Goal: Task Accomplishment & Management: Complete application form

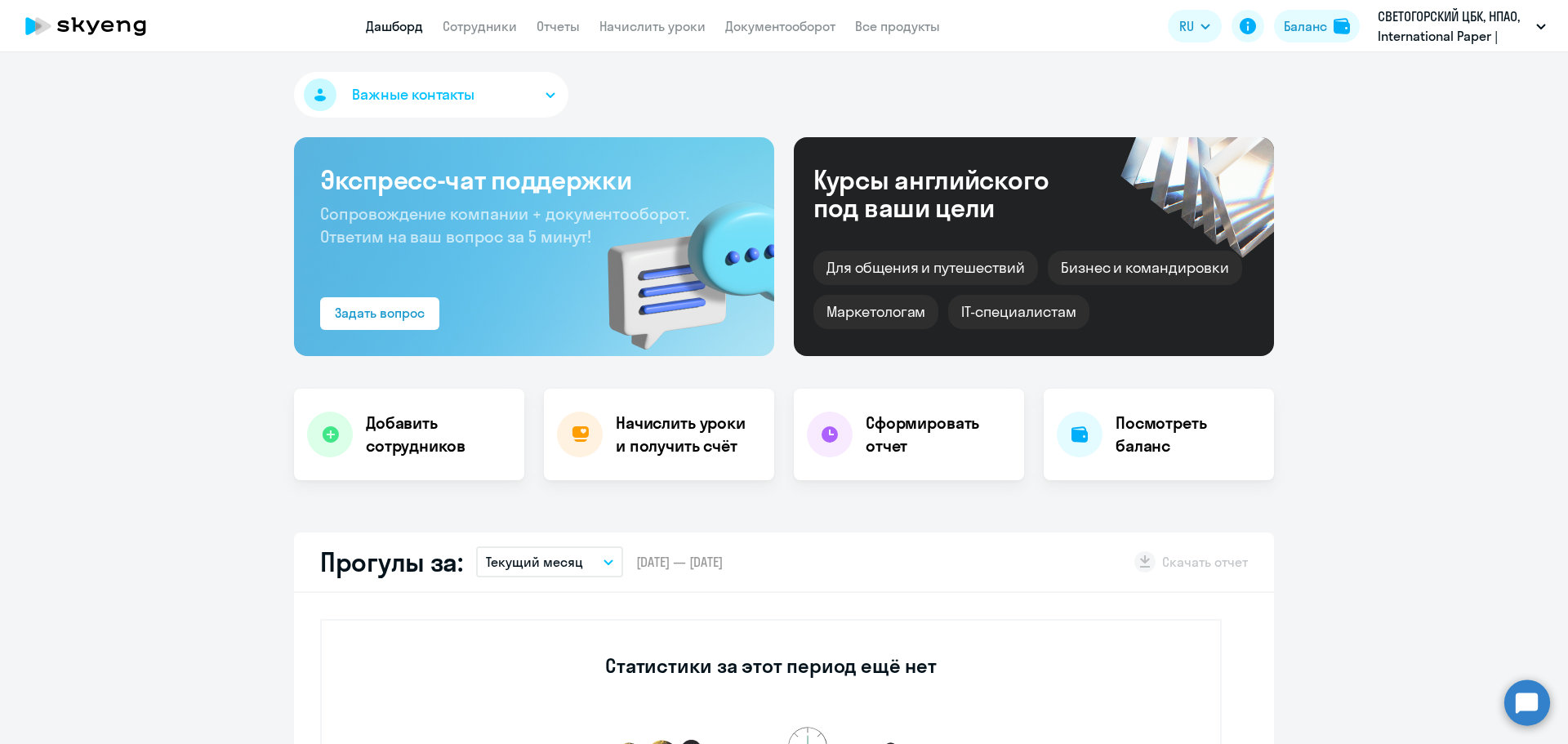
select select "30"
click at [482, 30] on link "Сотрудники" at bounding box center [480, 25] width 75 height 16
select select "30"
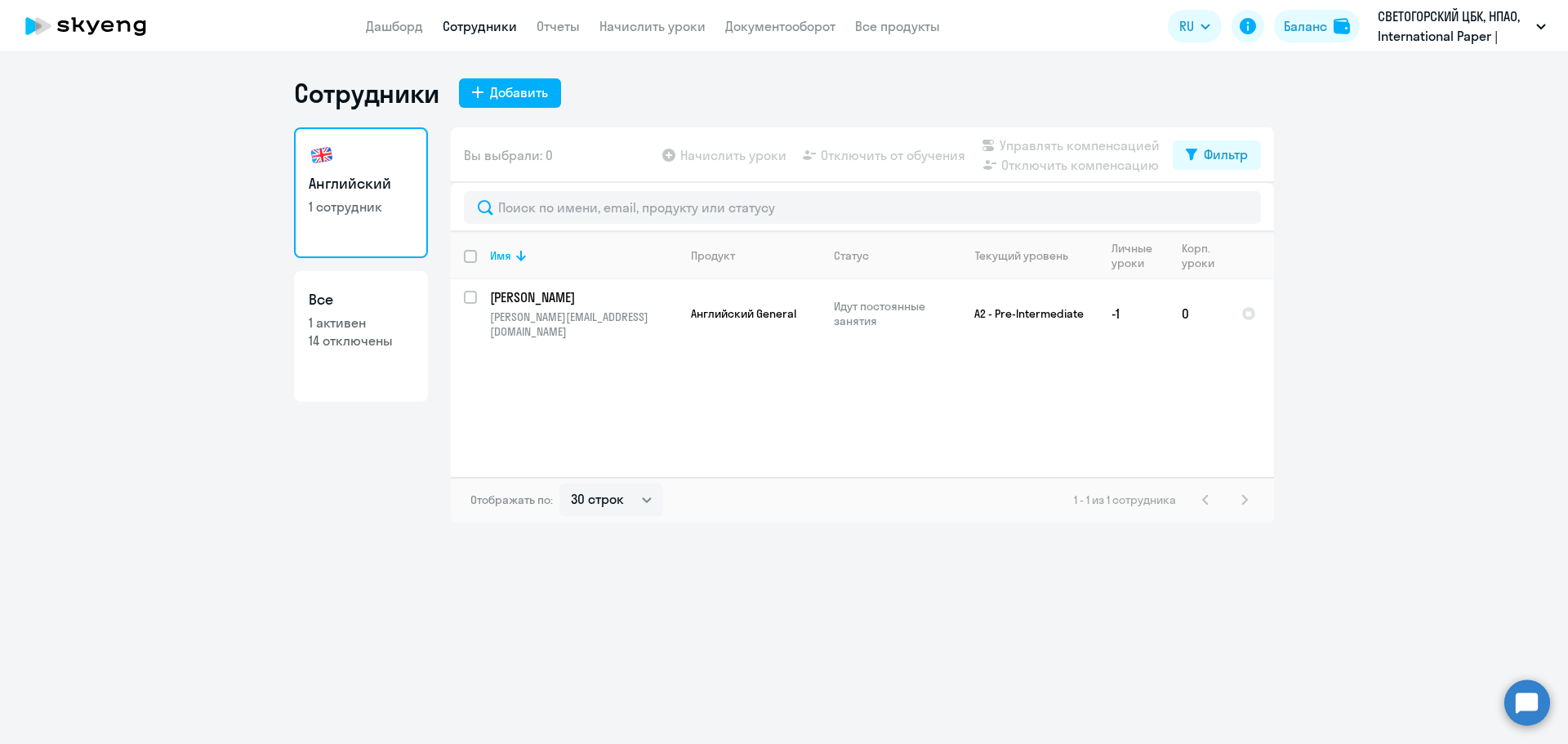
click at [1361, 2] on app-header "Дашборд Сотрудники Отчеты Начислить уроки Документооборот Все продукты Дашборд …" at bounding box center [784, 26] width 1568 height 52
click at [1333, 17] on button "Баланс" at bounding box center [1317, 26] width 86 height 33
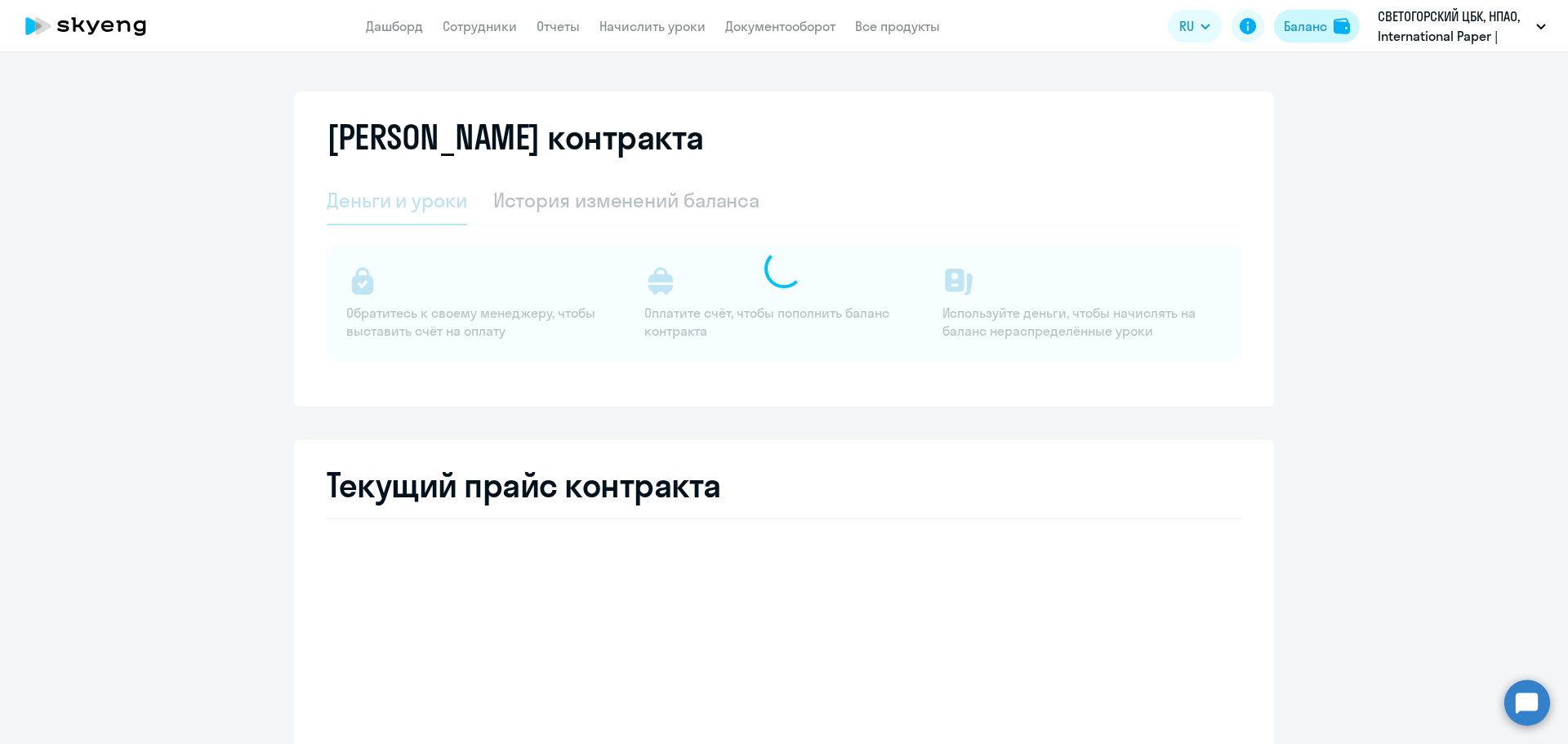
select select "english_adult_not_native_speaker"
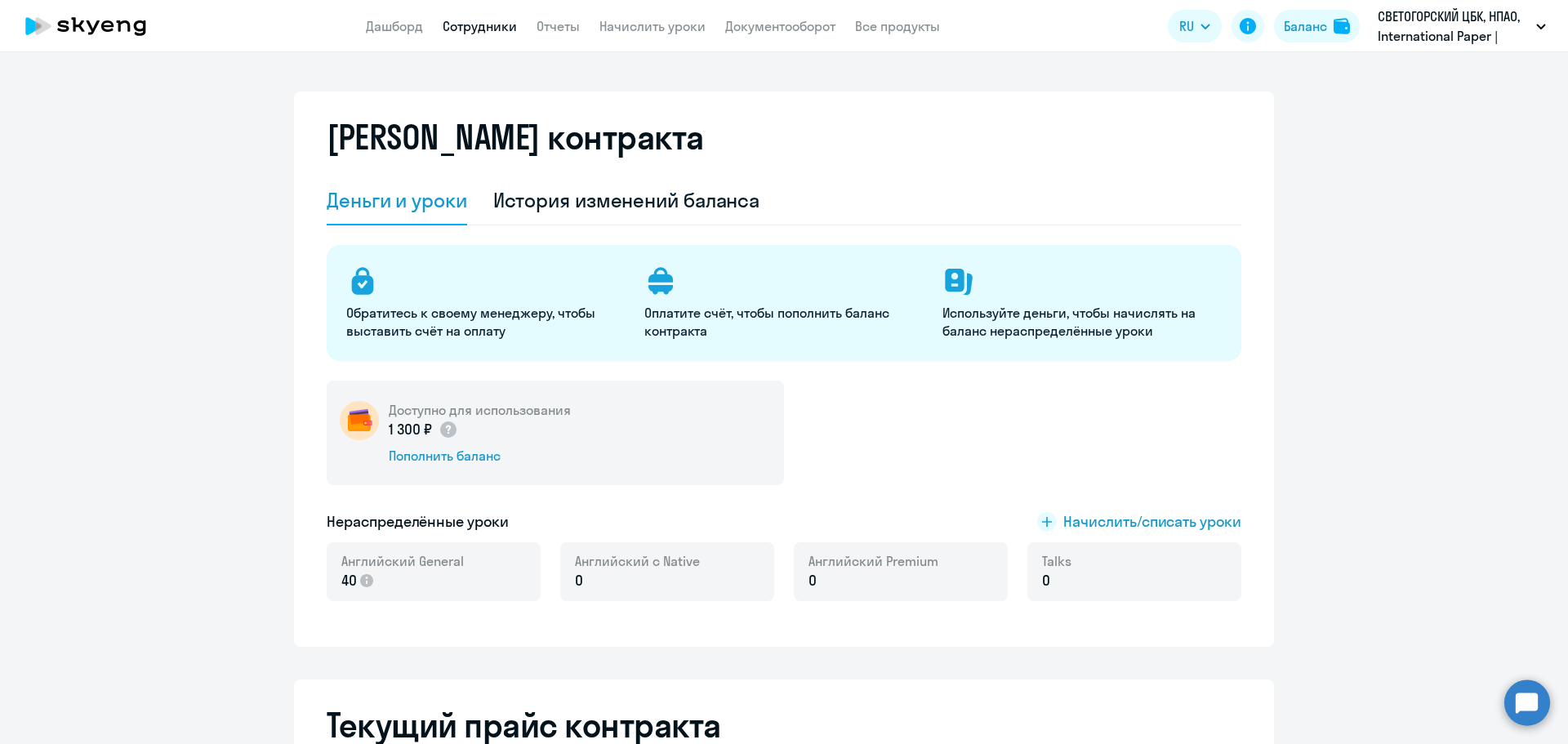
click at [501, 27] on link "Сотрудники" at bounding box center [480, 25] width 75 height 16
select select "30"
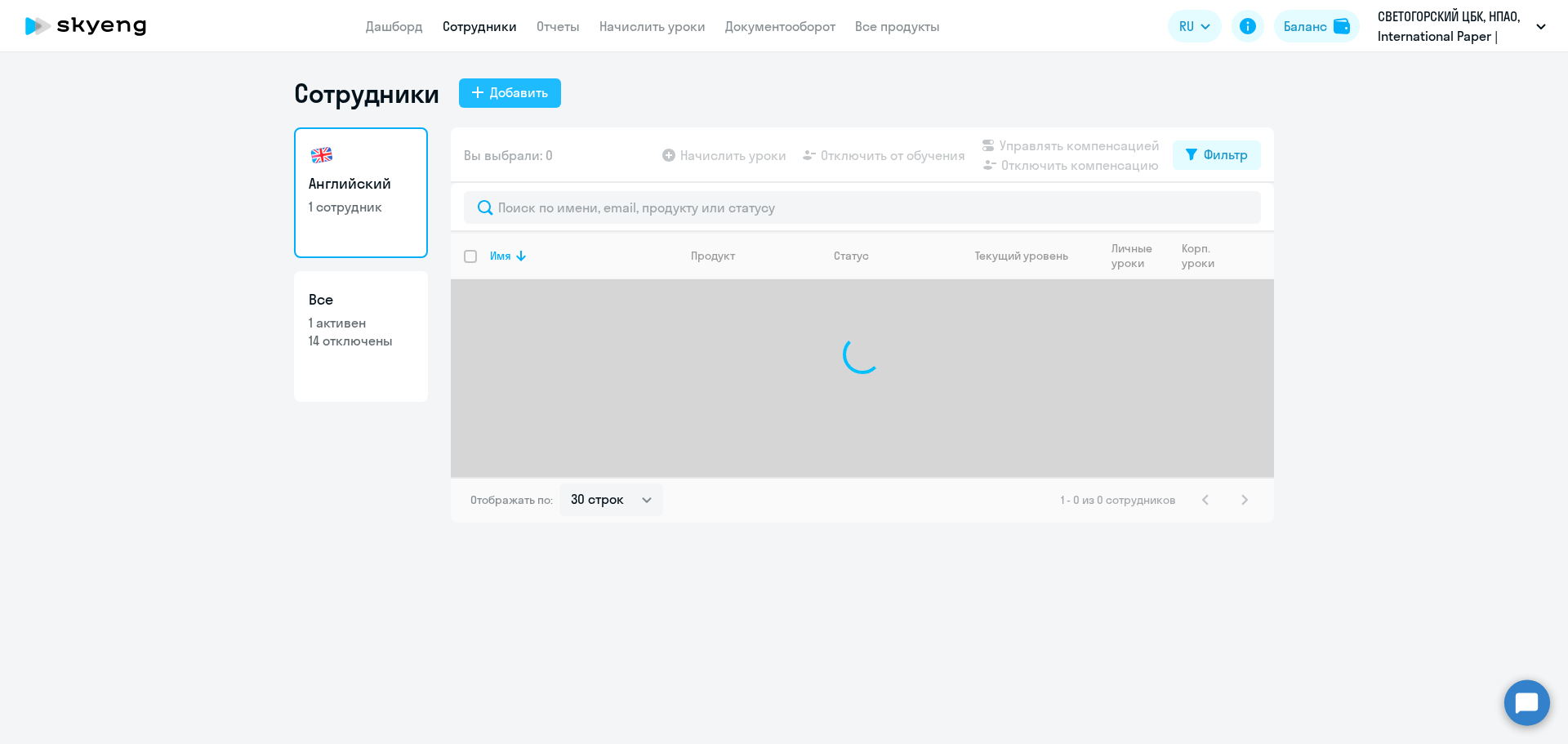
click at [482, 96] on icon at bounding box center [478, 92] width 12 height 12
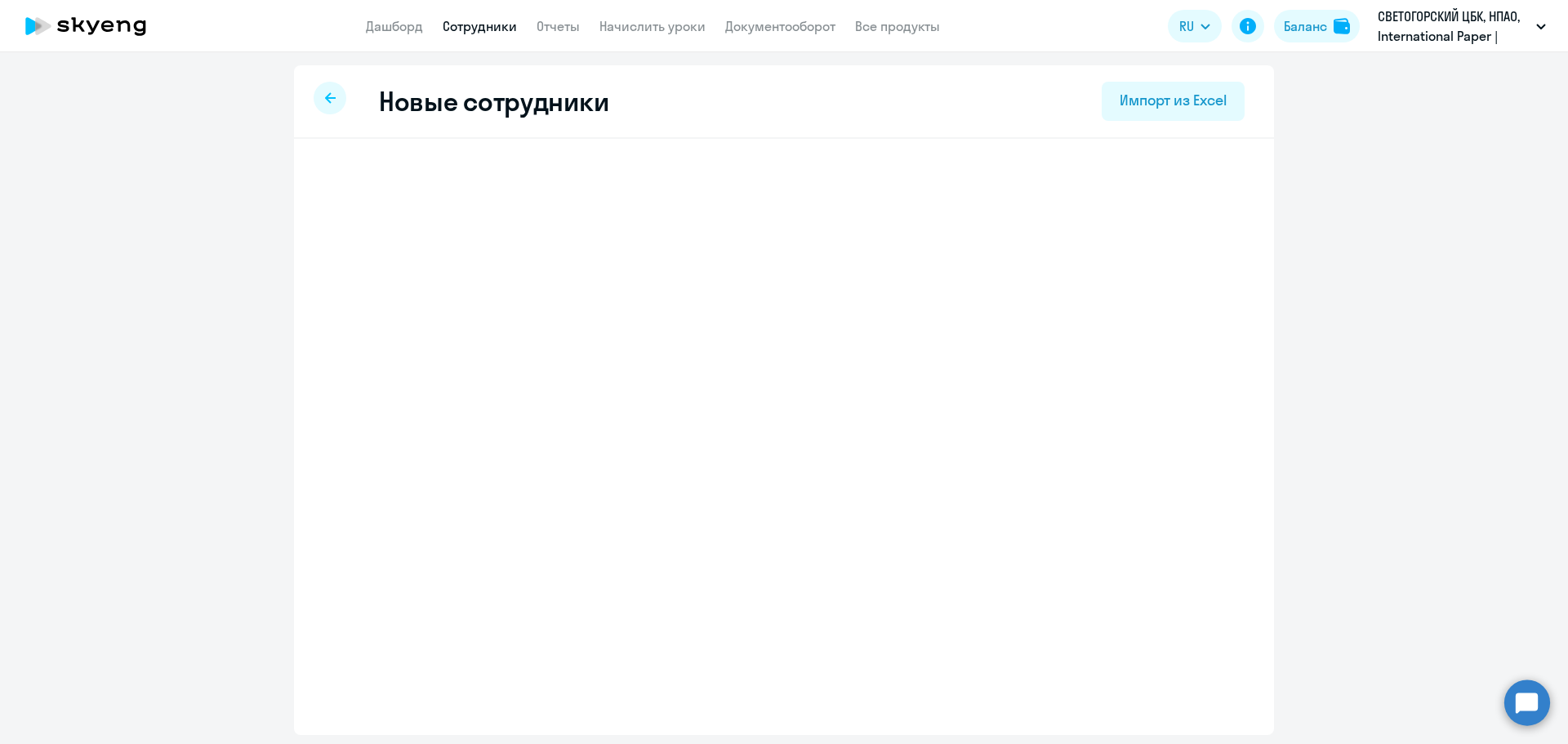
select select "english_adult_not_native_speaker"
select select "3"
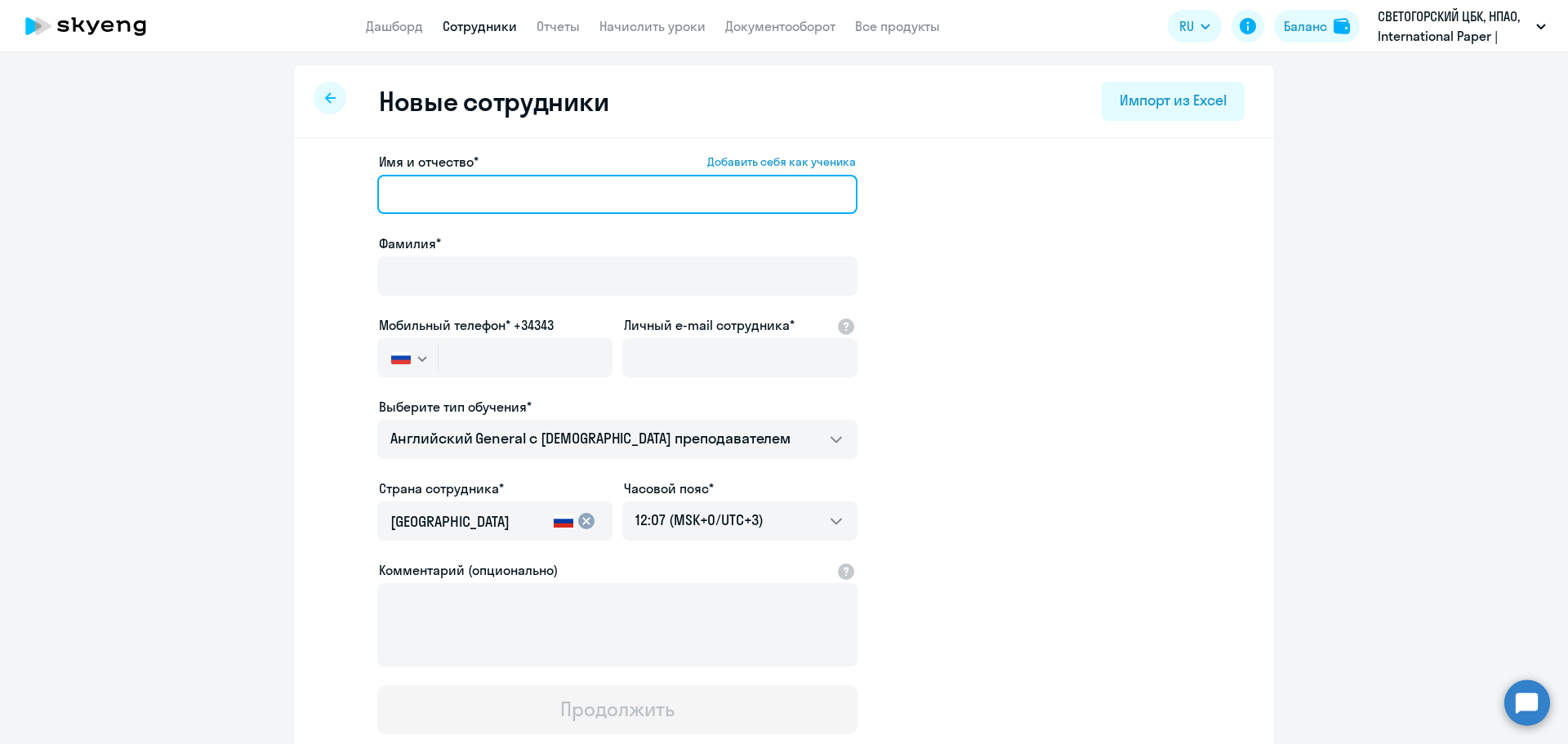
click at [494, 196] on input "Имя и отчество* Добавить себя как ученика" at bounding box center [617, 194] width 480 height 39
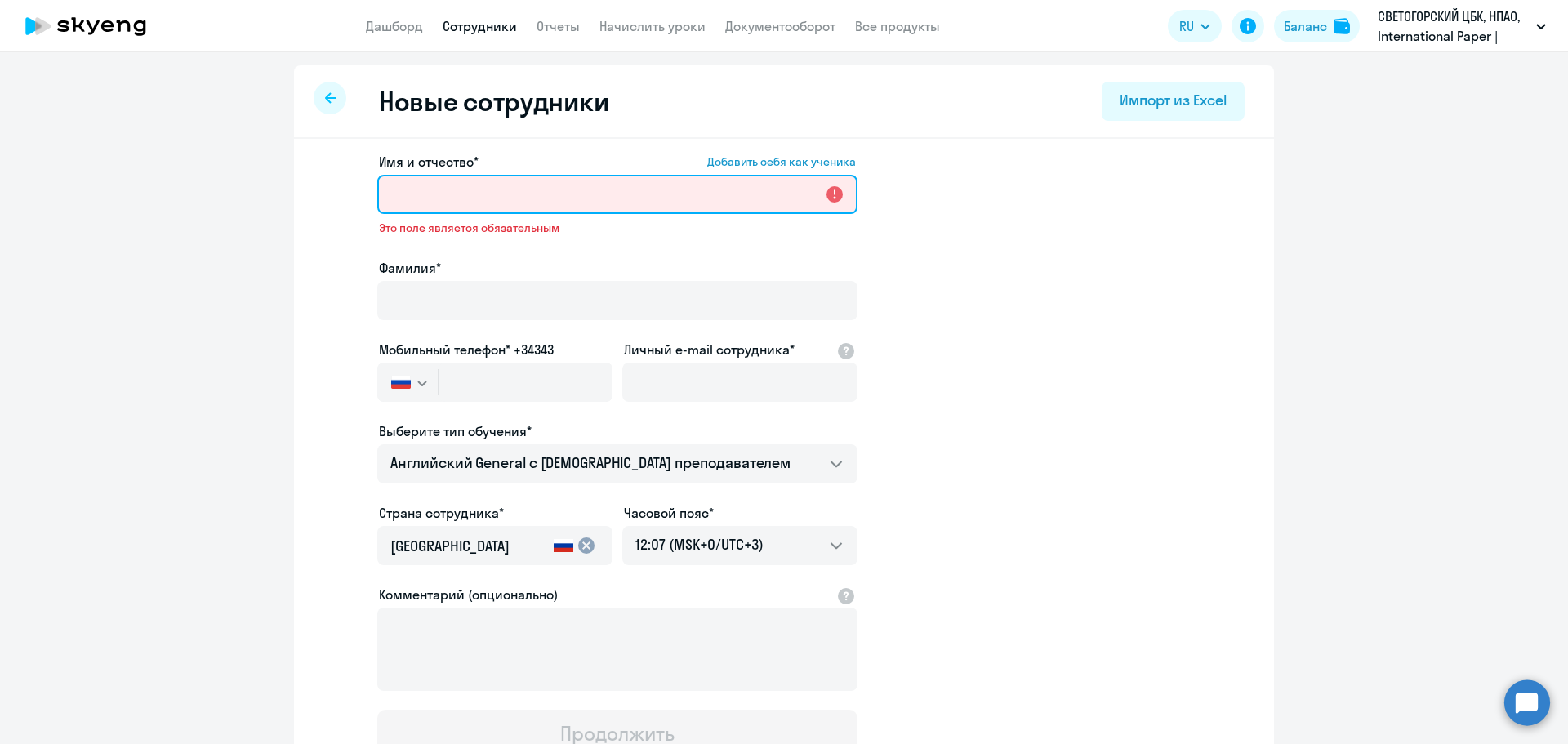
click at [566, 180] on input "Имя и отчество* Добавить себя как ученика" at bounding box center [617, 194] width 480 height 39
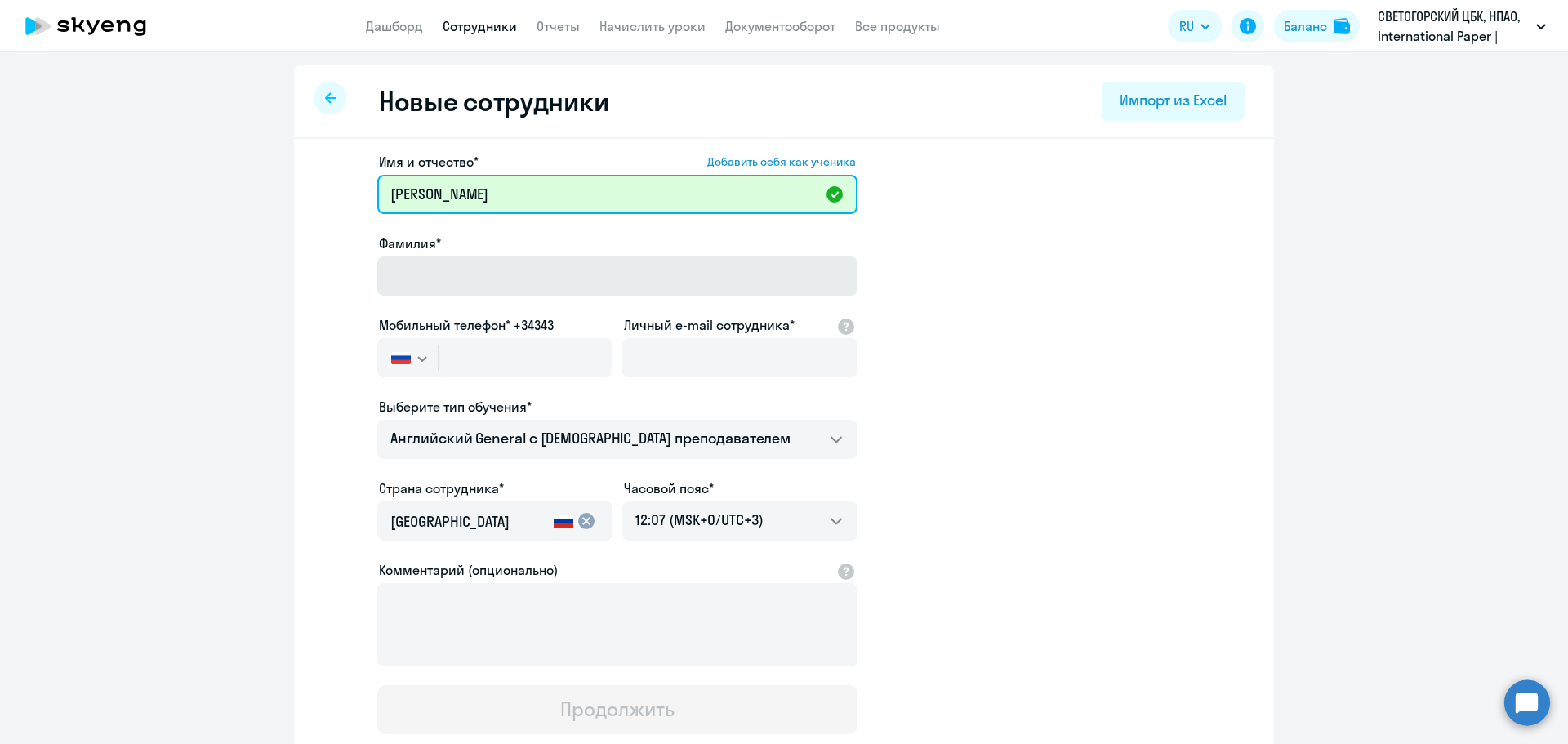
type input "[PERSON_NAME]"
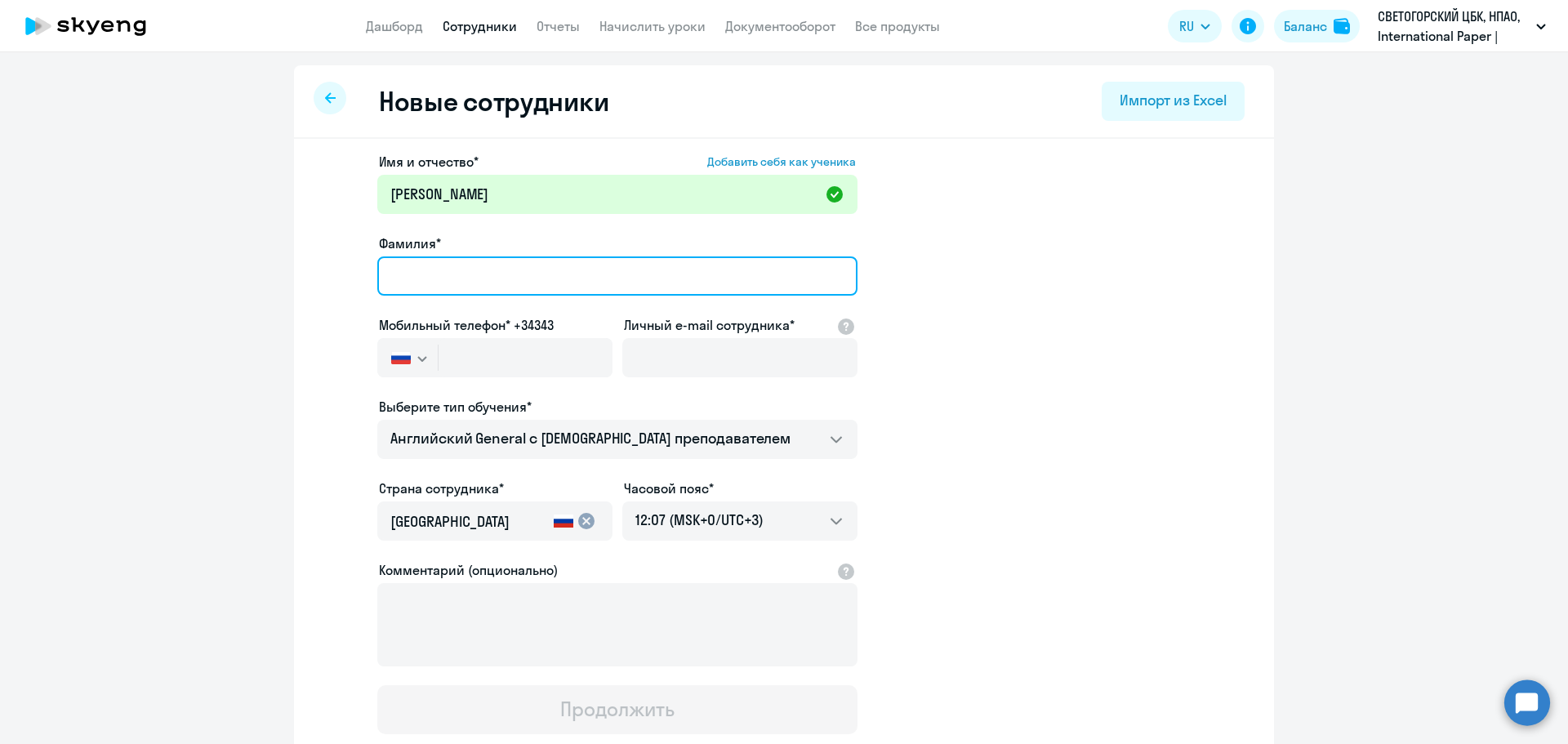
click at [527, 266] on input "Фамилия*" at bounding box center [617, 276] width 480 height 39
type input "[PERSON_NAME]"
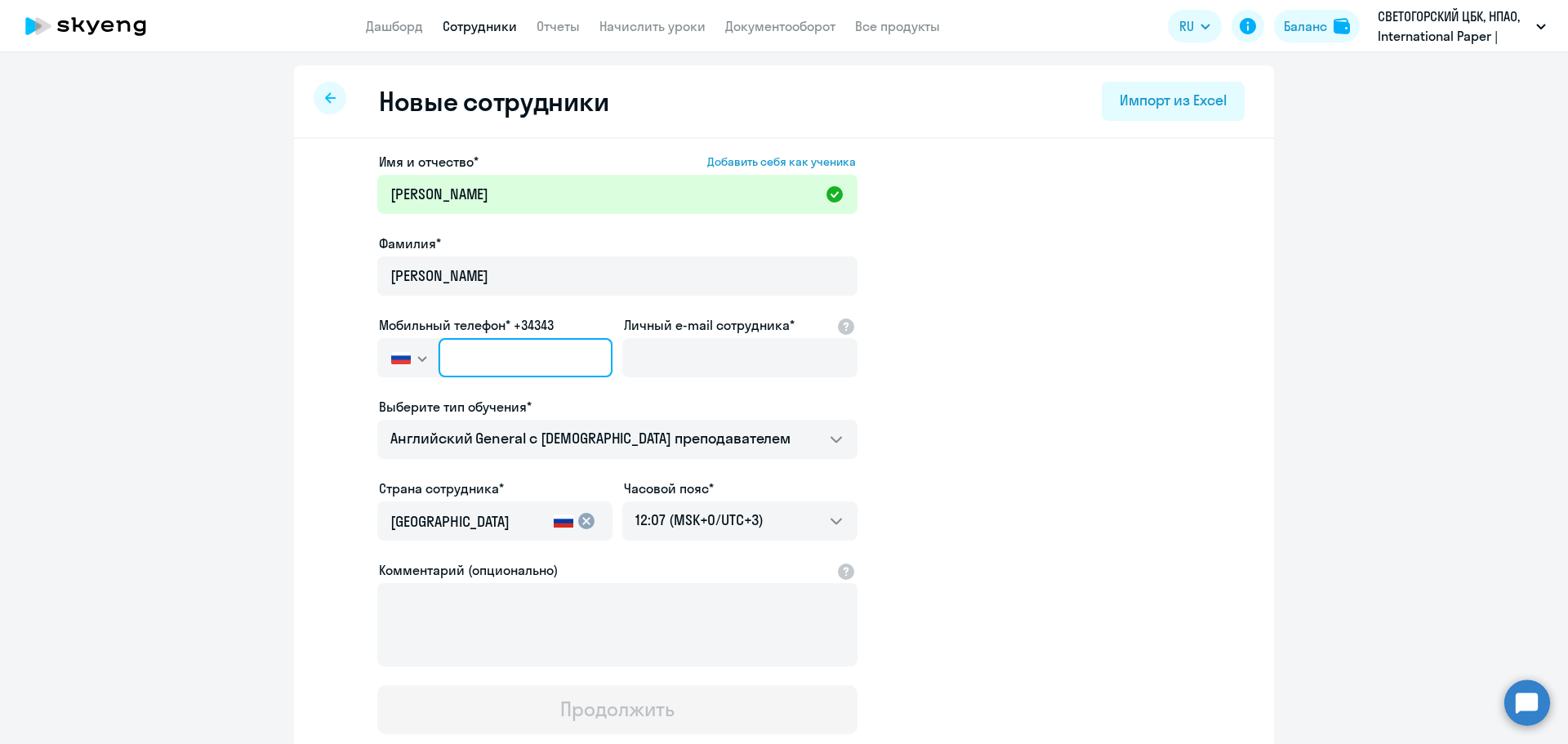
click at [487, 364] on input "text" at bounding box center [525, 357] width 174 height 39
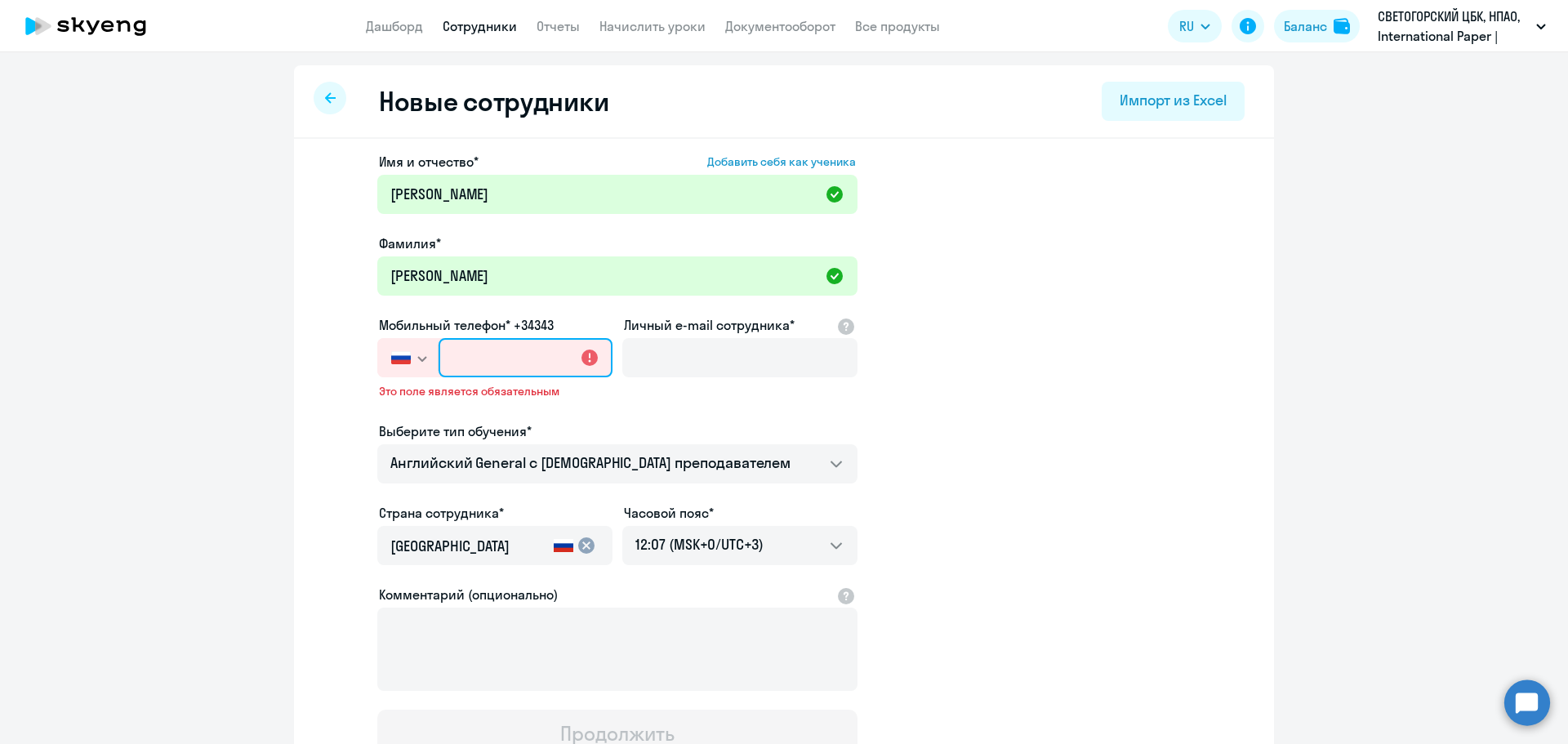
click at [467, 365] on input "text" at bounding box center [525, 357] width 174 height 39
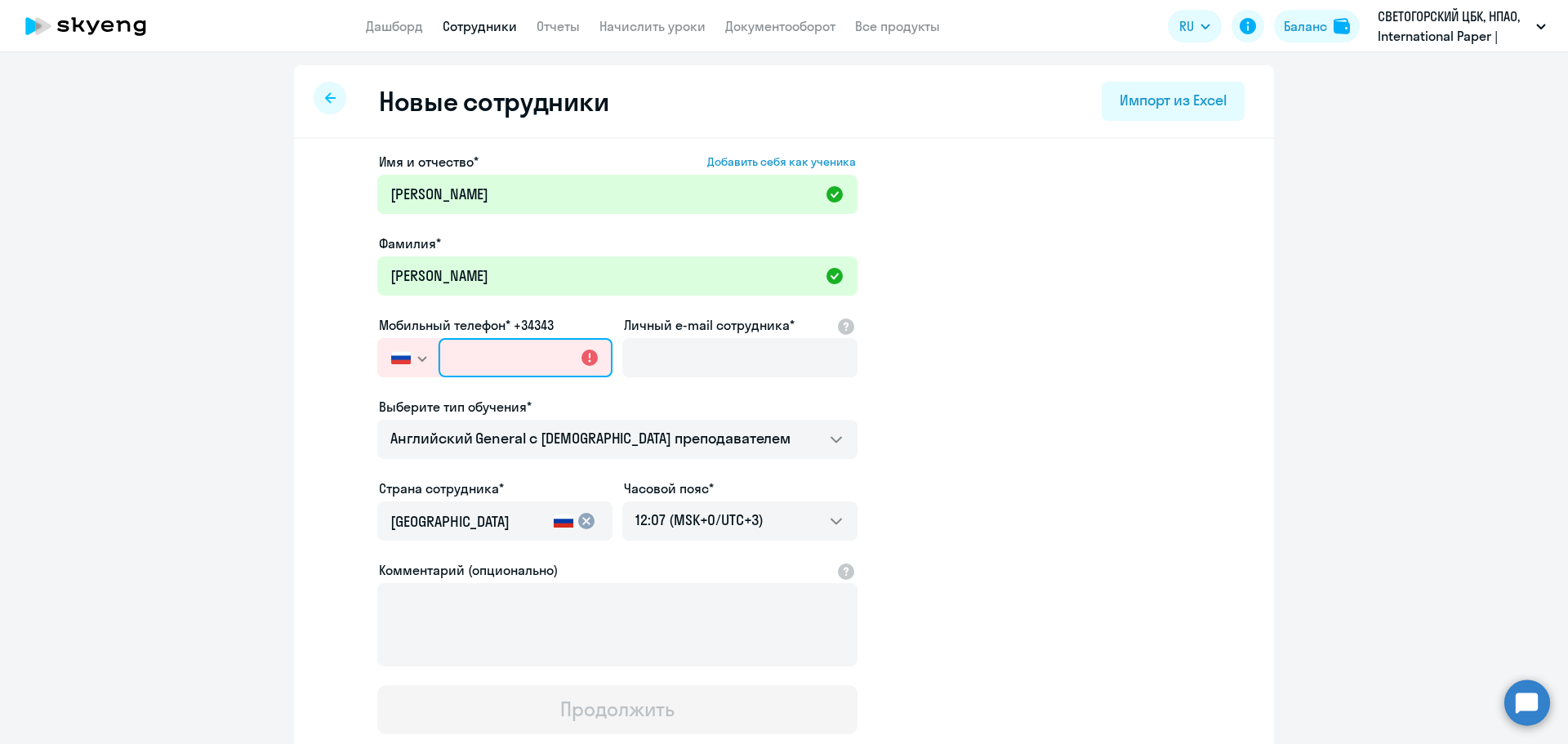
paste input "[PHONE_NUMBER]"
type input "[PHONE_NUMBER]"
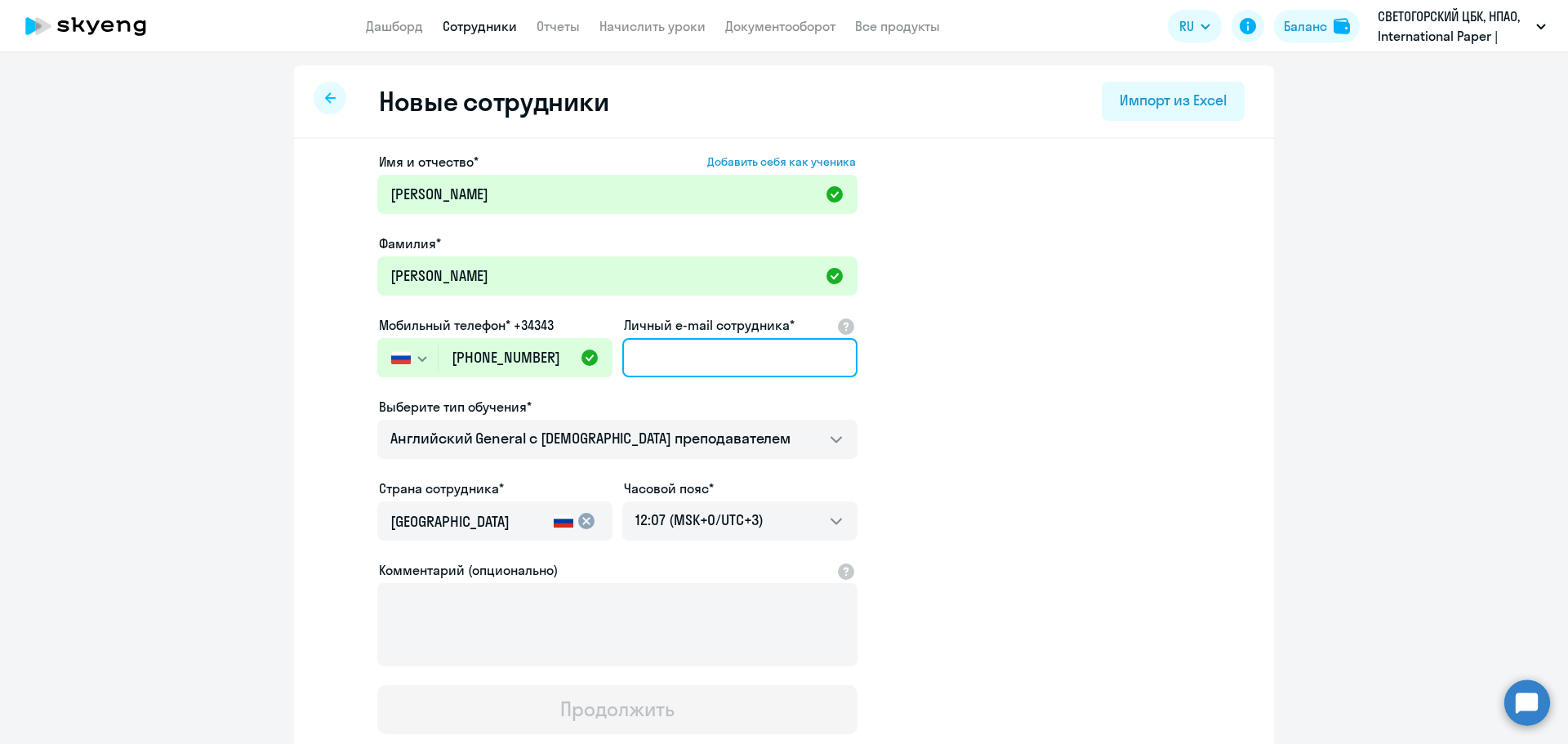
click at [644, 363] on input "Личный e-mail сотрудника*" at bounding box center [740, 357] width 235 height 39
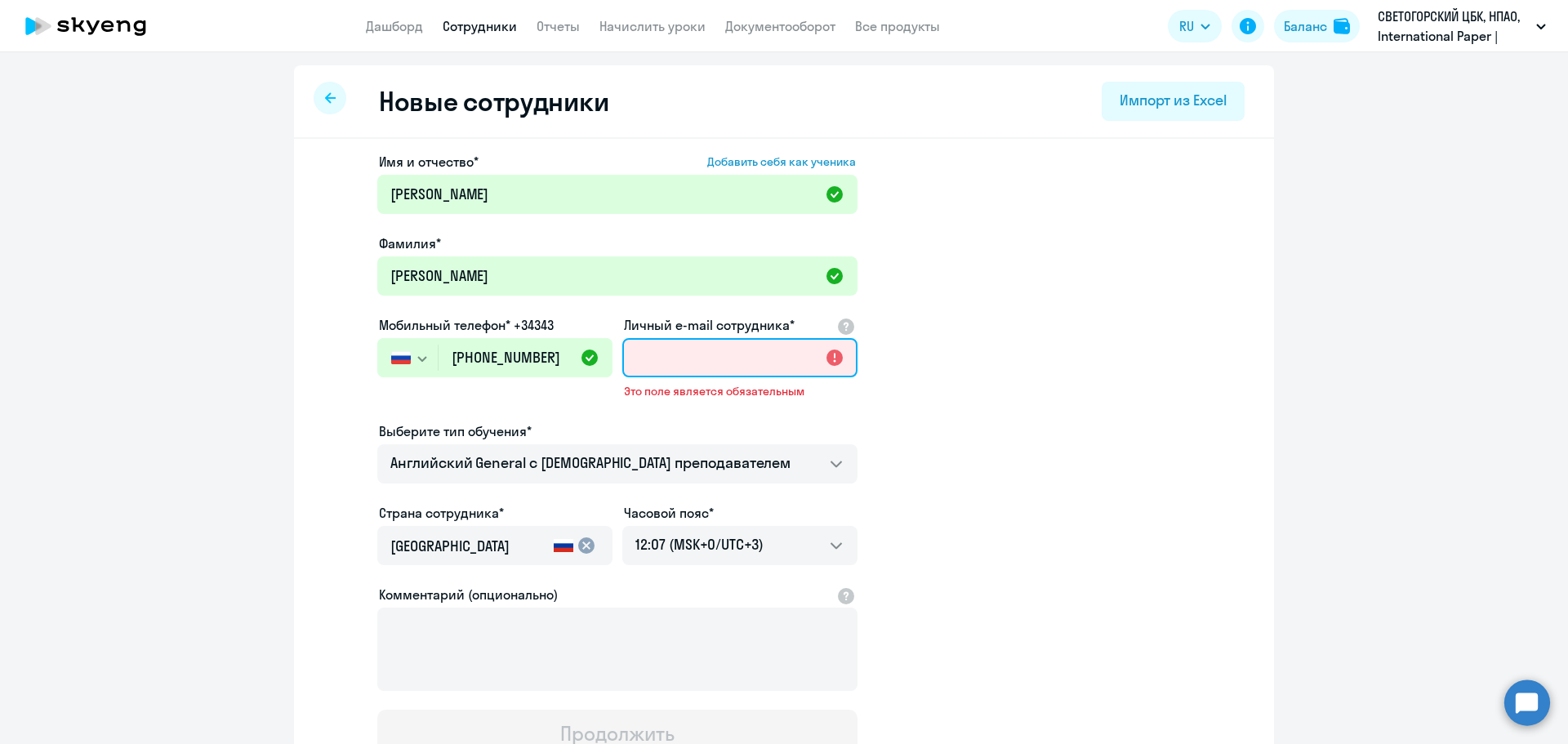
click at [689, 342] on input "Личный e-mail сотрудника*" at bounding box center [740, 357] width 235 height 39
paste input "[EMAIL_ADDRESS][DOMAIN_NAME]"
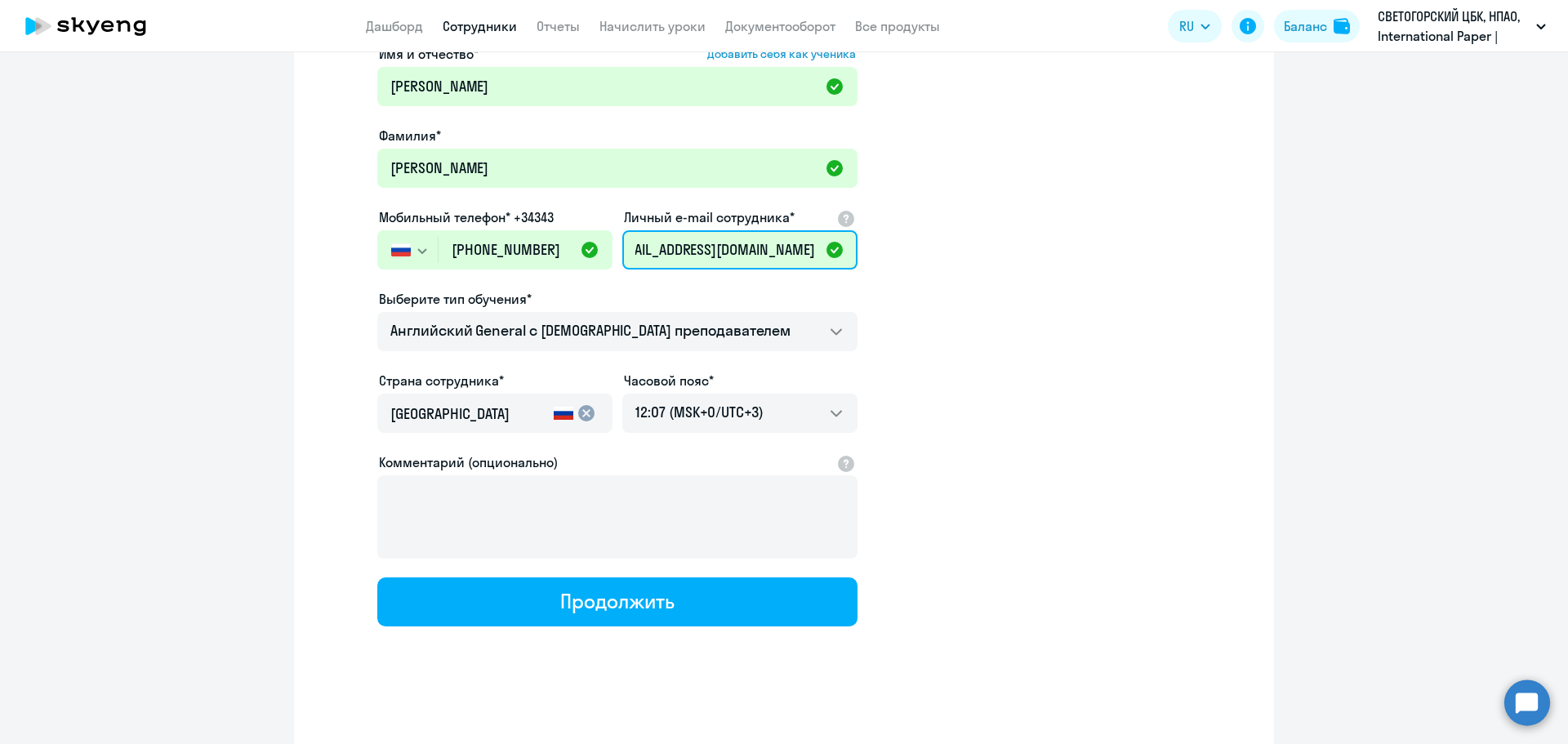
scroll to position [112, 0]
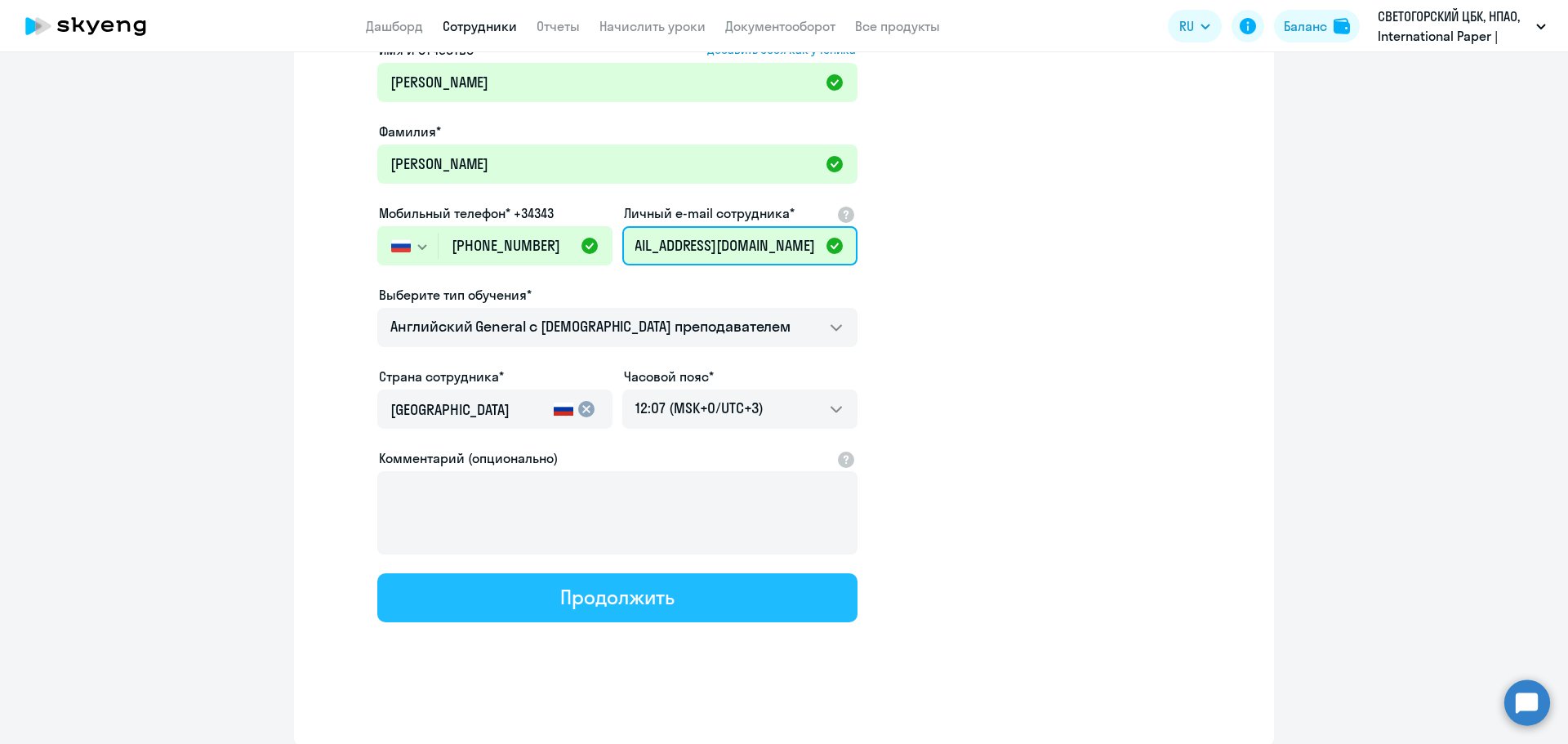
type input "[EMAIL_ADDRESS][DOMAIN_NAME]"
click at [605, 609] on button "Продолжить" at bounding box center [617, 598] width 480 height 49
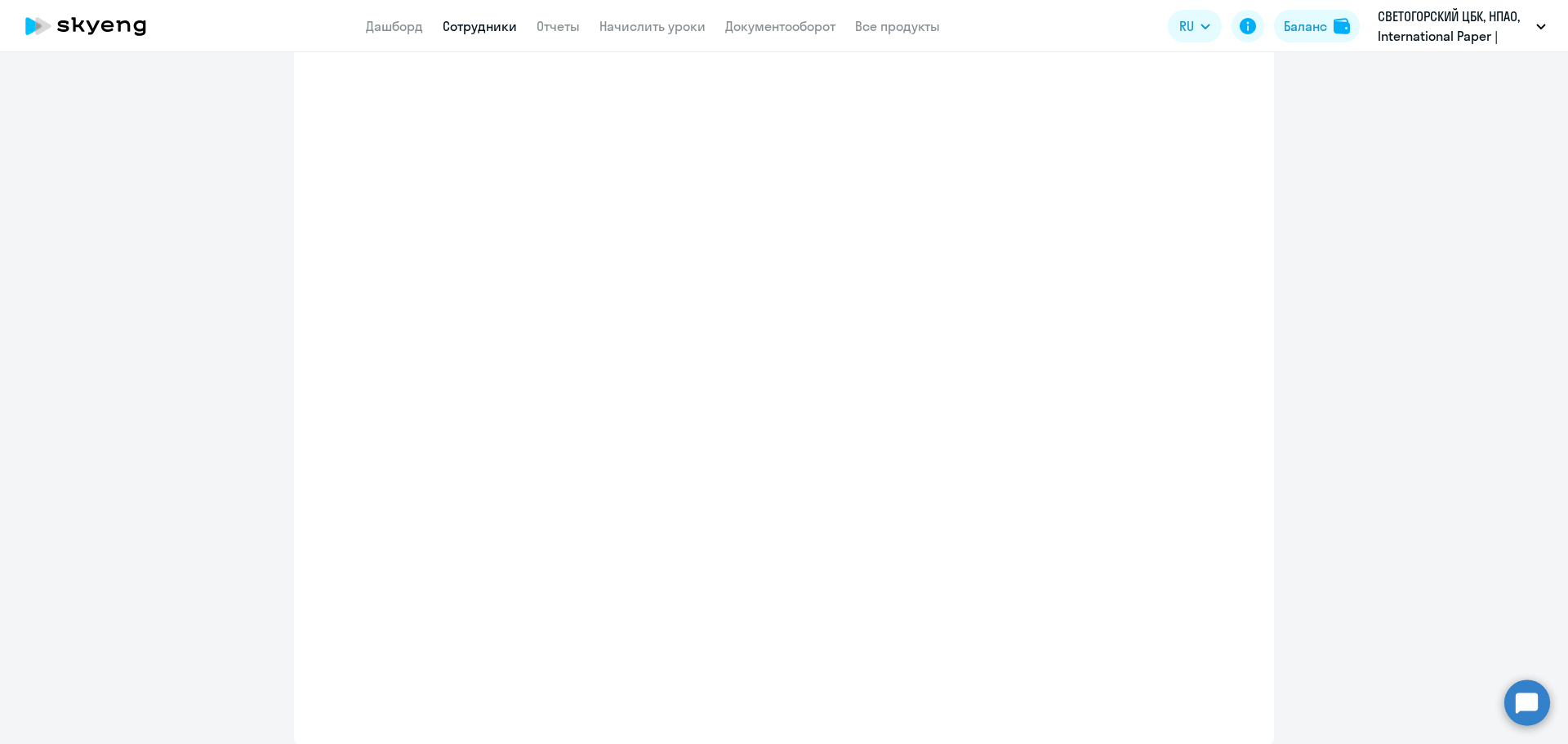
select select "english_adult_not_native_speaker"
select select "3"
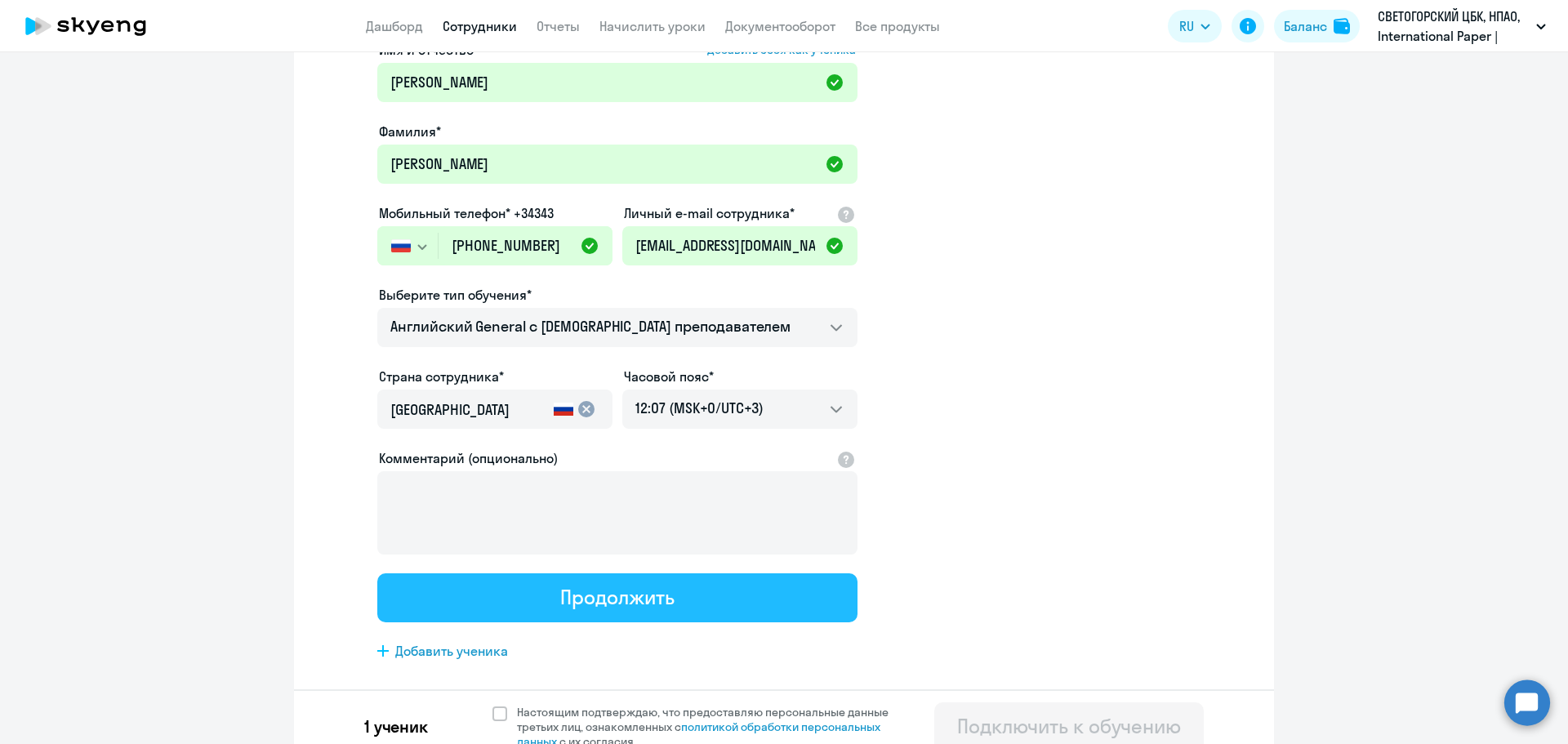
scroll to position [0, 0]
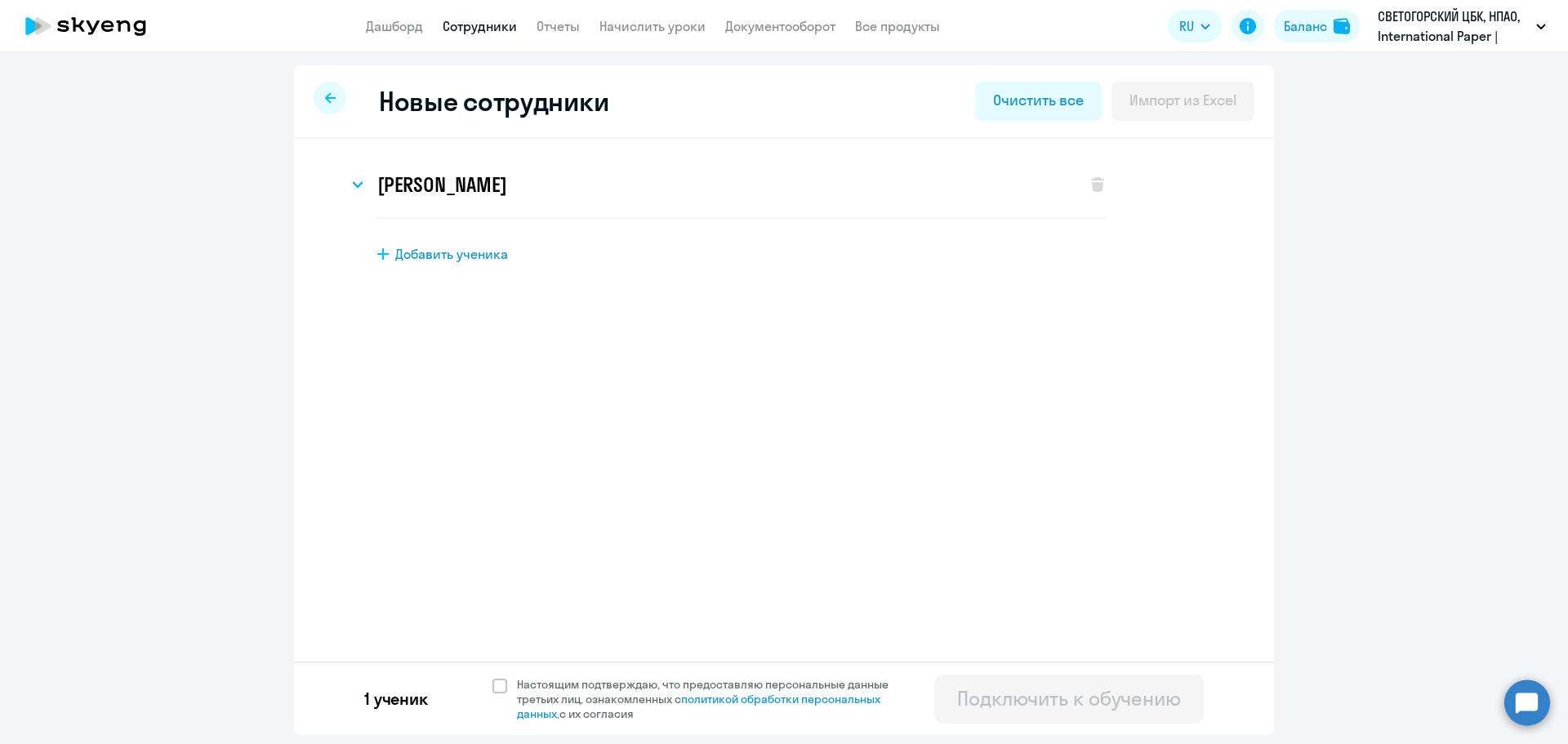
click at [473, 257] on span "Добавить ученика" at bounding box center [451, 253] width 113 height 18
select select "english_adult_not_native_speaker"
select select "3"
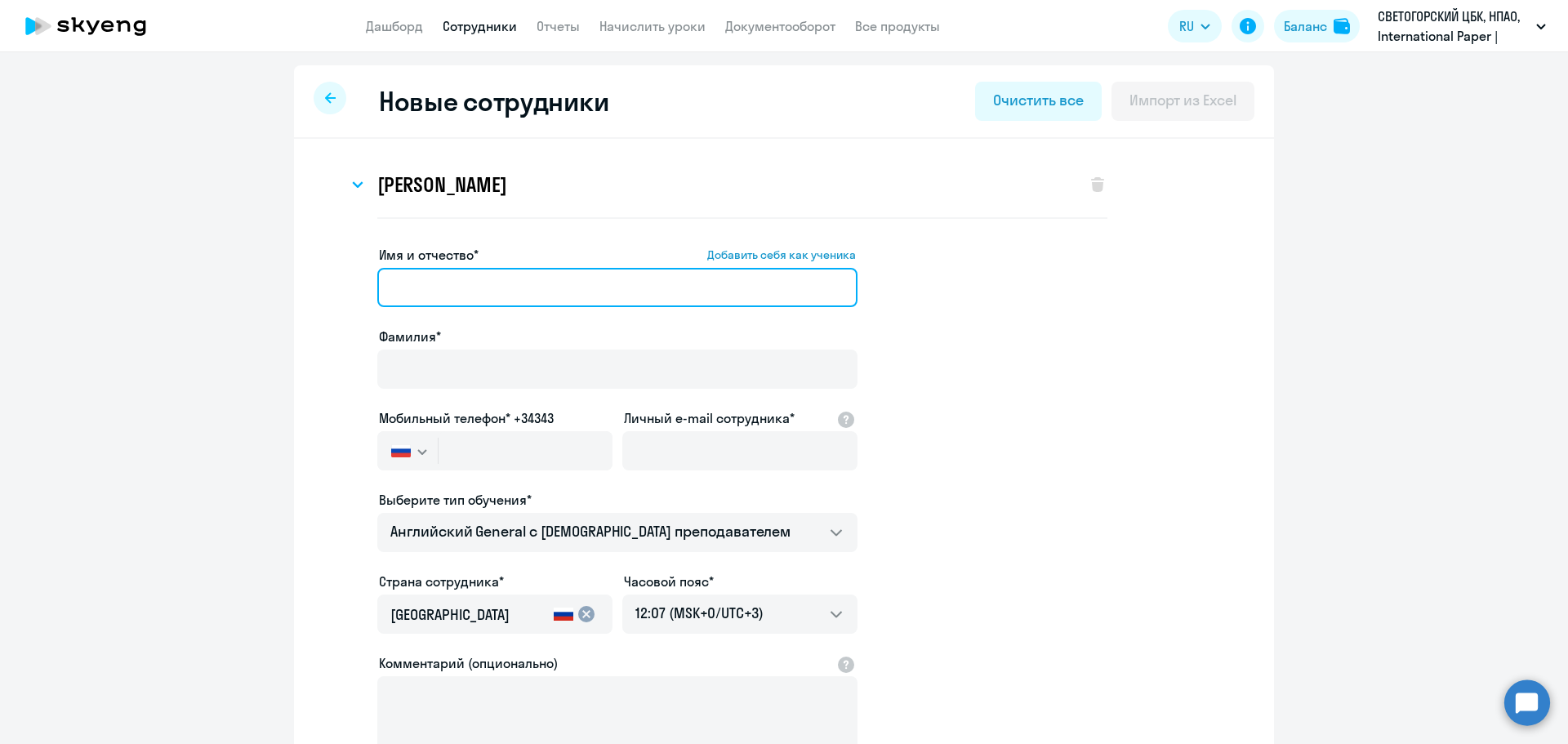
click at [456, 279] on input "Имя и отчество* Добавить себя как ученика" at bounding box center [617, 287] width 480 height 39
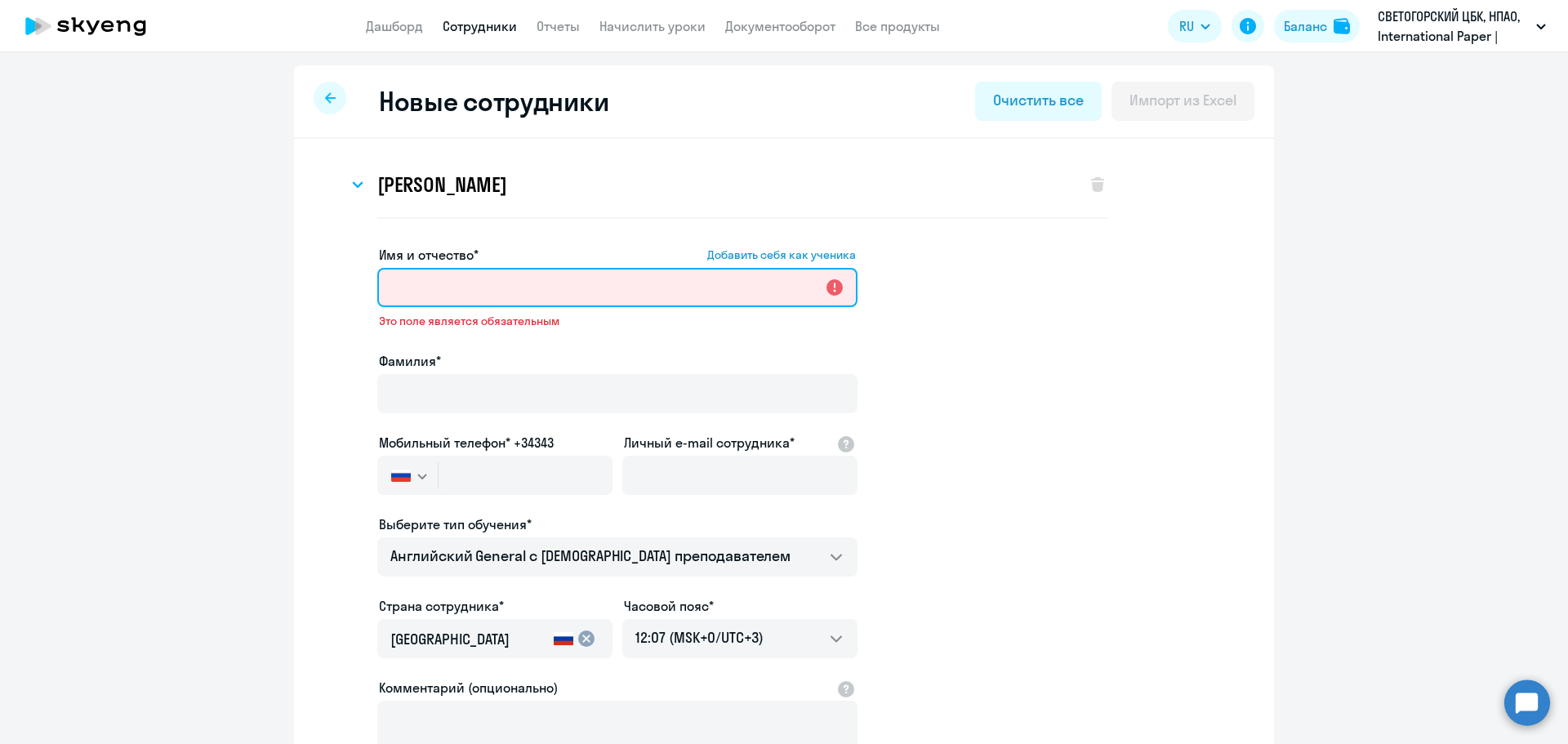
click at [465, 273] on input "Имя и отчество* Добавить себя как ученика" at bounding box center [617, 287] width 480 height 39
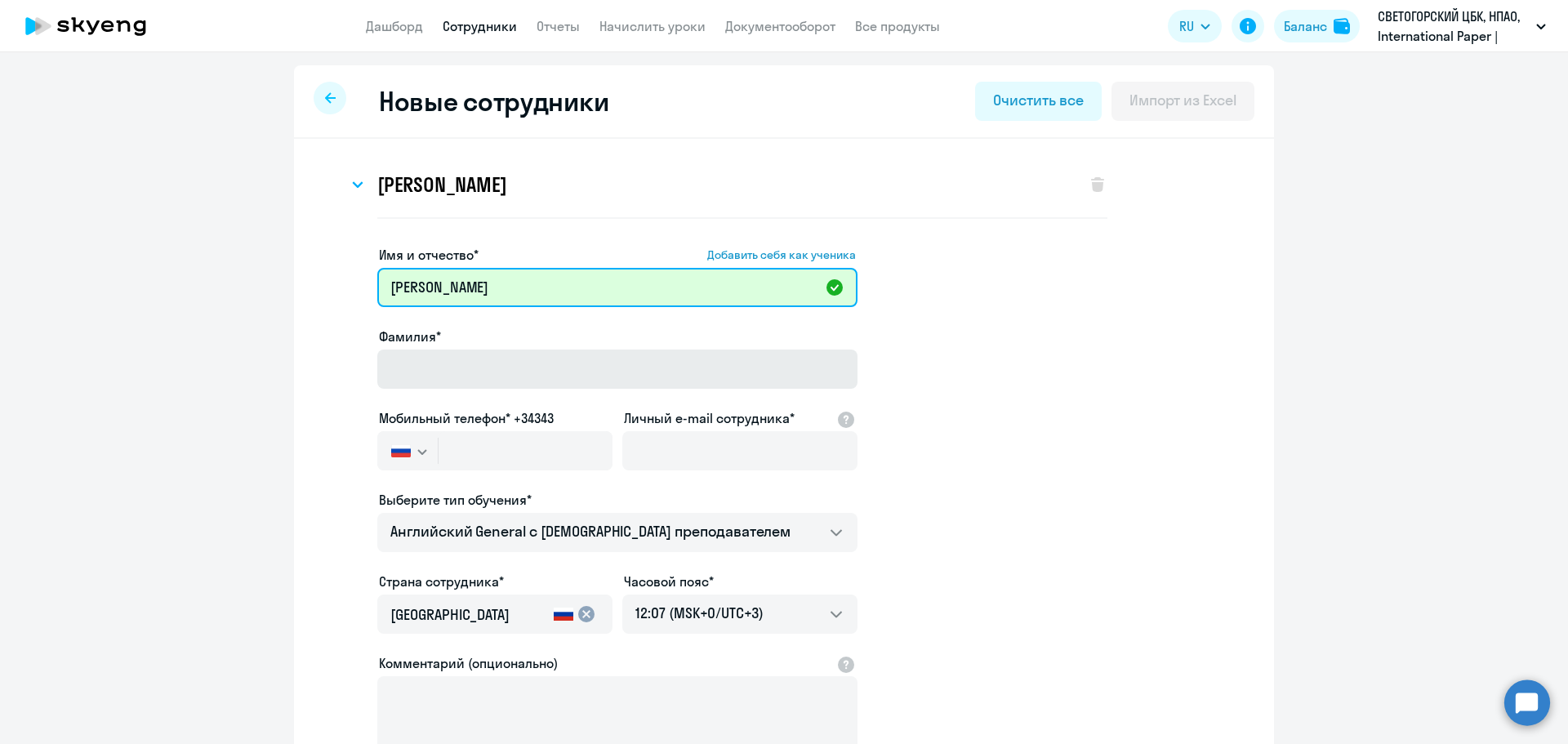
type input "[PERSON_NAME]"
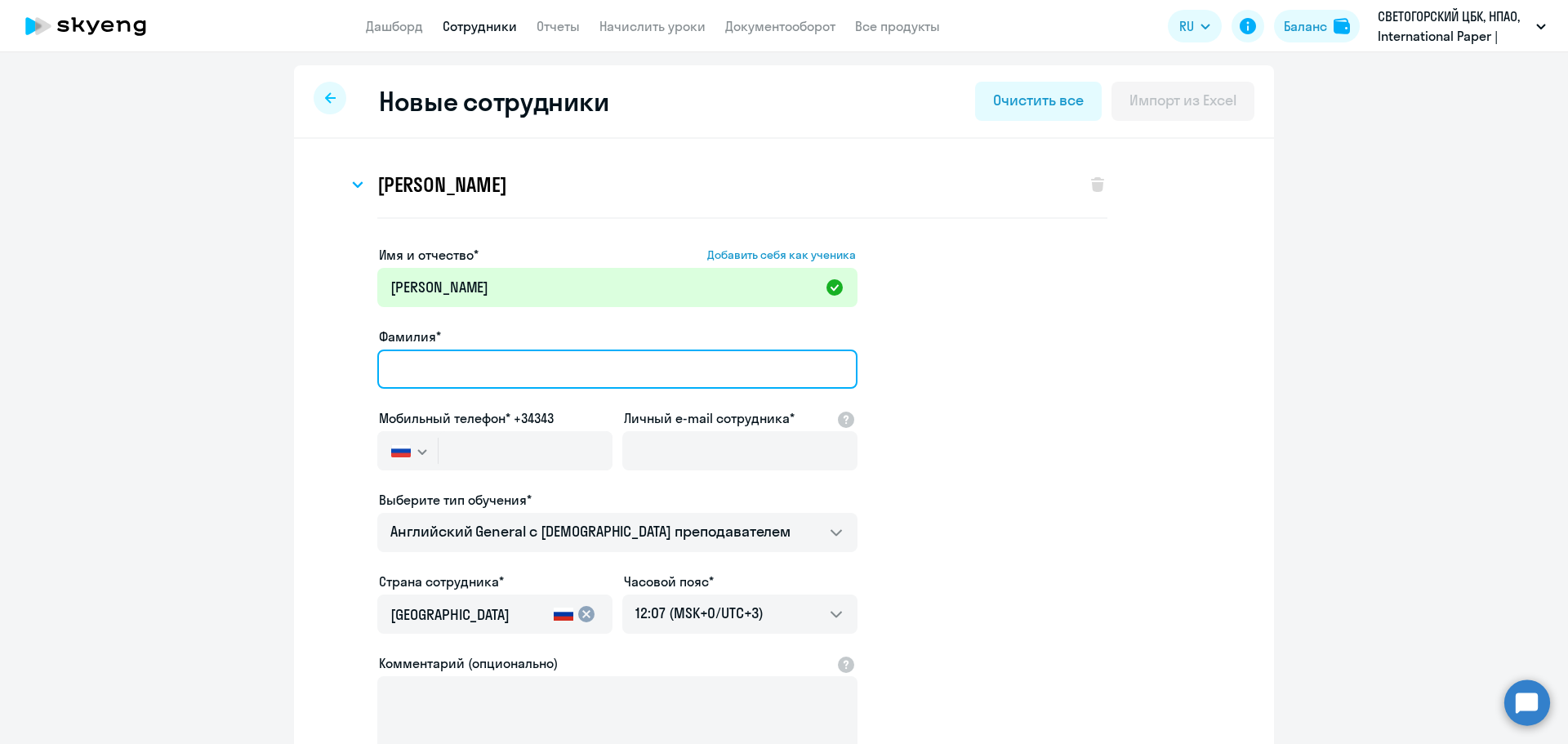
click at [425, 356] on input "Фамилия*" at bounding box center [617, 369] width 480 height 39
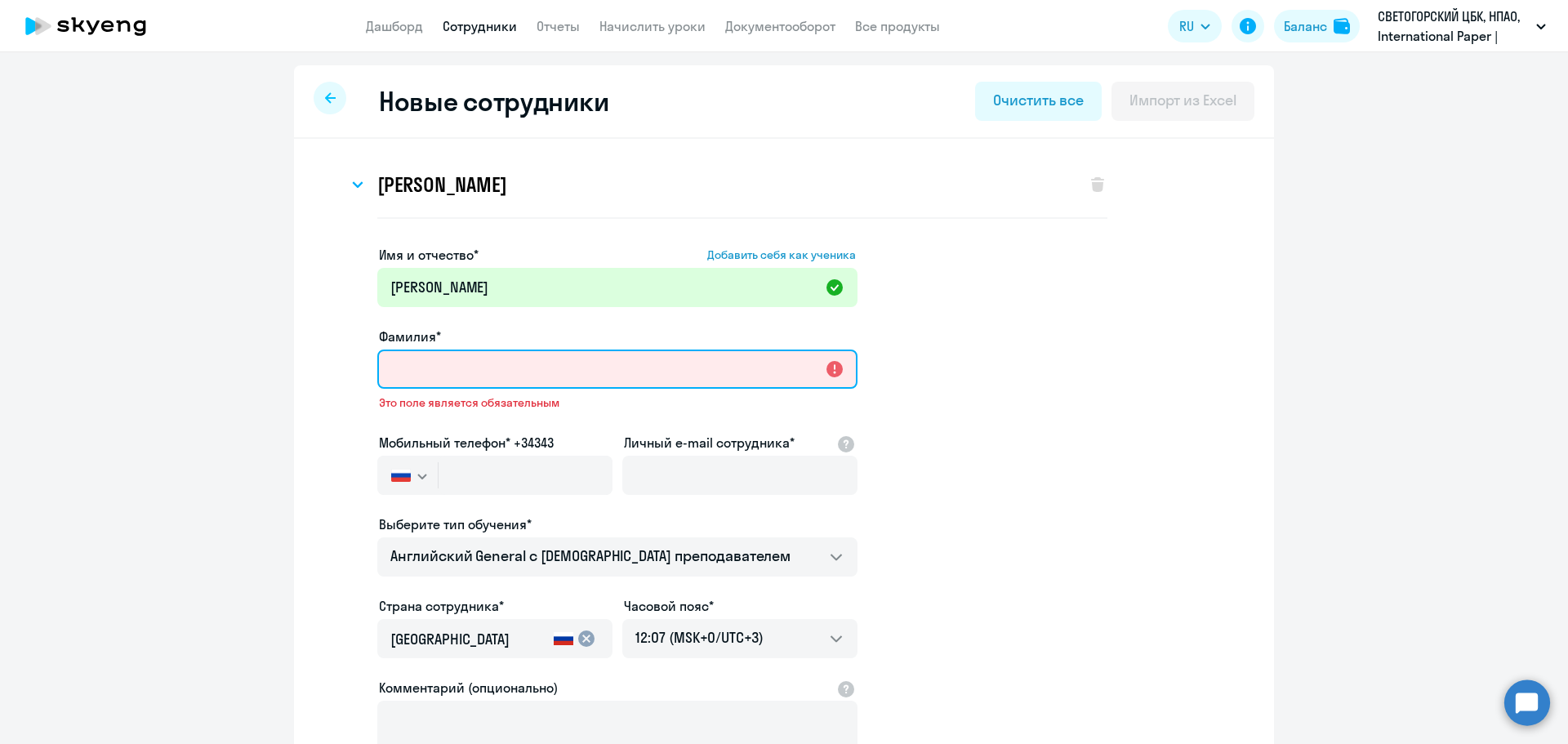
click at [414, 383] on input "Фамилия*" at bounding box center [617, 369] width 480 height 39
paste input "[PERSON_NAME]"
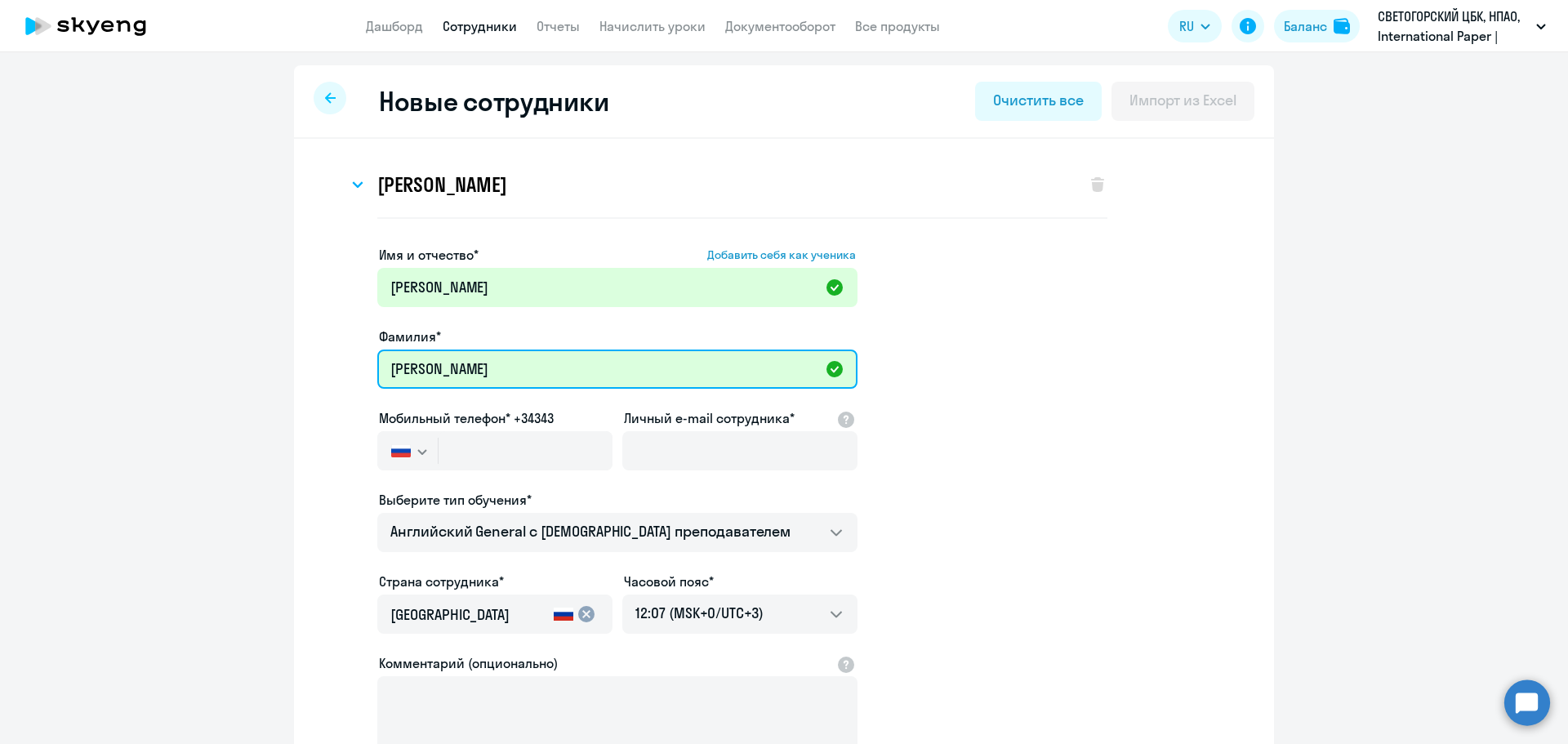
type input "[PERSON_NAME]"
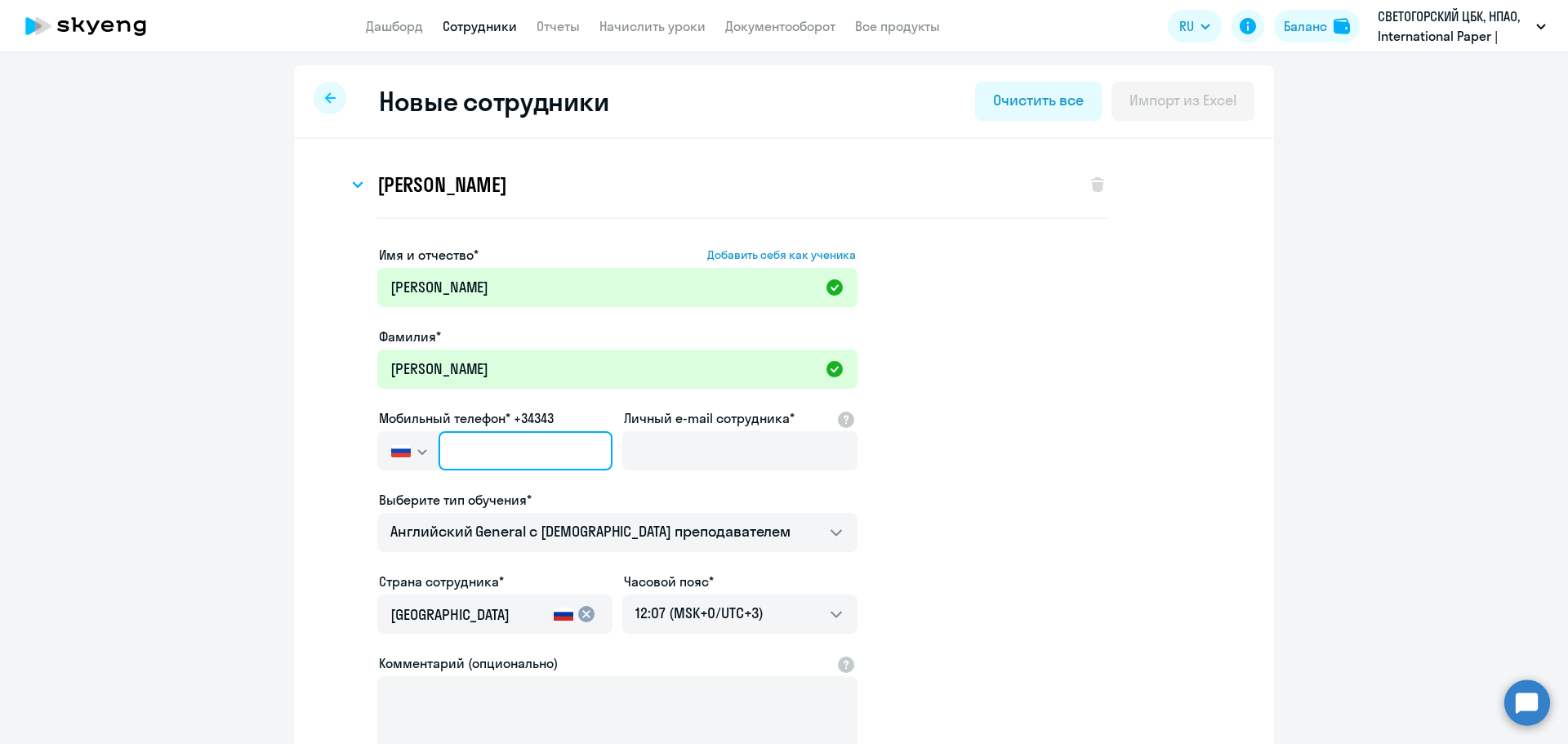
click at [494, 462] on input "text" at bounding box center [525, 450] width 174 height 39
paste input "[PHONE_NUMBER]"
type input "[PHONE_NUMBER]"
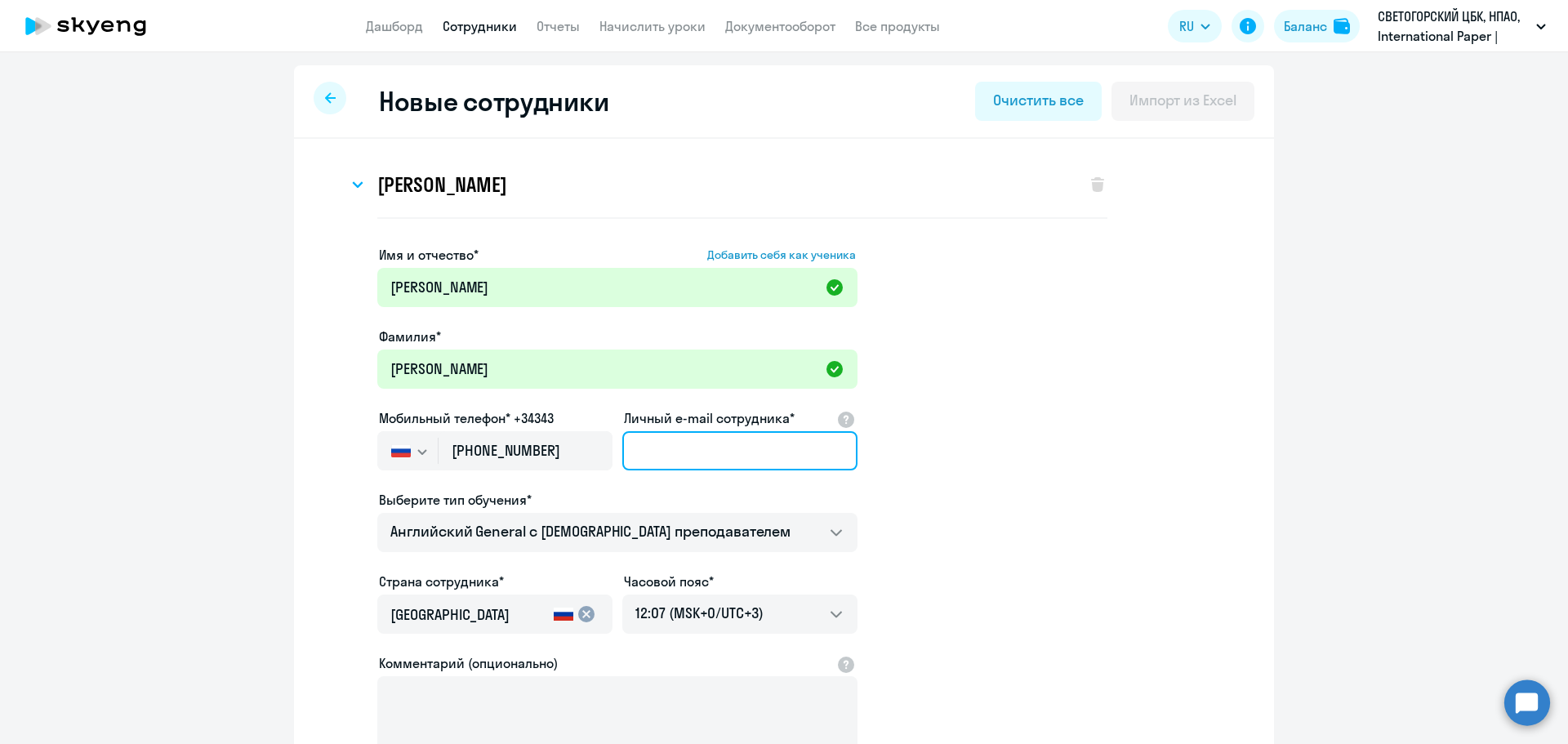
click at [721, 460] on input "Личный e-mail сотрудника*" at bounding box center [740, 450] width 235 height 39
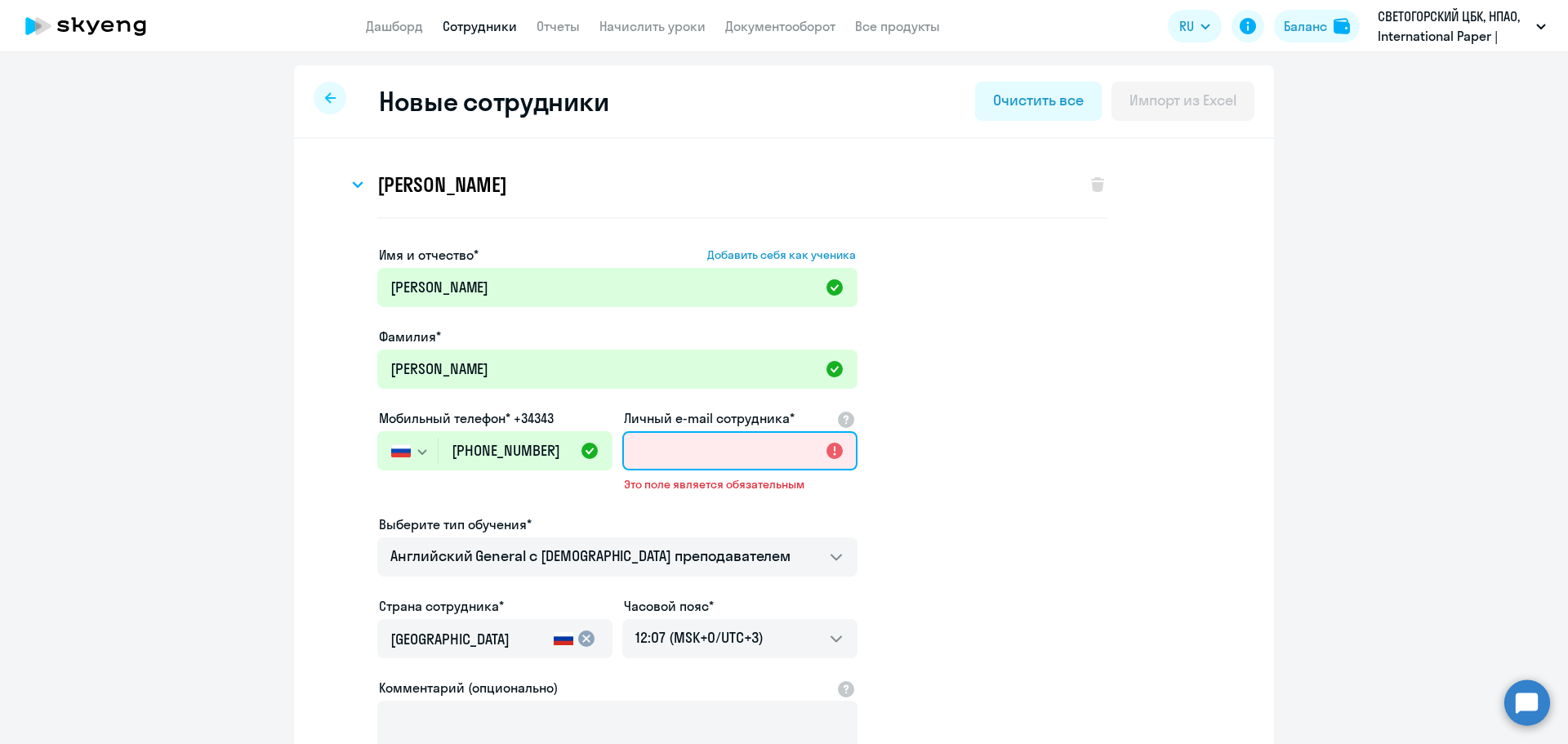
click at [650, 451] on input "Личный e-mail сотрудника*" at bounding box center [740, 450] width 235 height 39
paste input "[PERSON_NAME][EMAIL_ADDRESS][DOMAIN_NAME]"
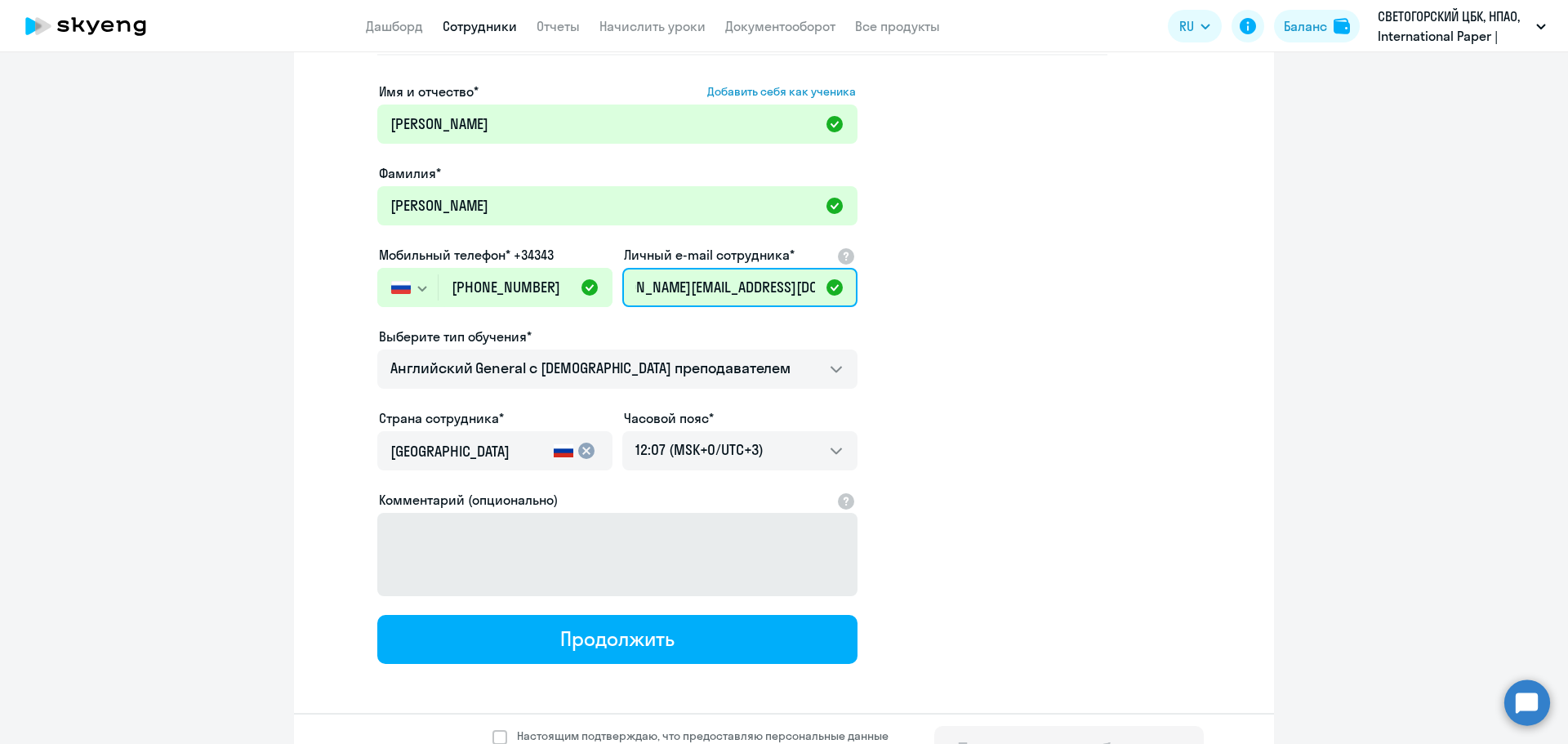
scroll to position [205, 0]
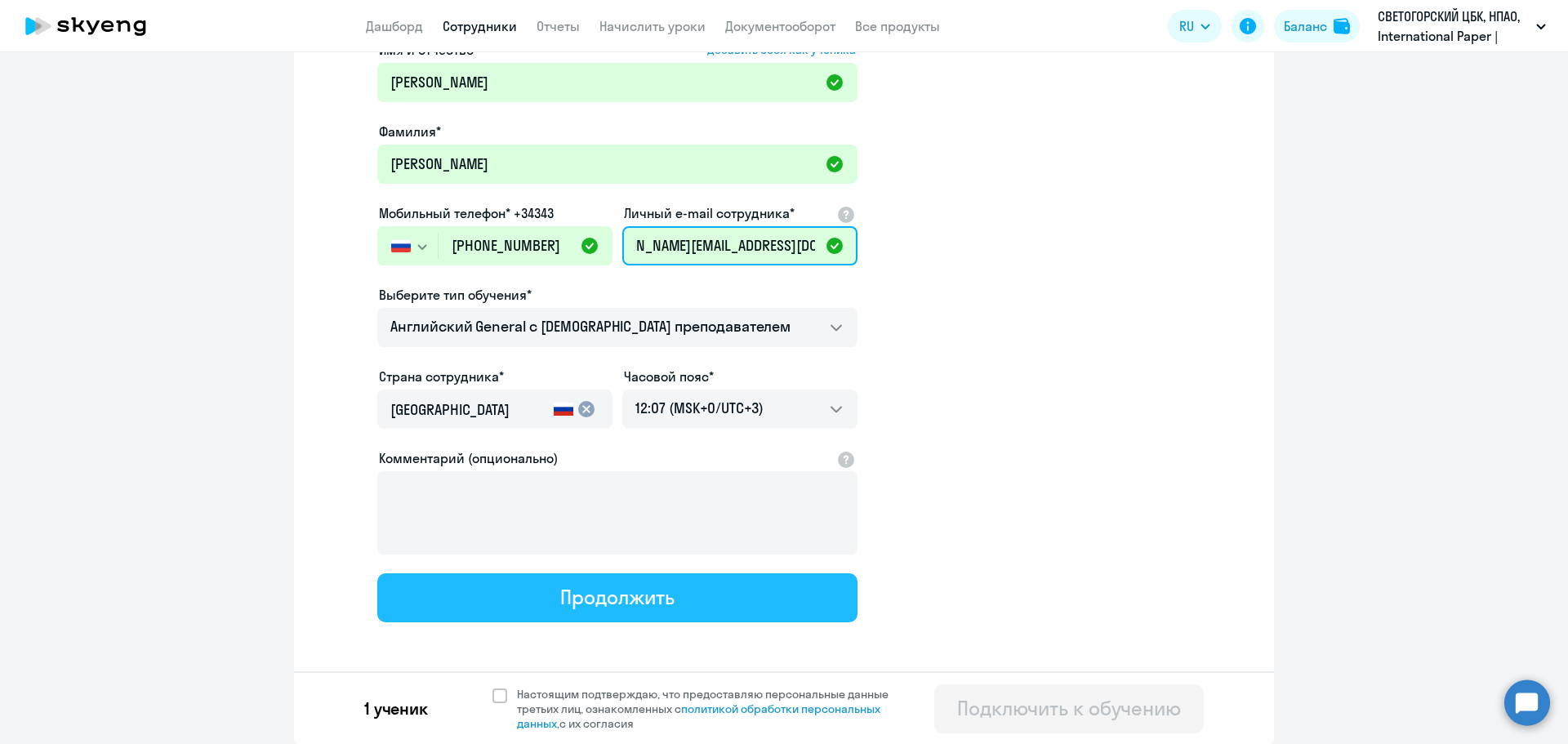
type input "[PERSON_NAME][EMAIL_ADDRESS][DOMAIN_NAME]"
click at [571, 609] on button "Продолжить" at bounding box center [617, 598] width 480 height 49
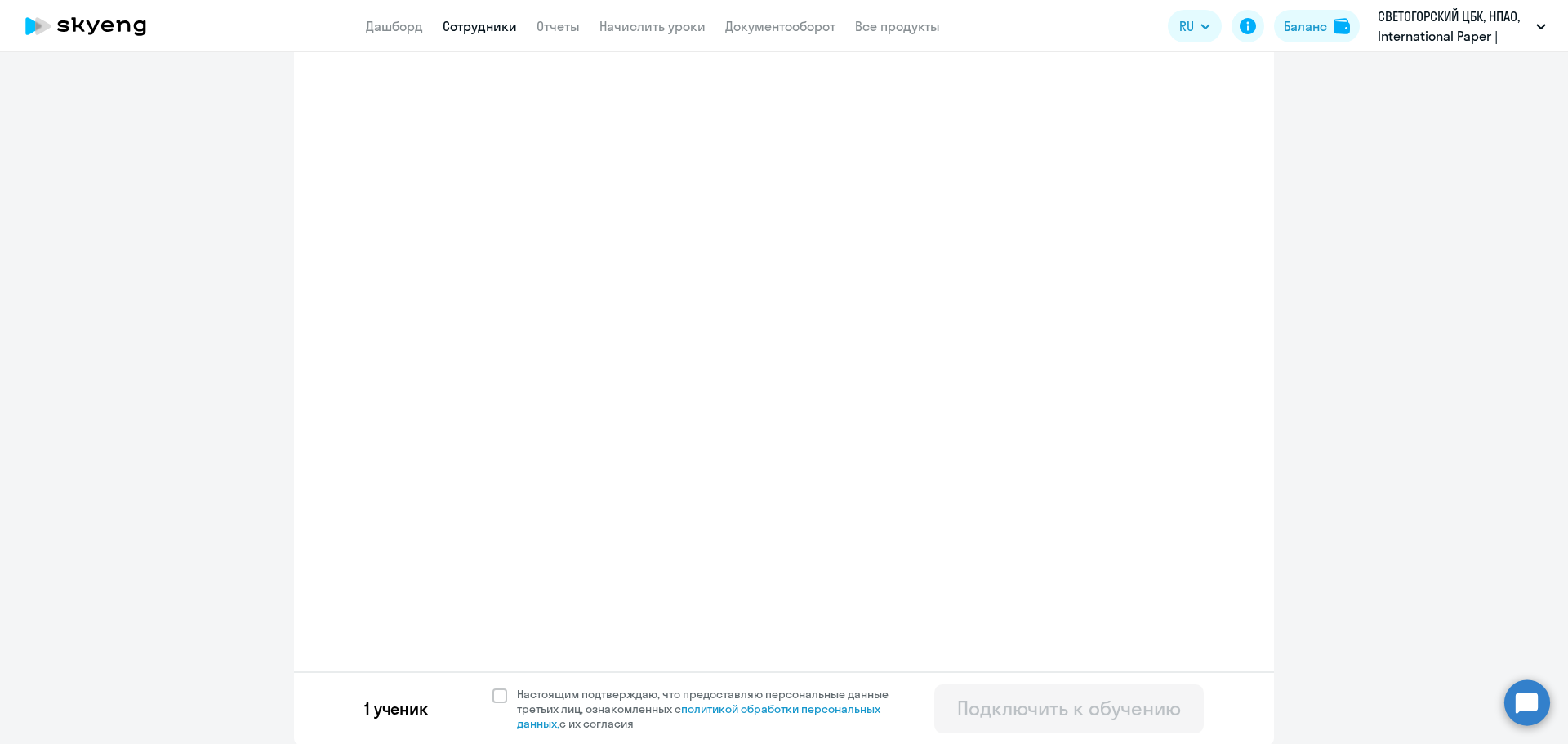
select select "english_adult_not_native_speaker"
select select "3"
select select "english_adult_not_native_speaker"
select select "3"
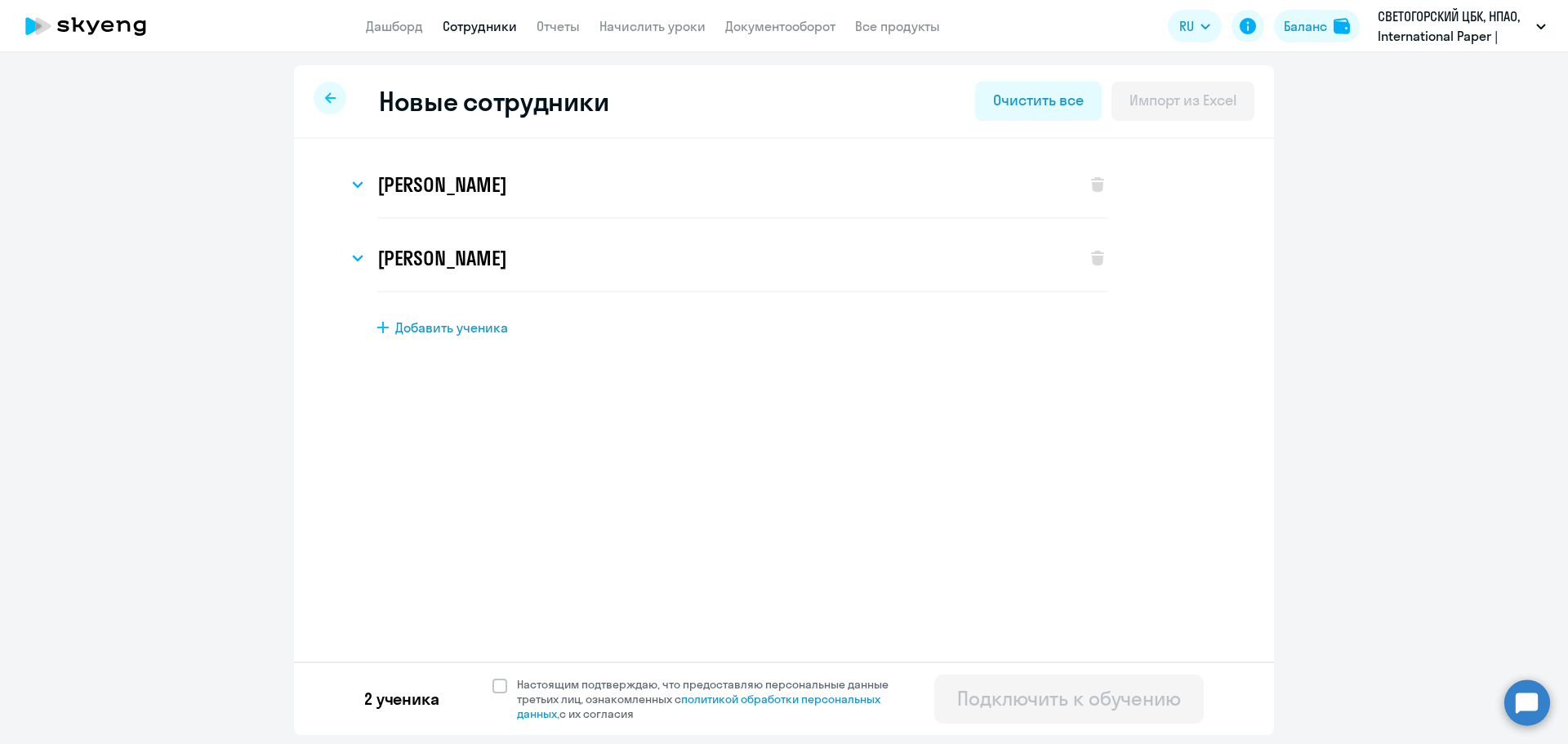
scroll to position [0, 0]
click at [472, 326] on span "Добавить ученика" at bounding box center [451, 327] width 113 height 18
select select "english_adult_not_native_speaker"
select select "3"
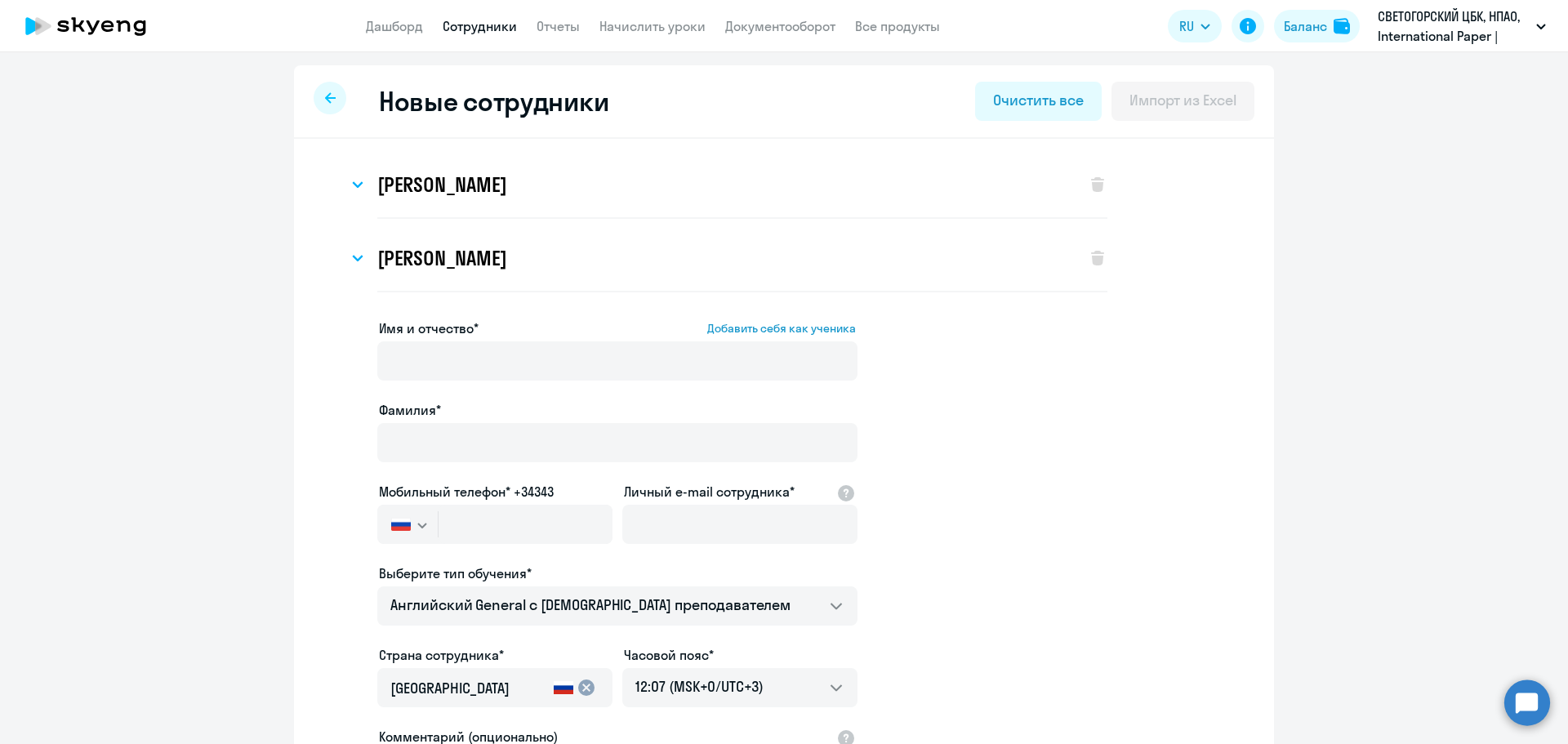
click at [413, 339] on div "Имя и отчество* Добавить себя как ученика" at bounding box center [617, 352] width 480 height 69
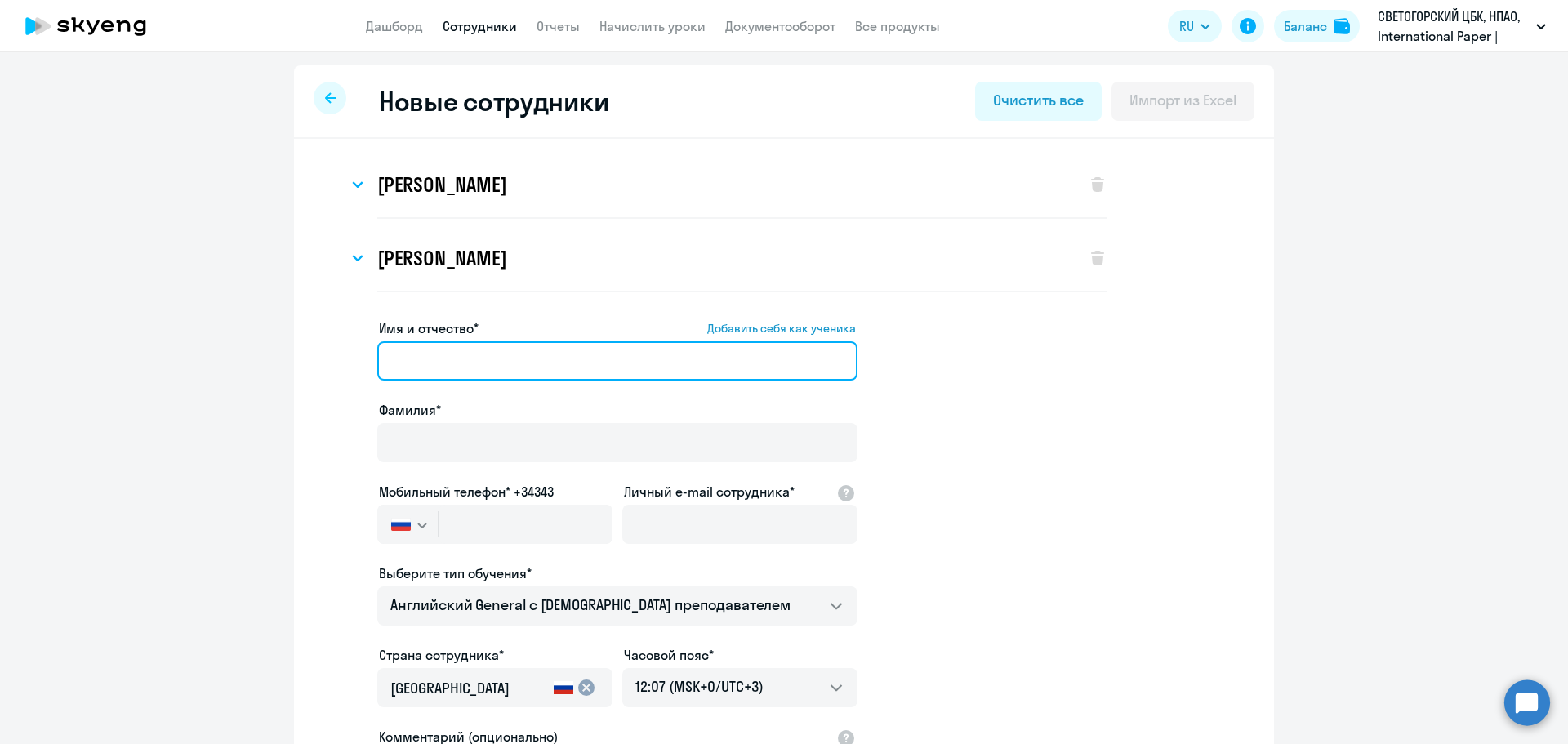
click at [433, 371] on input "Имя и отчество* Добавить себя как ученика" at bounding box center [617, 361] width 480 height 39
paste input "[PERSON_NAME]"
type input "[PERSON_NAME]"
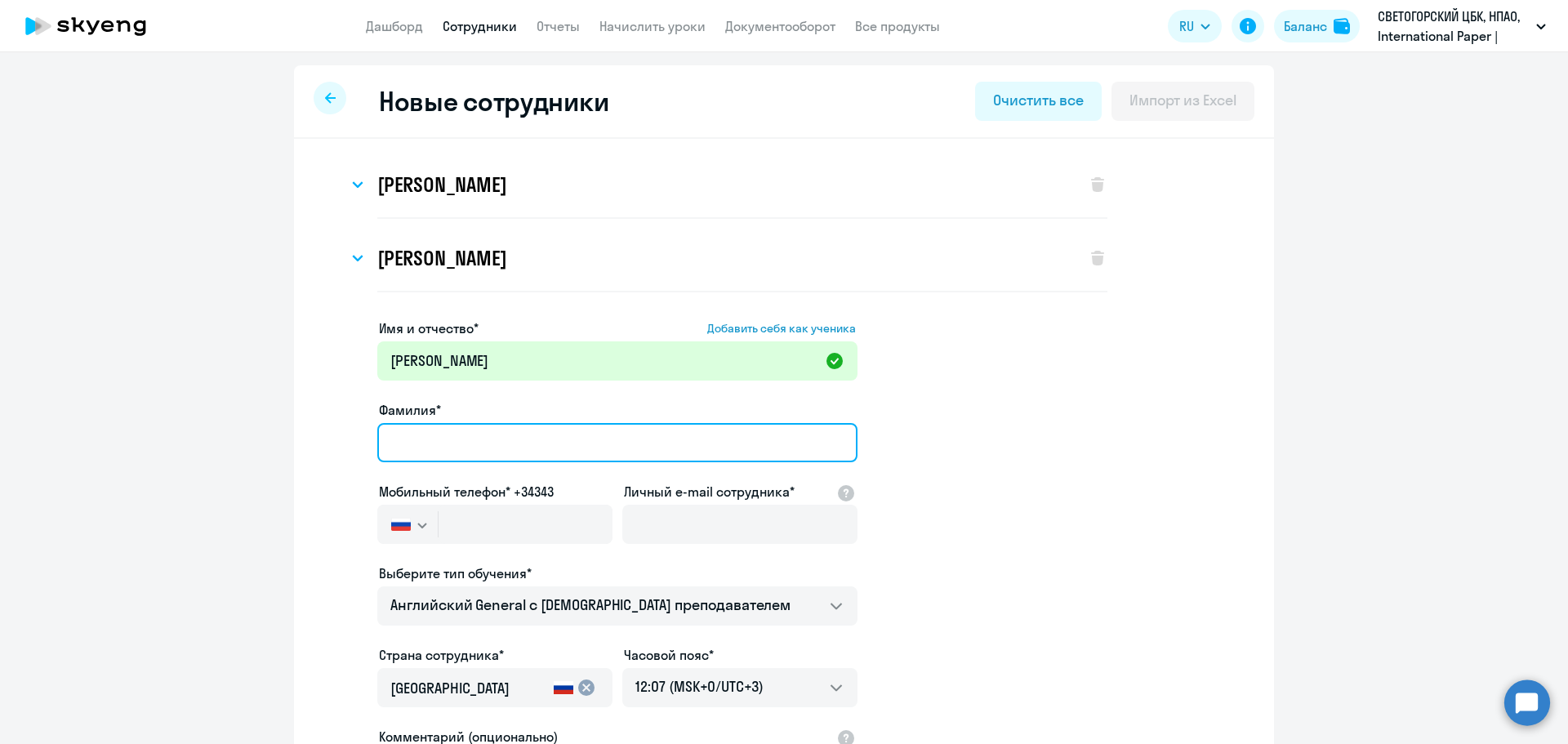
click at [394, 441] on input "Фамилия*" at bounding box center [617, 443] width 480 height 39
paste input "[PERSON_NAME]"
type input "[PERSON_NAME]"
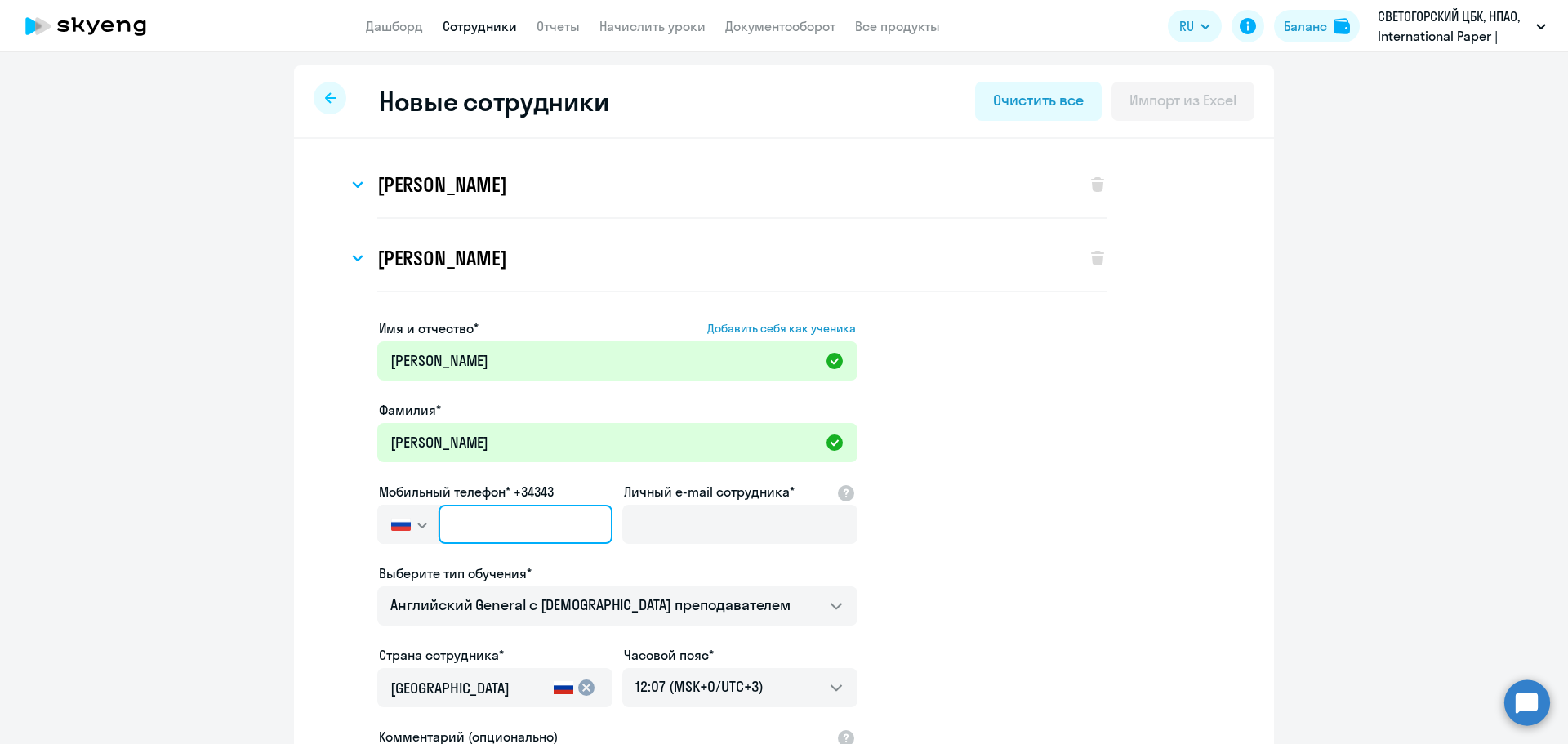
click at [488, 522] on input "text" at bounding box center [525, 524] width 174 height 39
paste input "[PHONE_NUMBER]"
type input "[PHONE_NUMBER]"
click at [620, 564] on div "Выберите тип обучения*" at bounding box center [617, 572] width 480 height 19
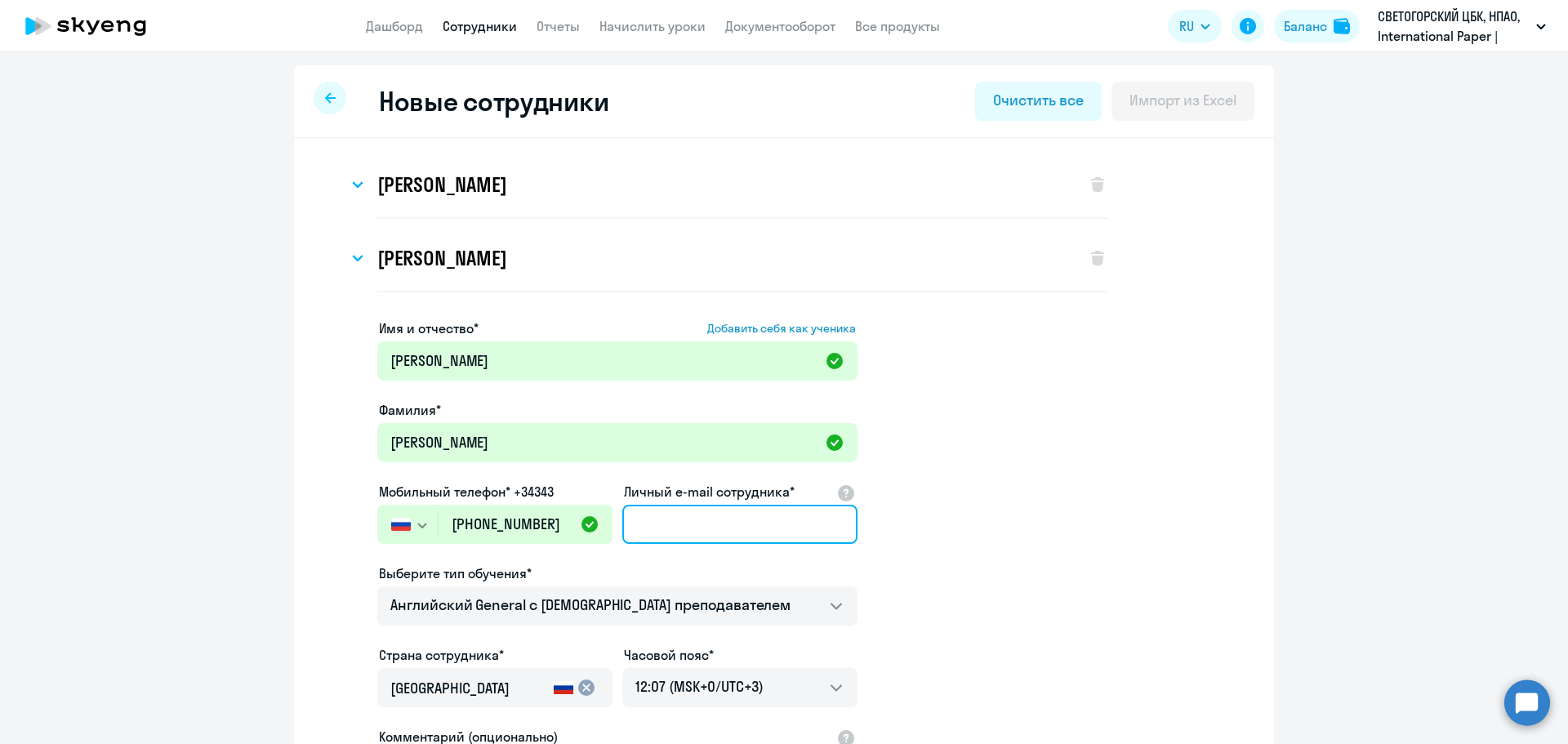
click at [809, 529] on input "Личный e-mail сотрудника*" at bounding box center [740, 524] width 235 height 39
paste input "[PERSON_NAME][EMAIL_ADDRESS][DOMAIN_NAME]"
type input "[PERSON_NAME][EMAIL_ADDRESS][DOMAIN_NAME]"
click at [1041, 562] on app-new-student-form "Имя и отчество* Добавить себя как ученика [PERSON_NAME]* [PERSON_NAME] телефон*…" at bounding box center [784, 609] width 928 height 582
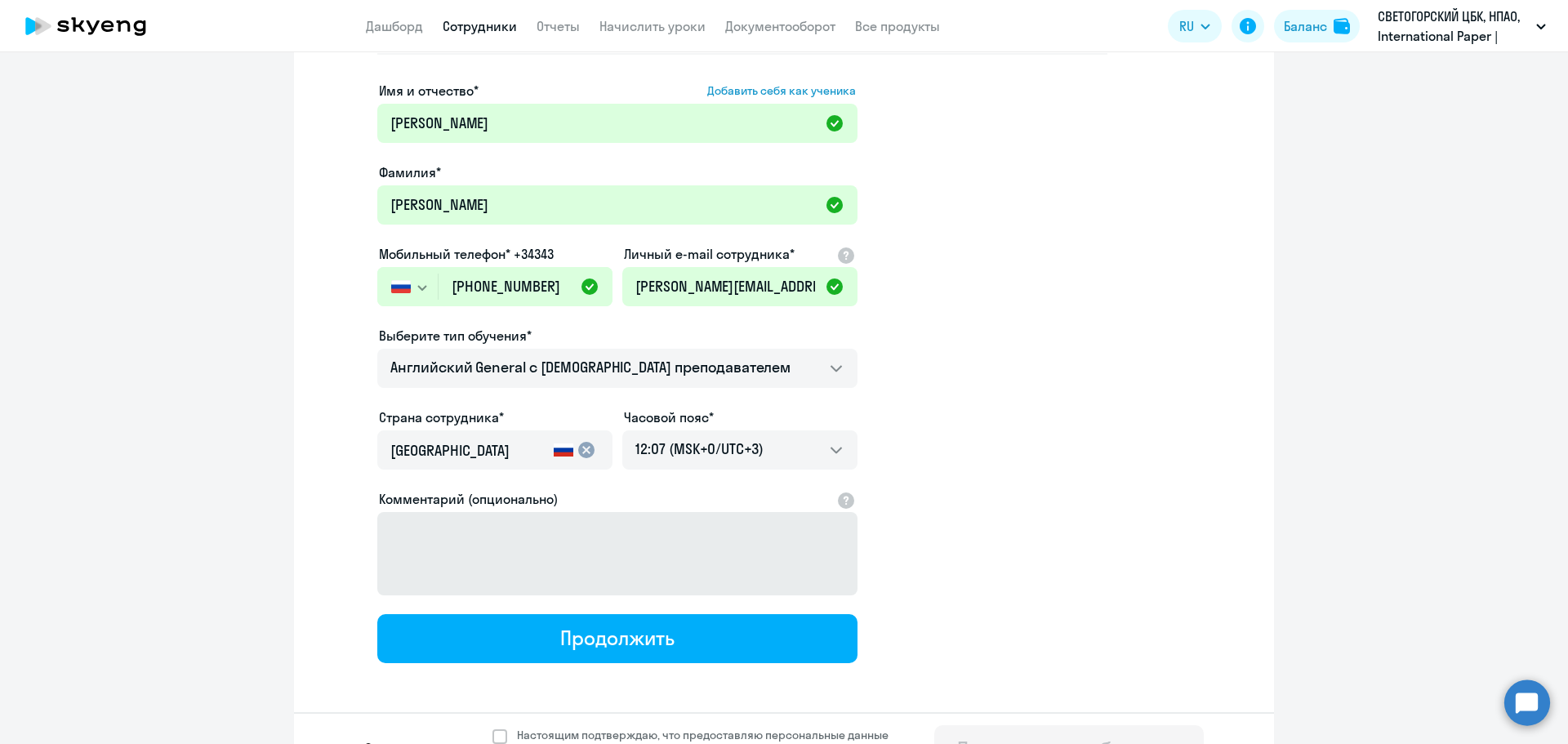
scroll to position [278, 0]
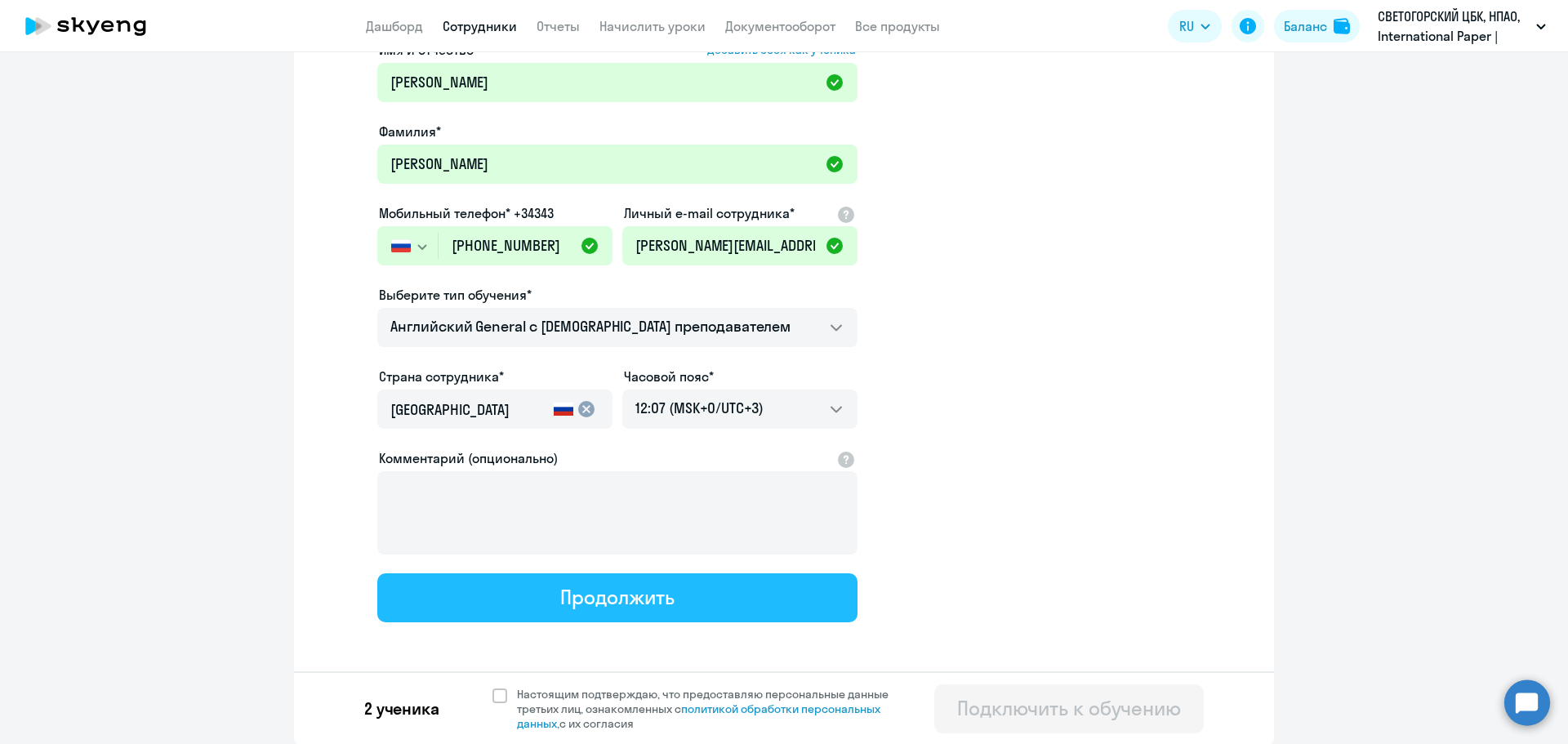
click at [551, 598] on button "Продолжить" at bounding box center [617, 598] width 480 height 49
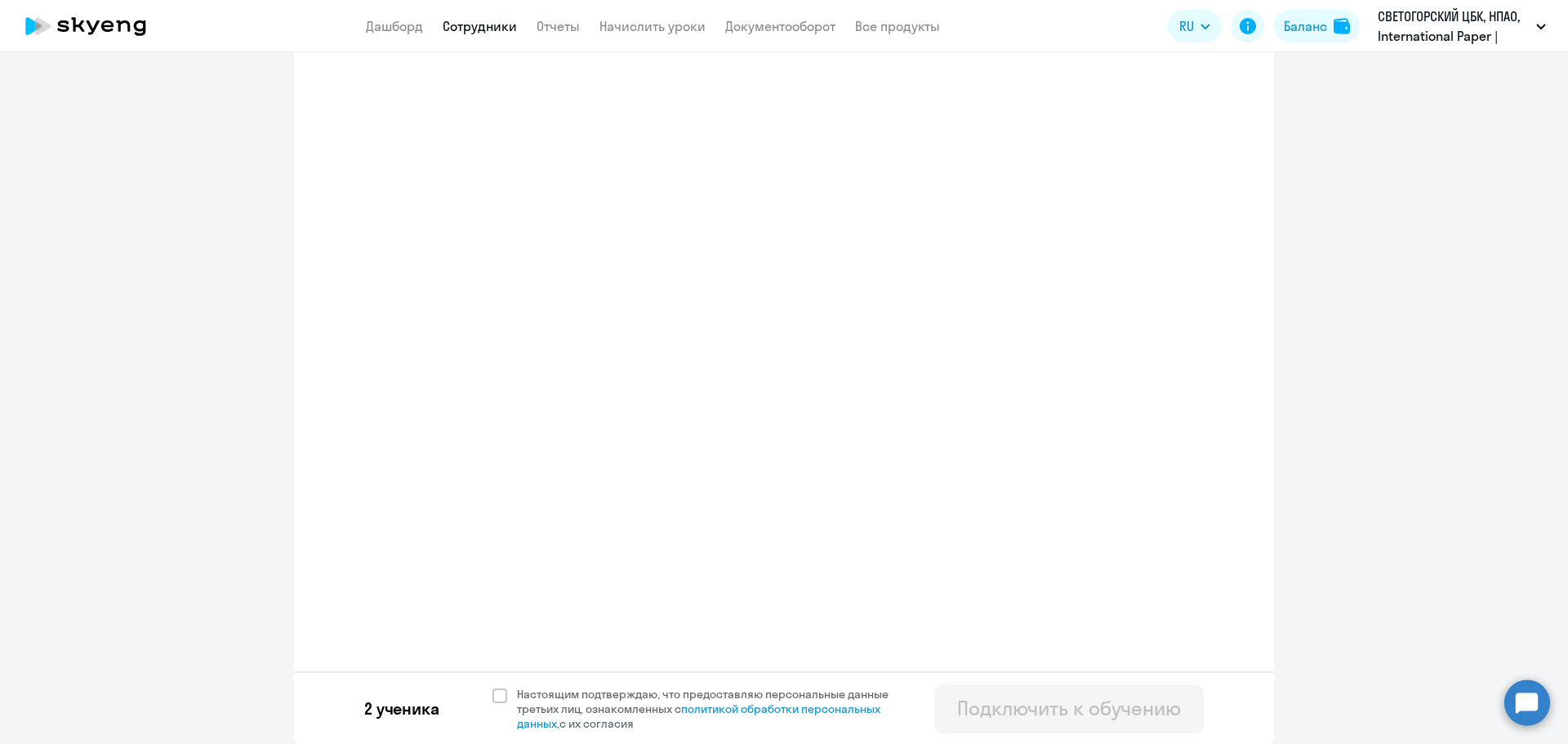
select select "english_adult_not_native_speaker"
select select "3"
select select "english_adult_not_native_speaker"
select select "3"
select select "english_adult_not_native_speaker"
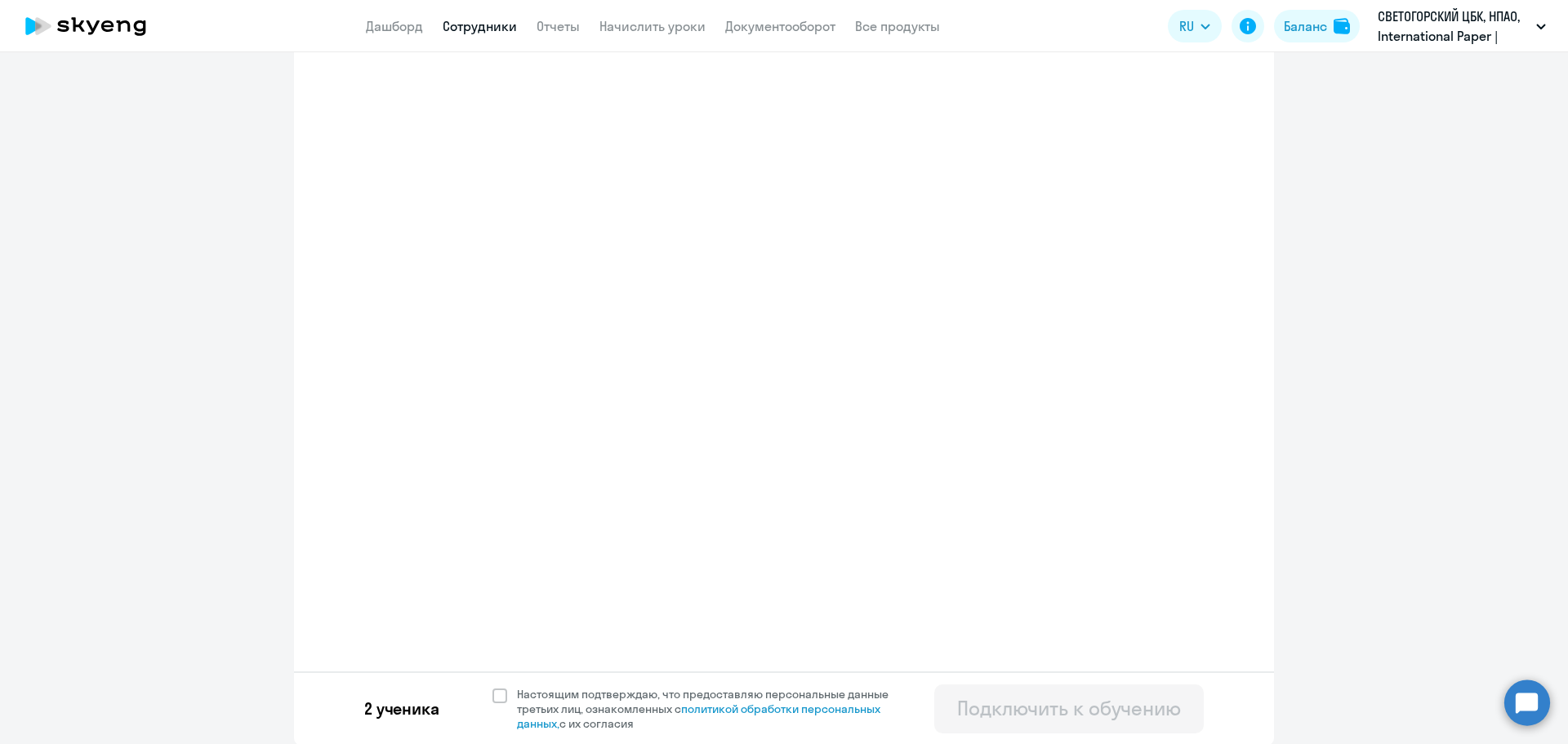
select select "3"
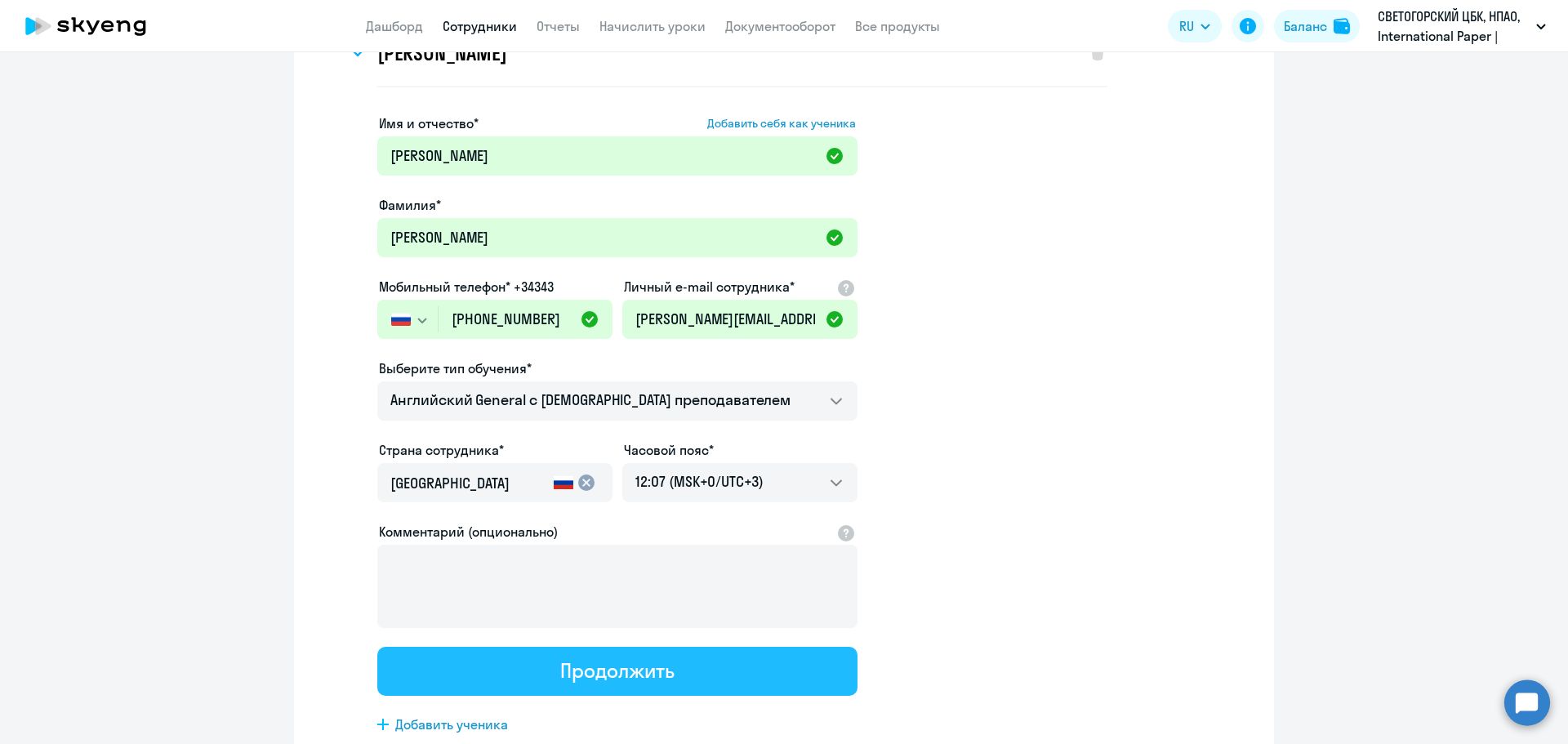
scroll to position [0, 0]
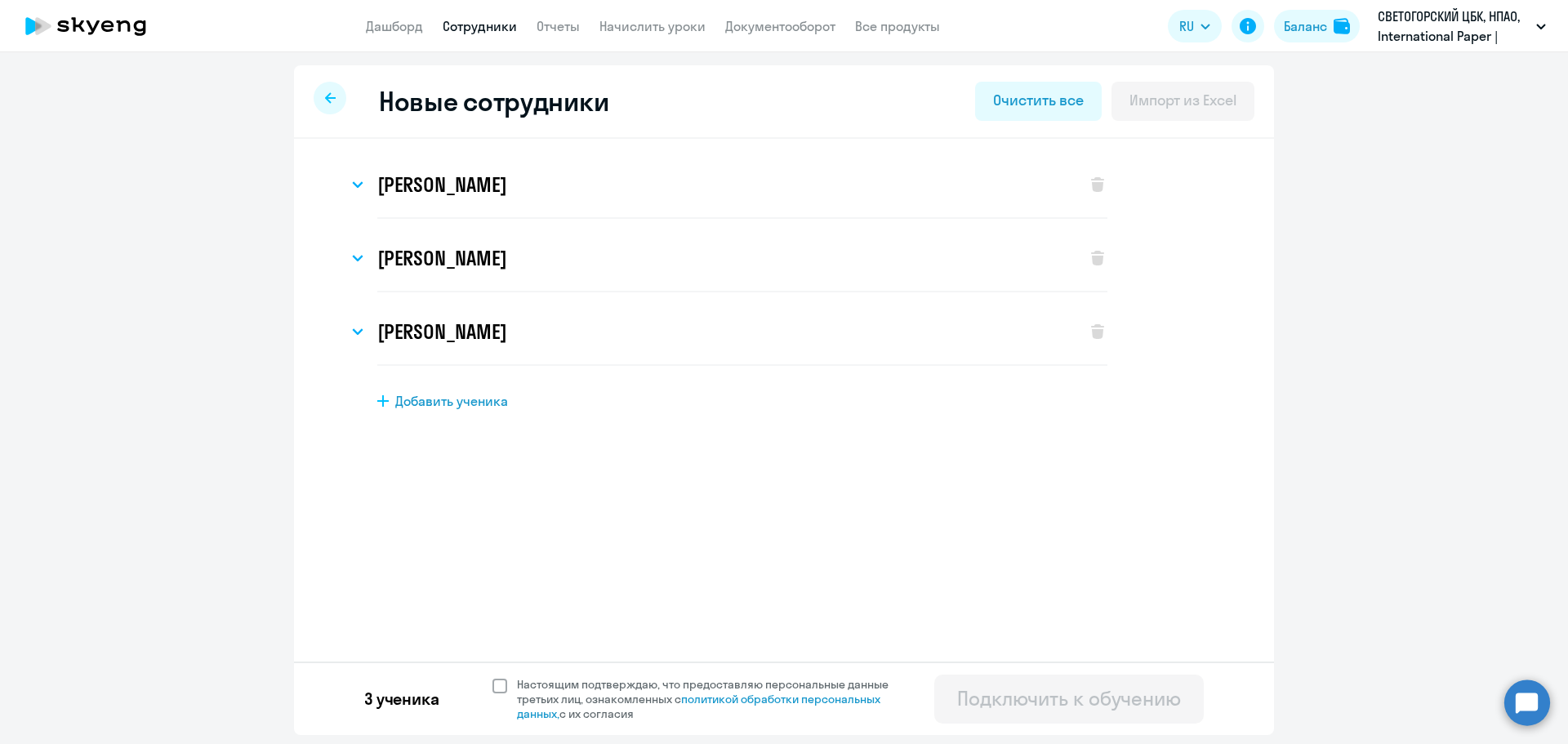
click at [500, 689] on span at bounding box center [500, 685] width 14 height 14
click at [493, 677] on input "Настоящим подтверждаю, что предоставляю персональные данные третьих лиц, ознако…" at bounding box center [492, 676] width 1 height 1
checkbox input "true"
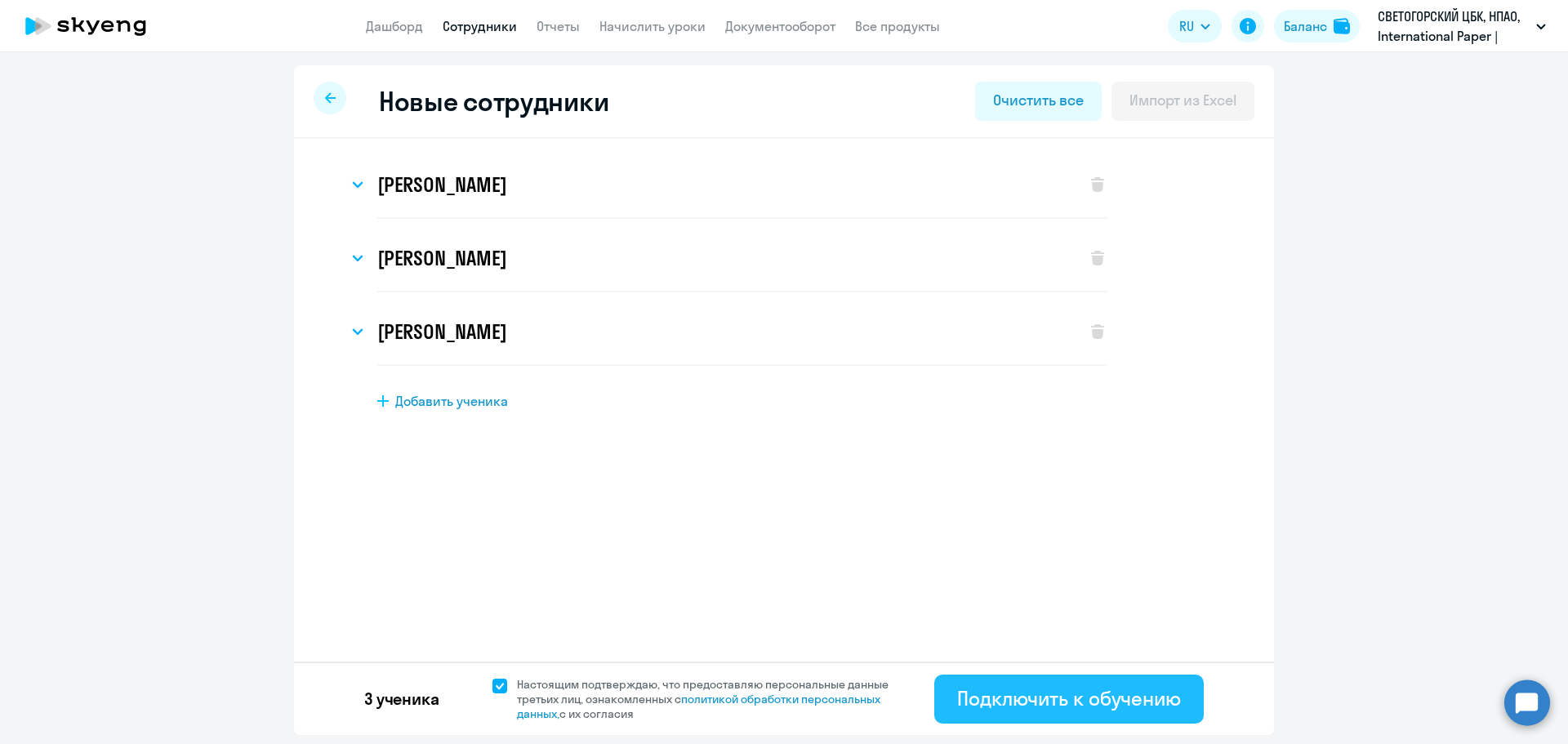
click at [1043, 699] on div "Подключить к обучению" at bounding box center [1068, 697] width 224 height 26
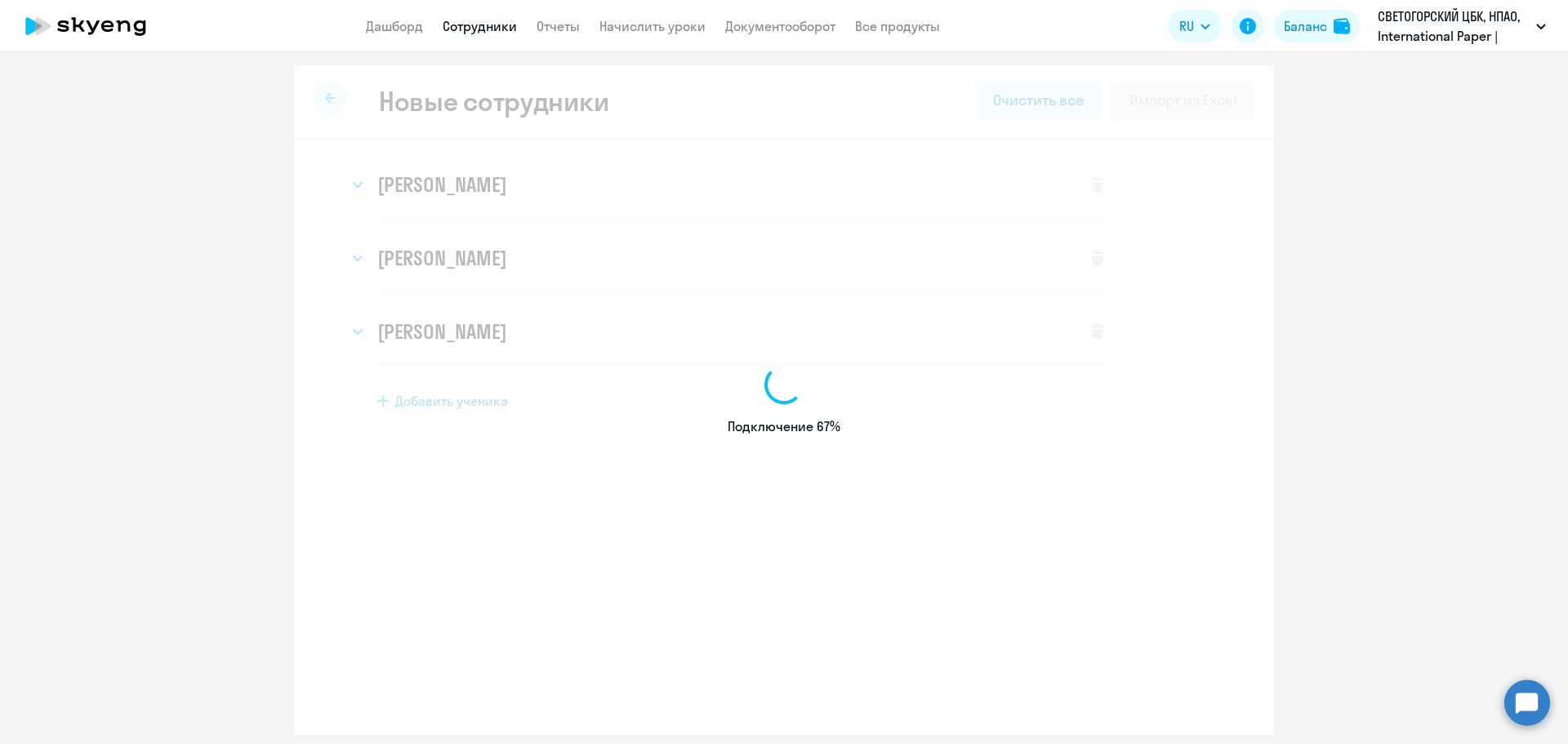
select select "english_adult_not_native_speaker"
select select "3"
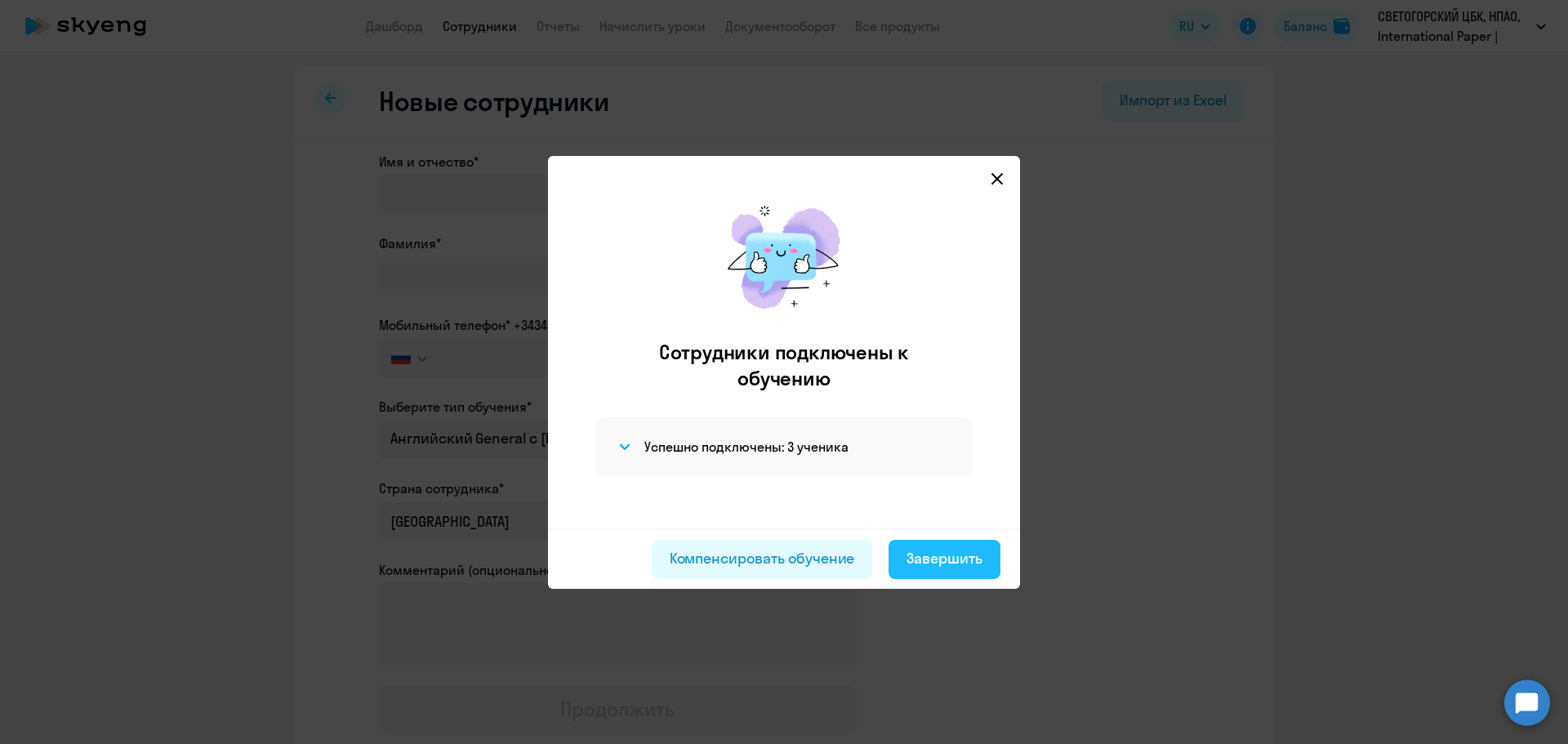
click at [918, 554] on div "Завершить" at bounding box center [945, 558] width 76 height 21
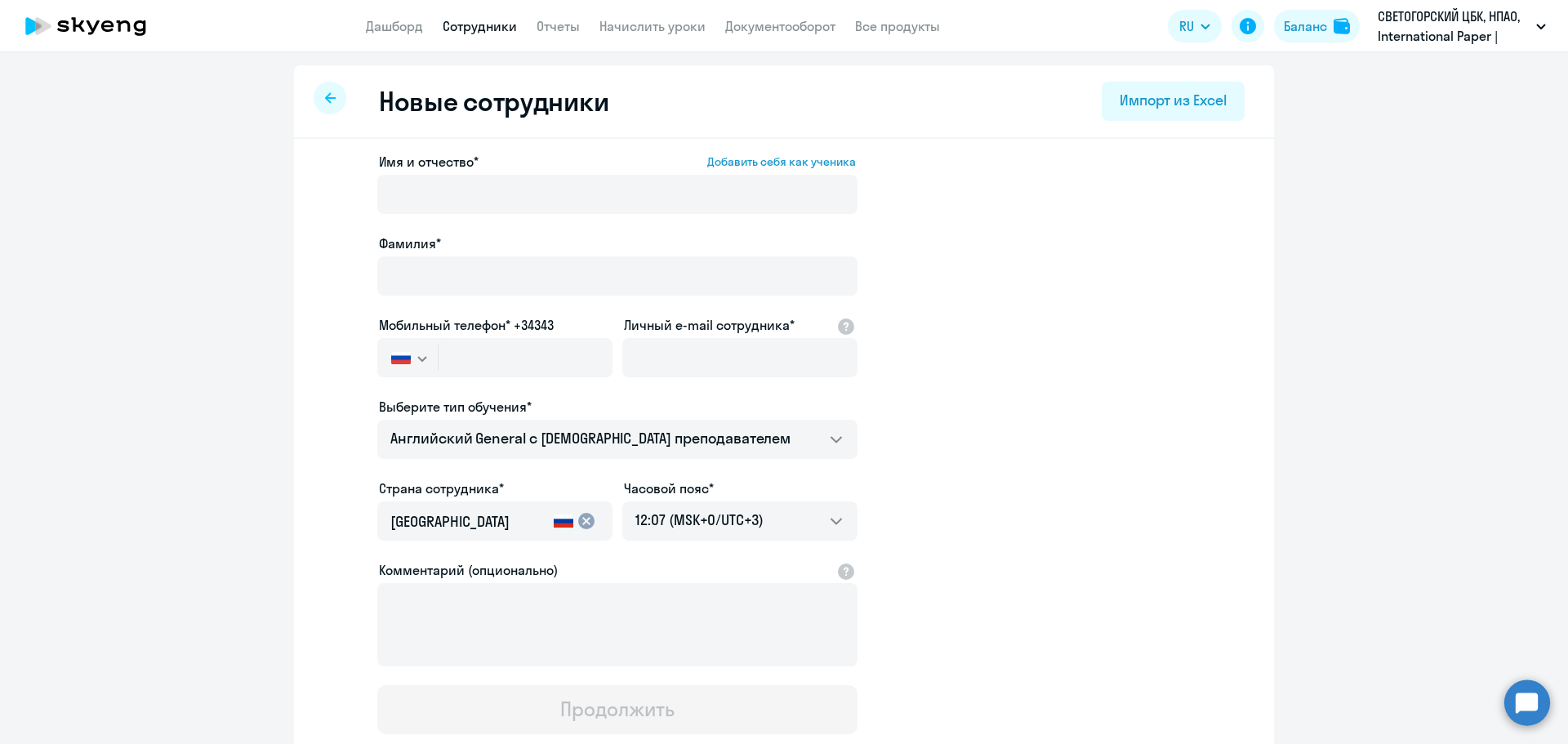
select select "30"
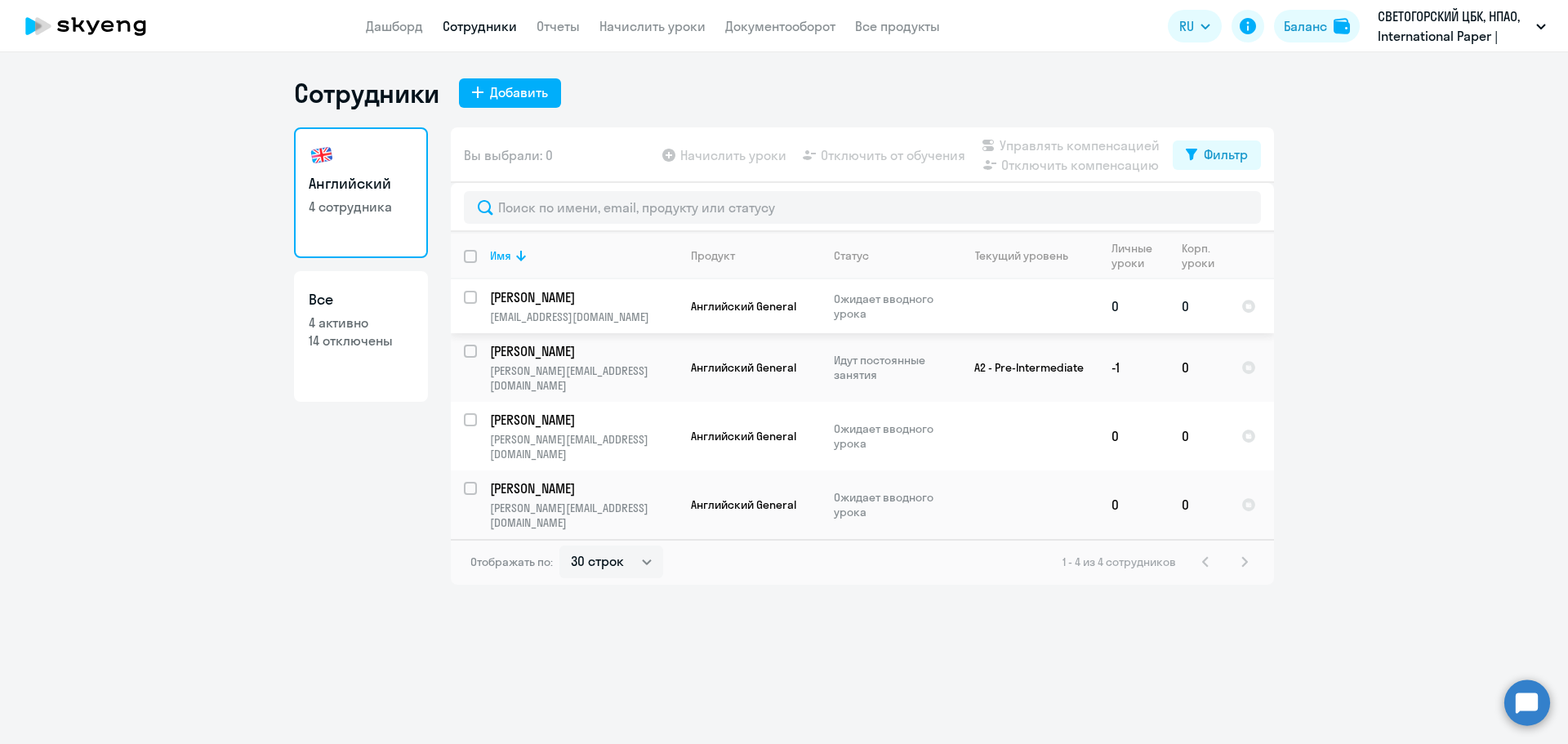
click at [471, 300] on input "select row 42852423" at bounding box center [480, 306] width 33 height 33
checkbox input "true"
click at [472, 413] on input "select row 42852422" at bounding box center [480, 429] width 33 height 33
checkbox input "true"
click at [465, 482] on input "select row 42852425" at bounding box center [480, 498] width 33 height 33
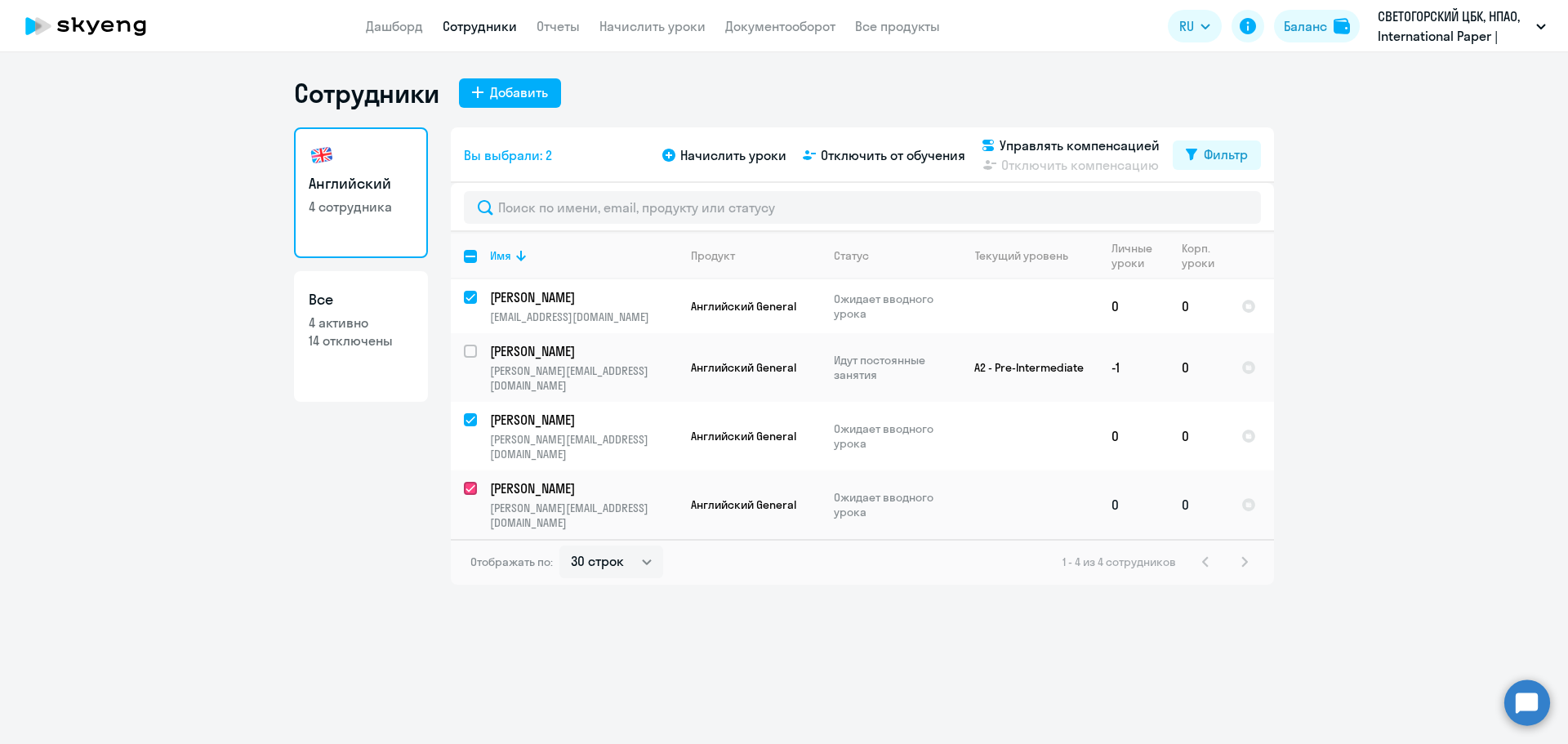
checkbox input "true"
click at [733, 148] on span "Начислить уроки" at bounding box center [732, 155] width 106 height 19
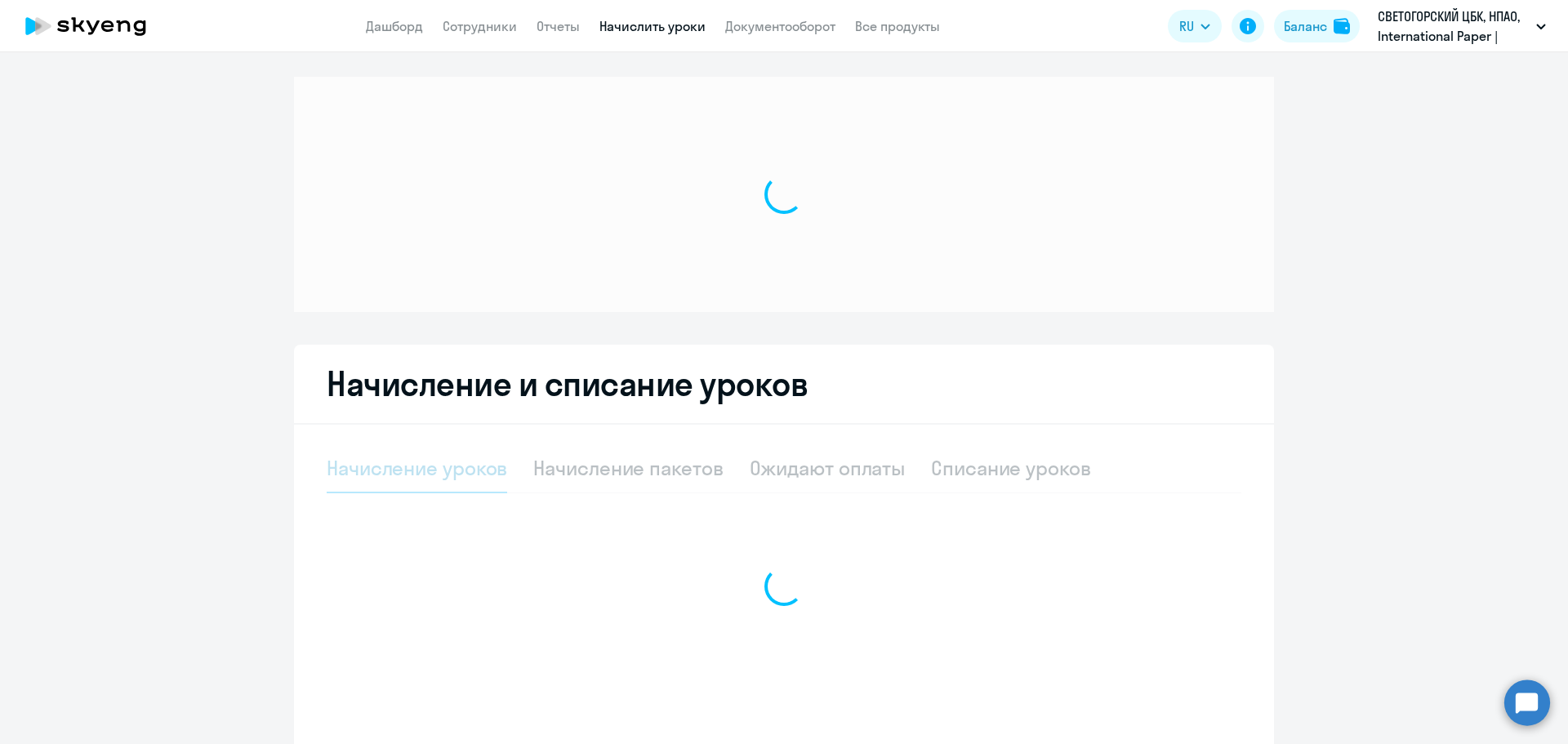
select select "10"
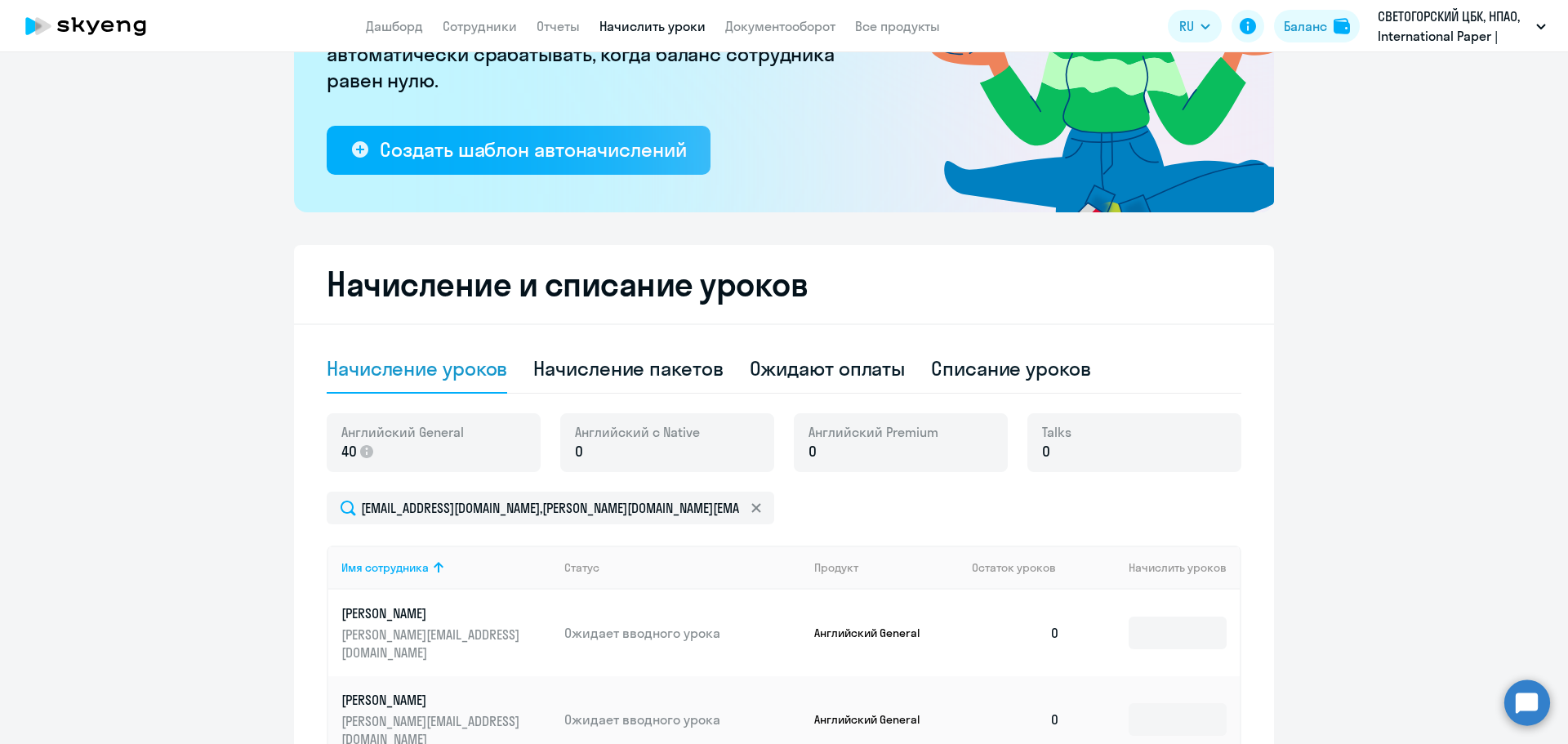
scroll to position [408, 0]
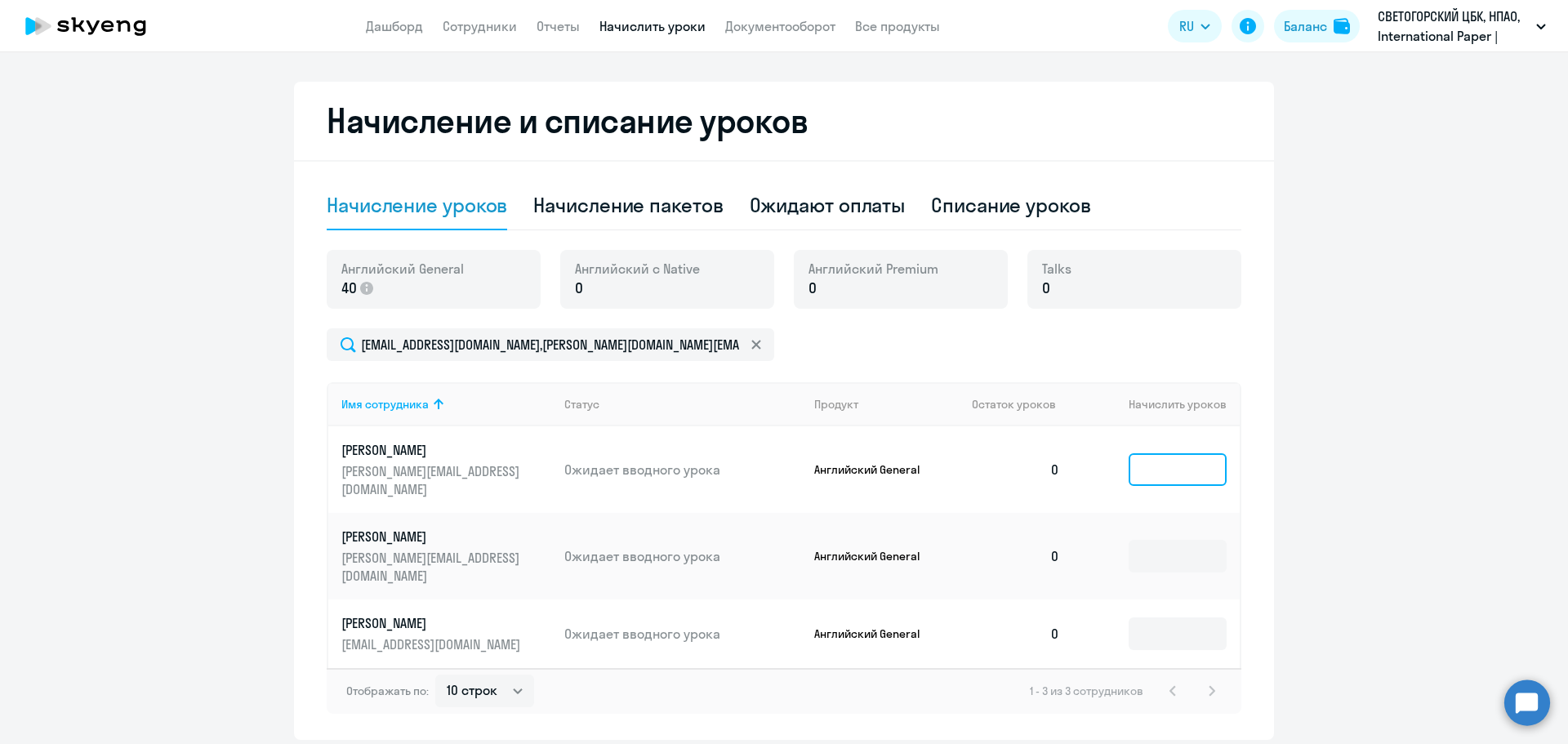
click at [1197, 453] on input at bounding box center [1178, 469] width 98 height 33
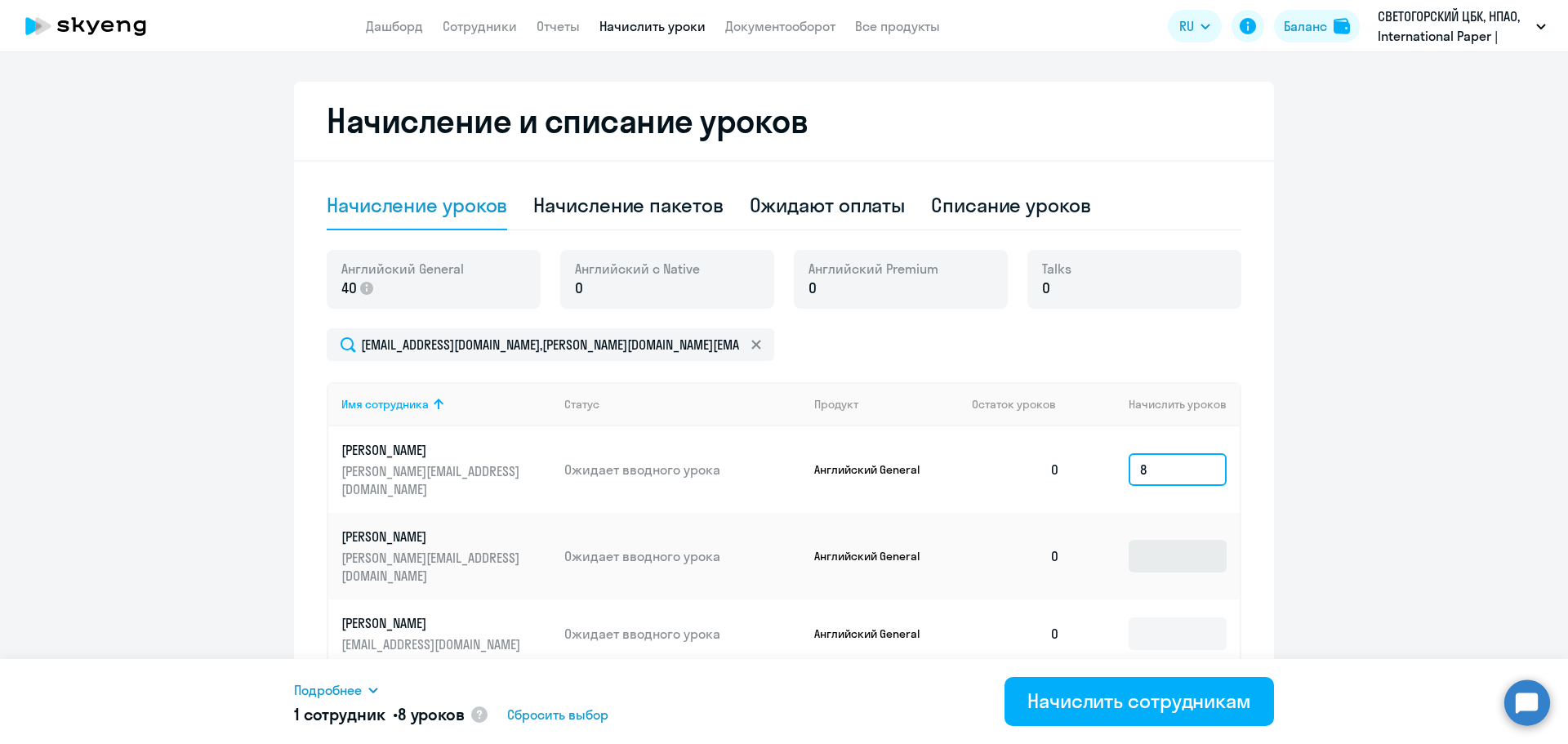
type input "8"
click at [1184, 540] on input at bounding box center [1178, 556] width 98 height 33
type input "8"
click at [1163, 617] on input at bounding box center [1178, 633] width 98 height 33
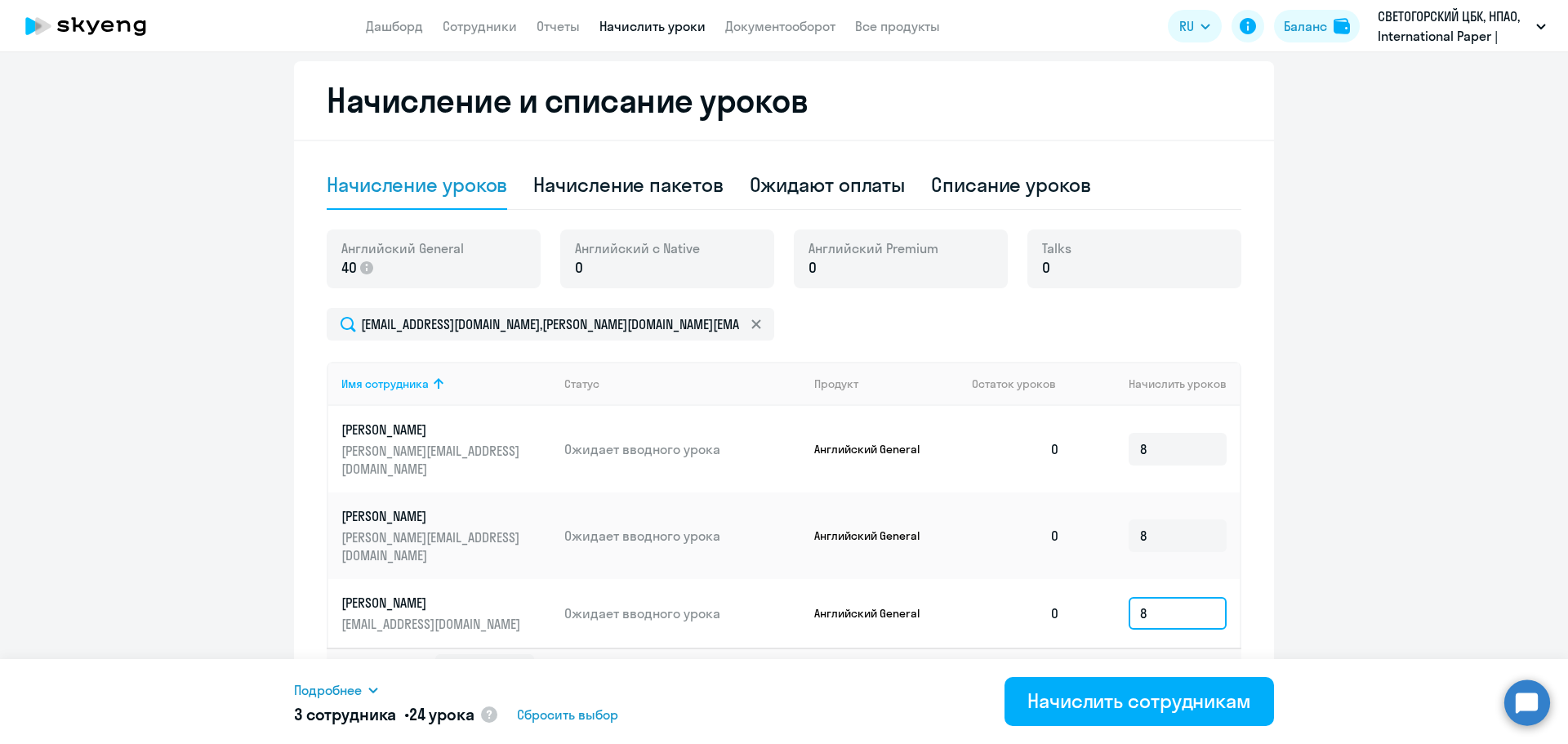
scroll to position [433, 0]
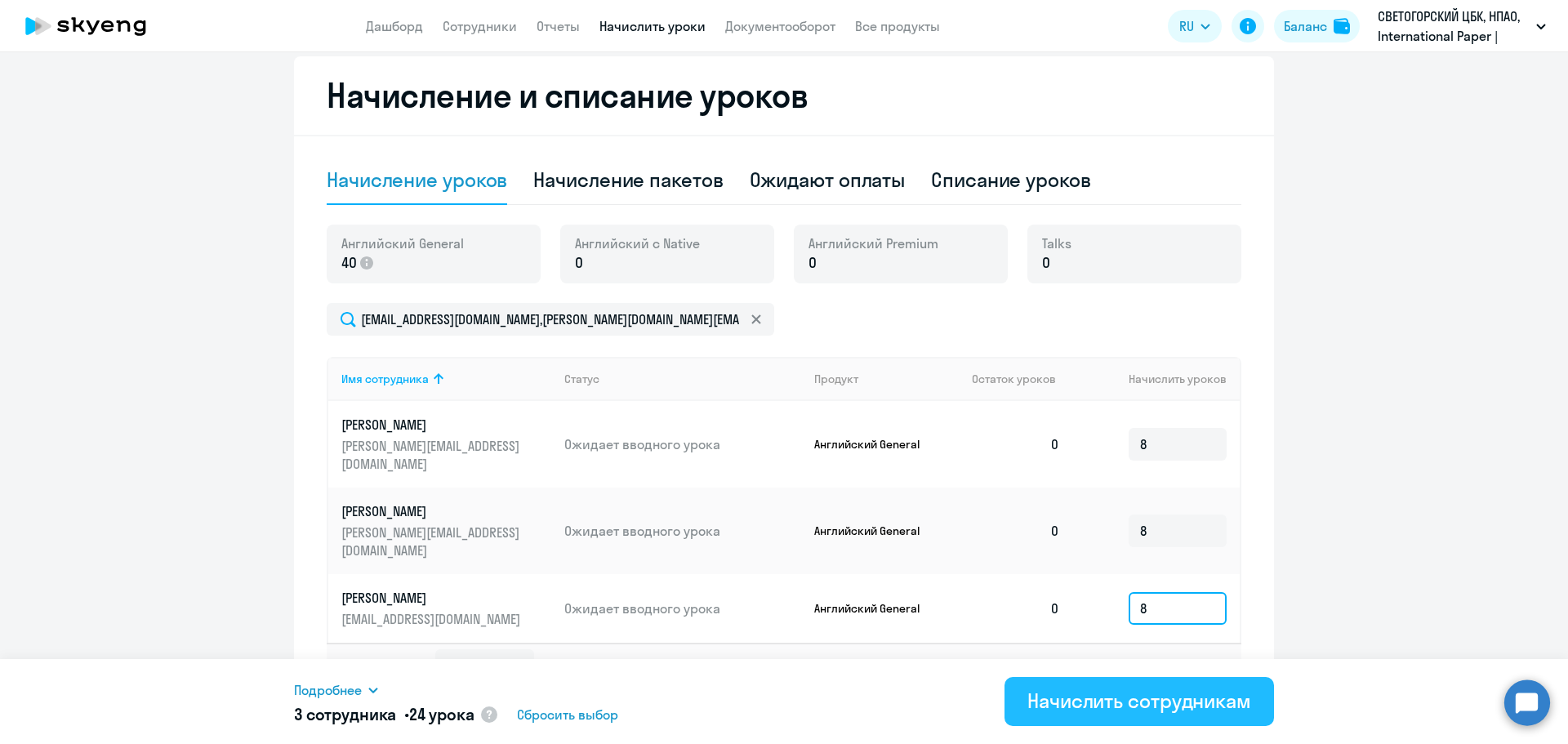
type input "8"
click at [1040, 697] on div "Начислить сотрудникам" at bounding box center [1139, 700] width 224 height 26
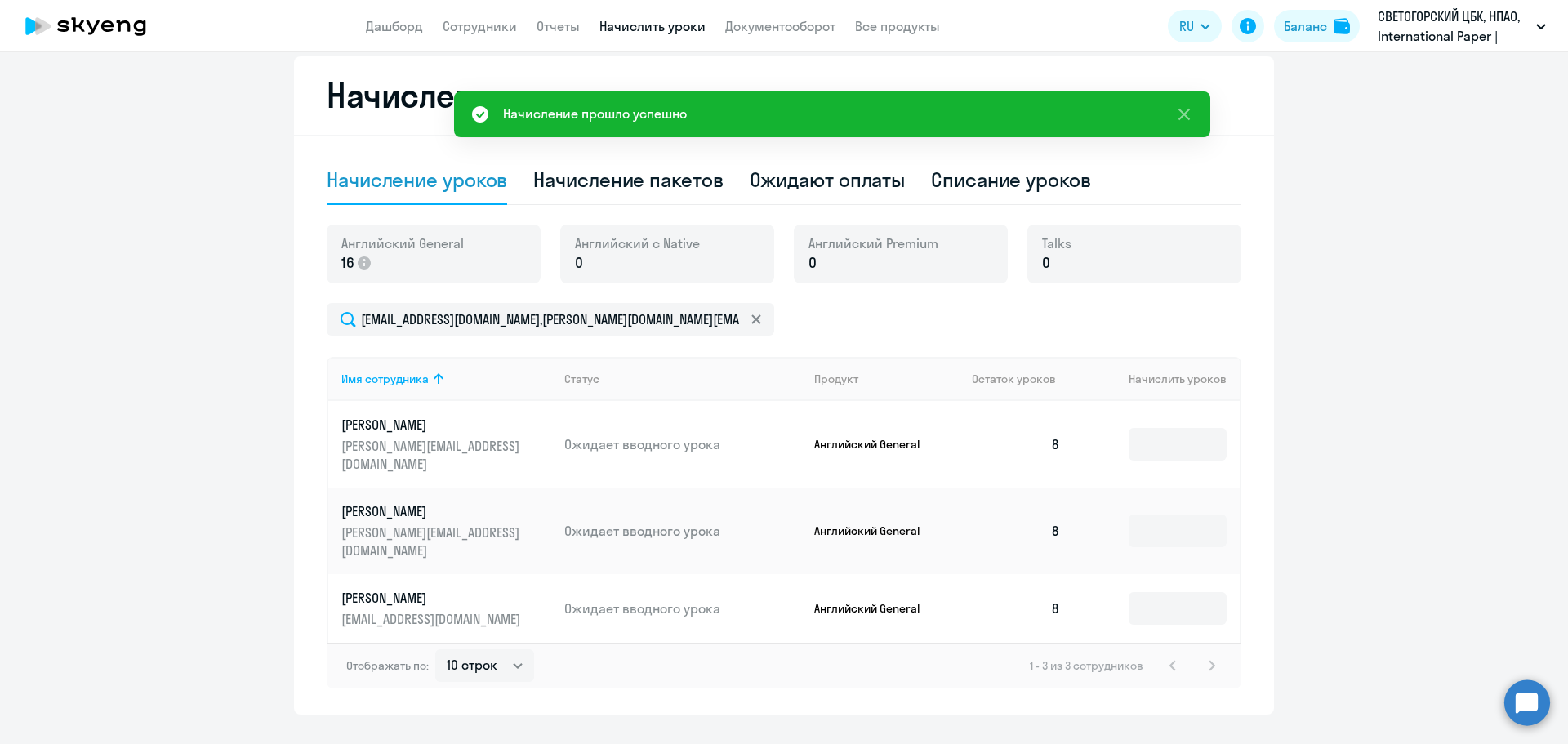
click at [227, 387] on ng-component "Рекомендуем создать шаблон автоначислений Уроки больше не придётся начислять вр…" at bounding box center [784, 179] width 1568 height 1071
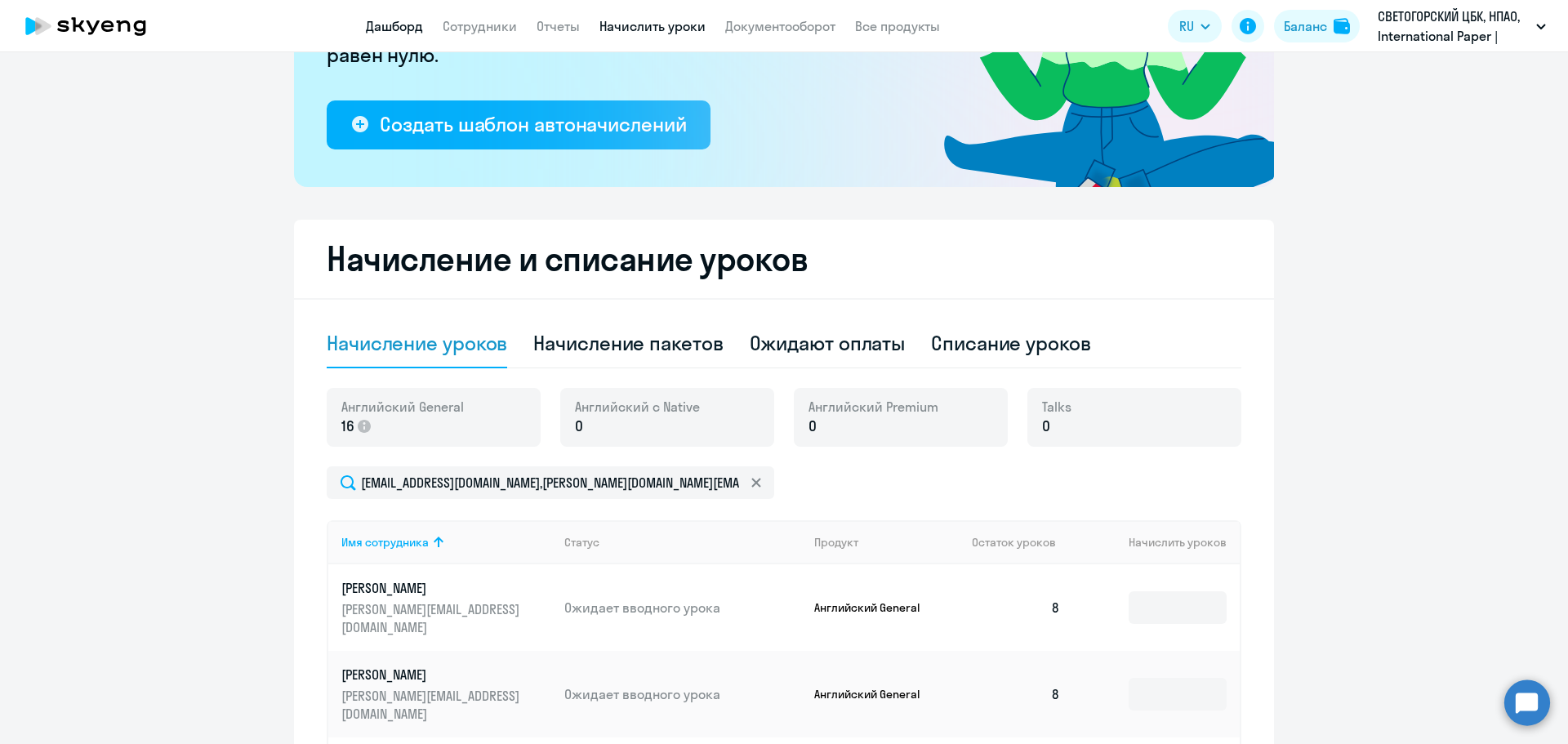
click at [412, 24] on link "Дашборд" at bounding box center [395, 25] width 58 height 16
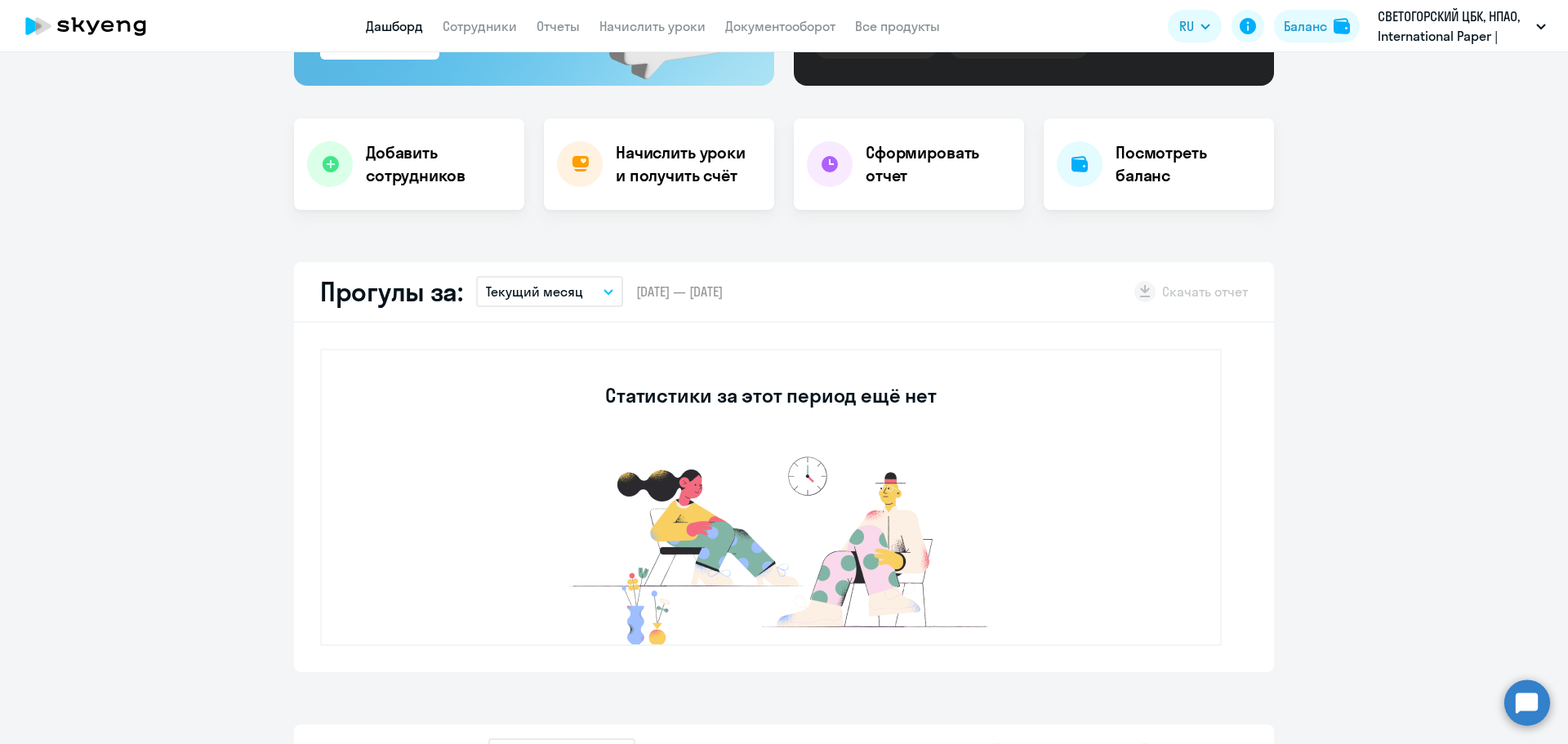
scroll to position [384, 0]
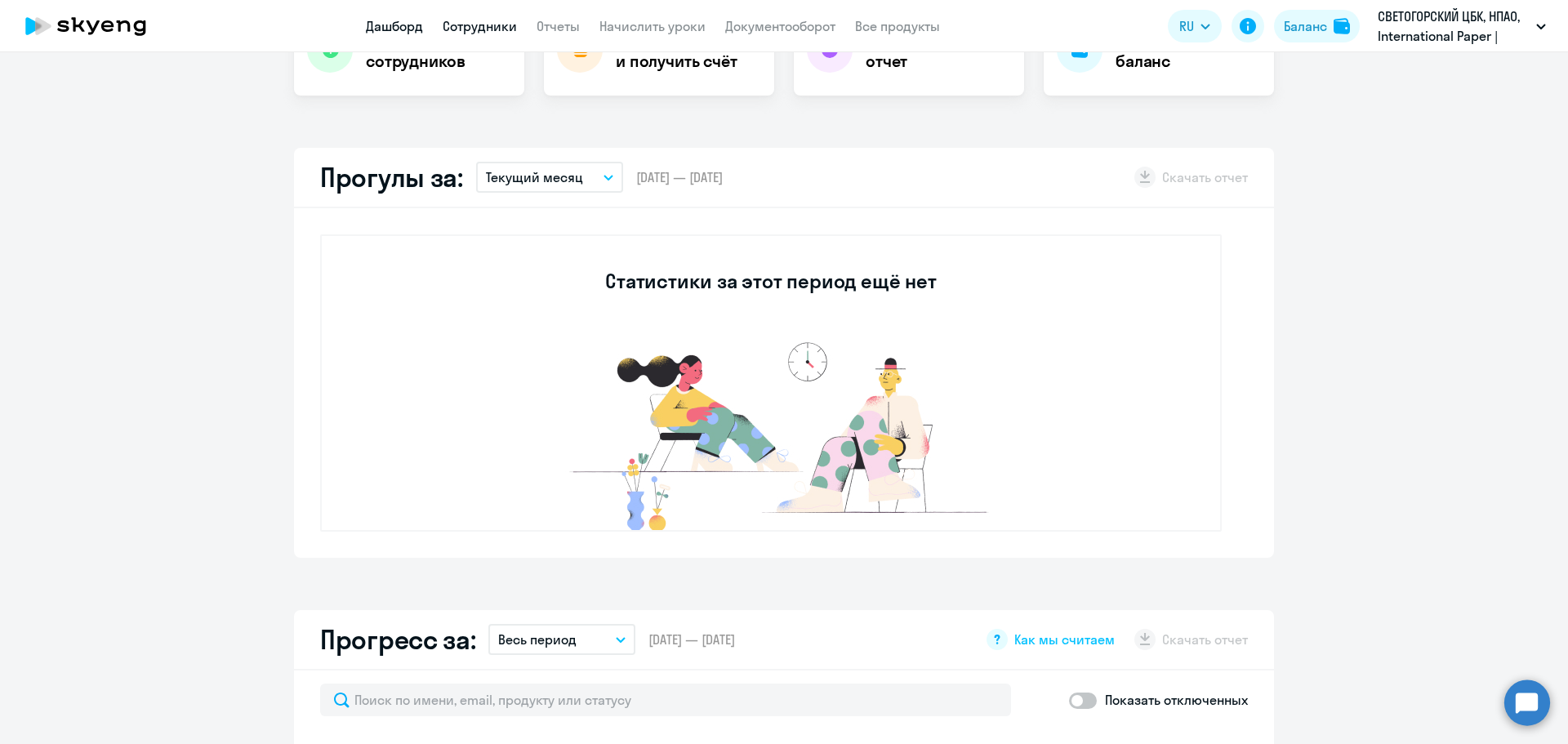
click at [494, 26] on link "Сотрудники" at bounding box center [480, 25] width 75 height 16
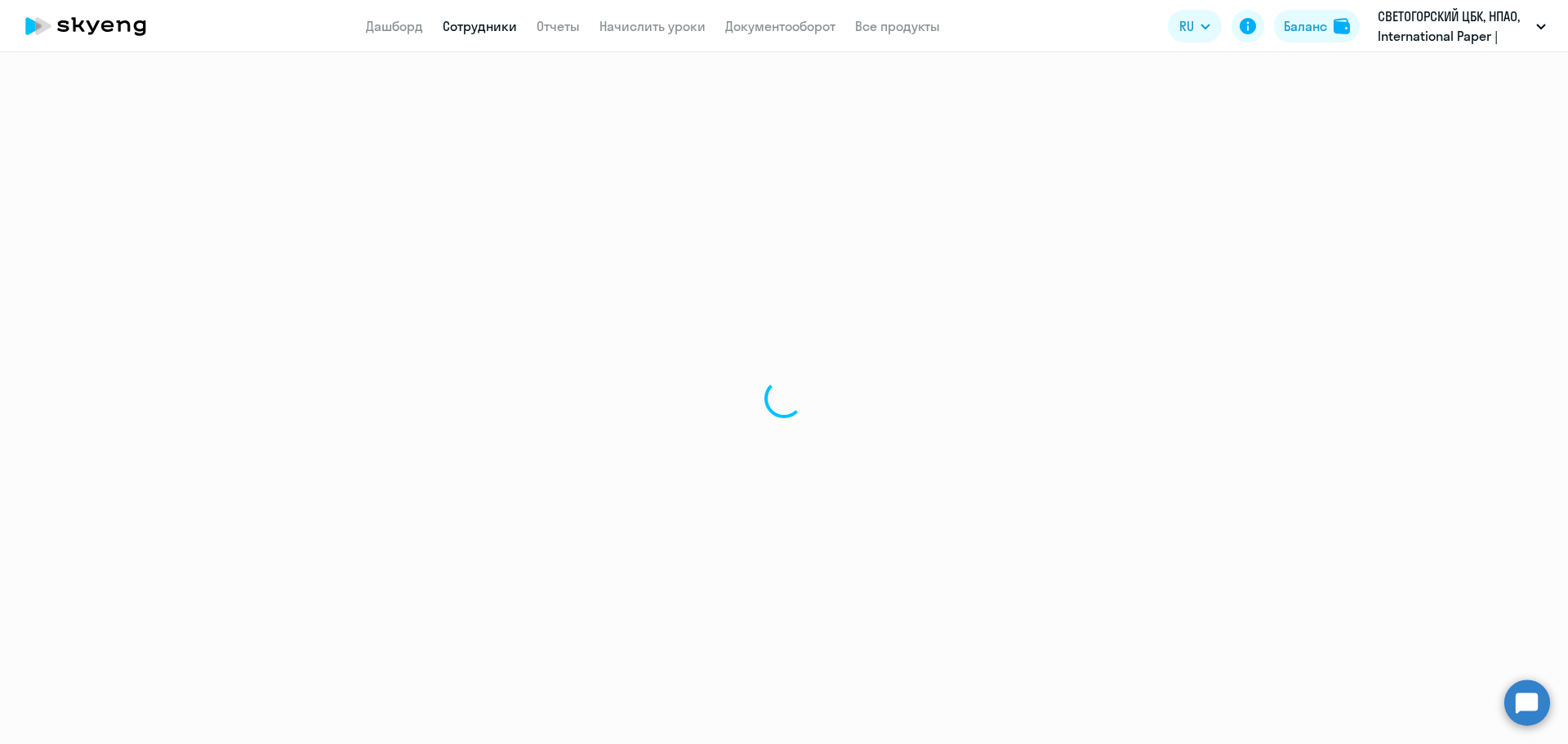
select select "30"
